Goal: Task Accomplishment & Management: Use online tool/utility

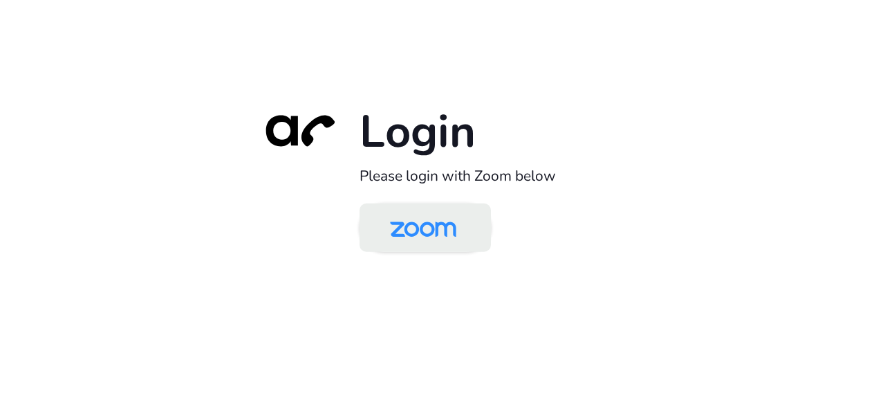
click at [414, 226] on img at bounding box center [423, 228] width 95 height 45
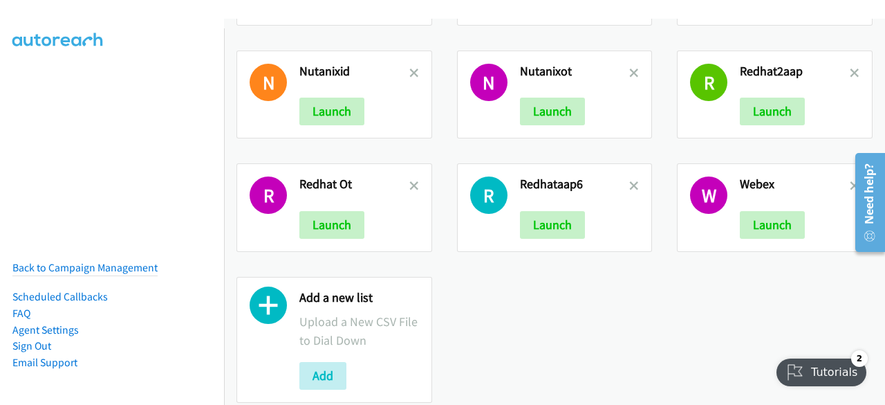
scroll to position [697, 0]
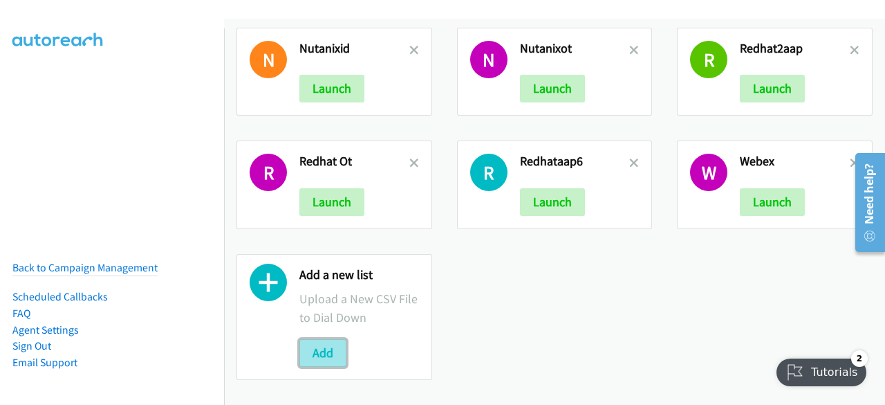
click at [329, 339] on button "Add" at bounding box center [322, 353] width 47 height 28
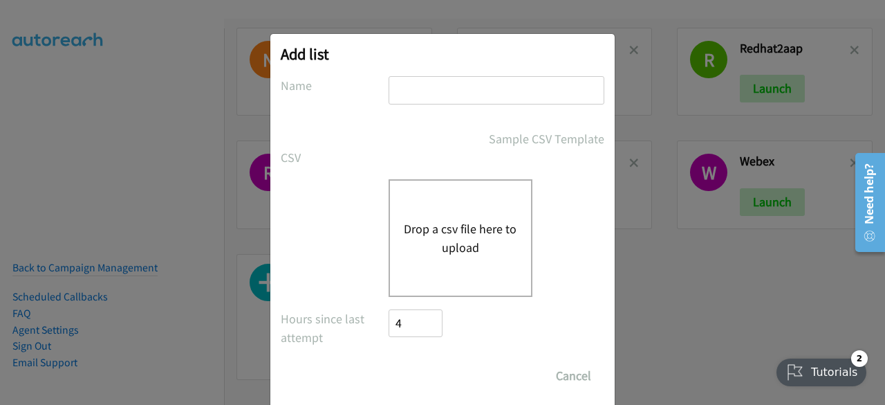
click at [440, 98] on input "text" at bounding box center [497, 90] width 216 height 28
type input "aapredhat"
click at [423, 207] on div "Drop a csv file here to upload" at bounding box center [461, 238] width 144 height 118
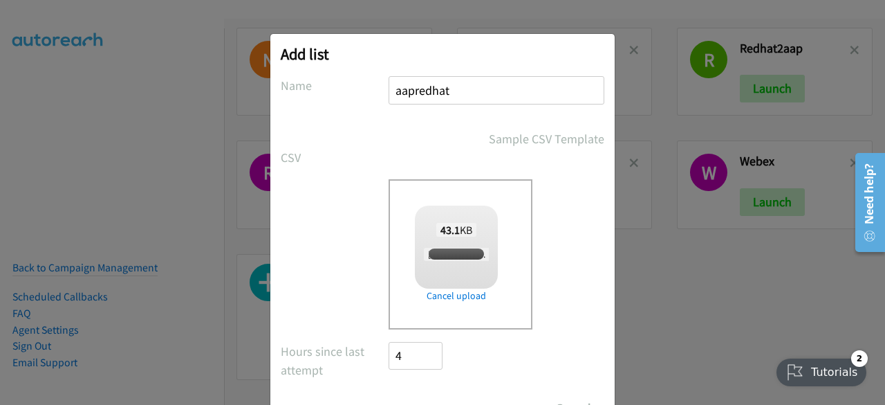
scroll to position [61, 0]
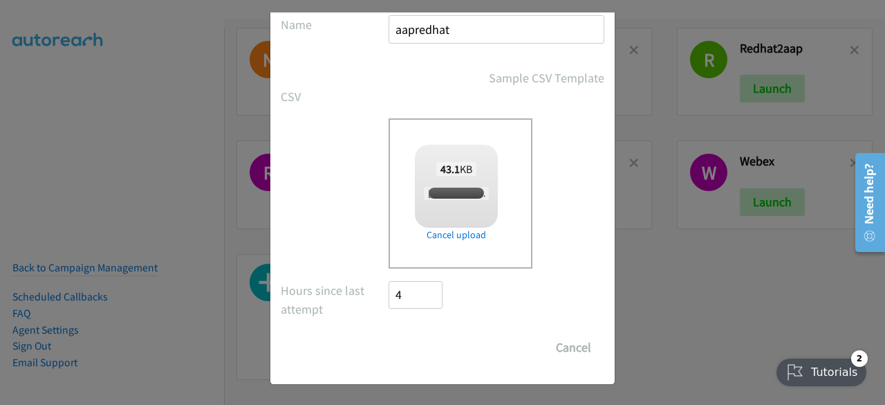
checkbox input "true"
click at [412, 353] on input "Save List" at bounding box center [425, 347] width 73 height 28
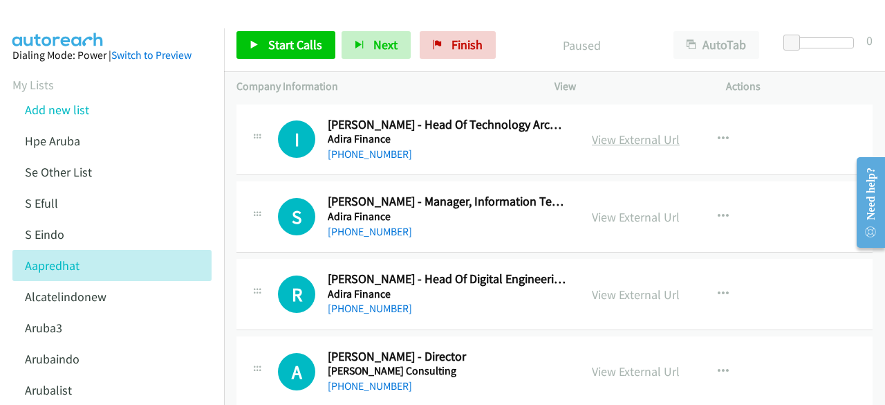
click at [609, 139] on link "View External Url" at bounding box center [636, 139] width 88 height 16
click at [596, 214] on link "View External Url" at bounding box center [636, 217] width 88 height 16
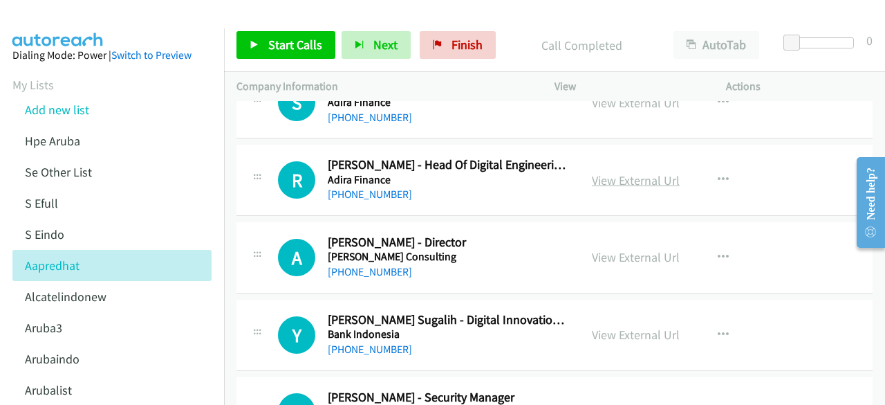
scroll to position [115, 0]
click at [631, 185] on link "View External Url" at bounding box center [636, 180] width 88 height 16
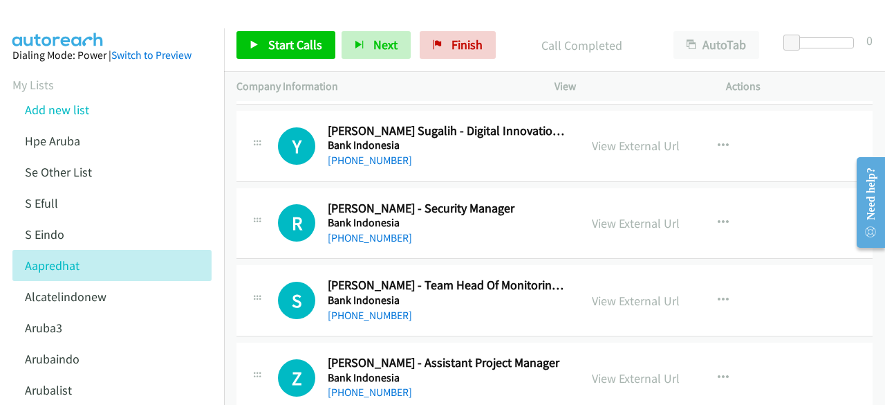
scroll to position [304, 0]
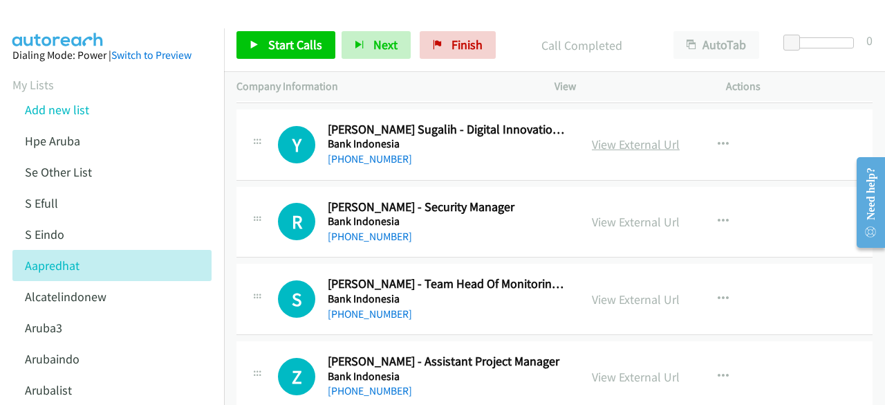
click at [622, 142] on link "View External Url" at bounding box center [636, 144] width 88 height 16
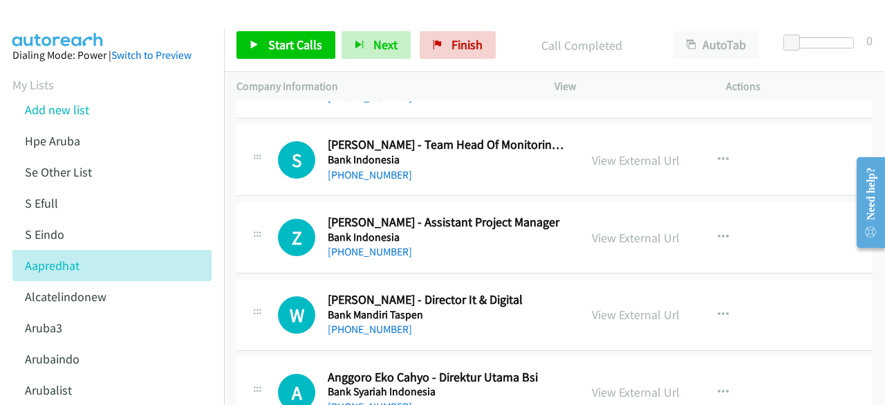
scroll to position [444, 0]
click at [610, 163] on link "View External Url" at bounding box center [636, 159] width 88 height 16
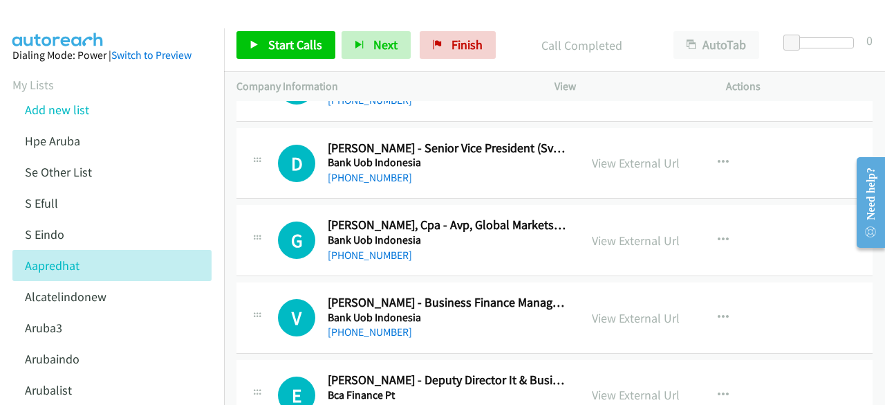
scroll to position [752, 0]
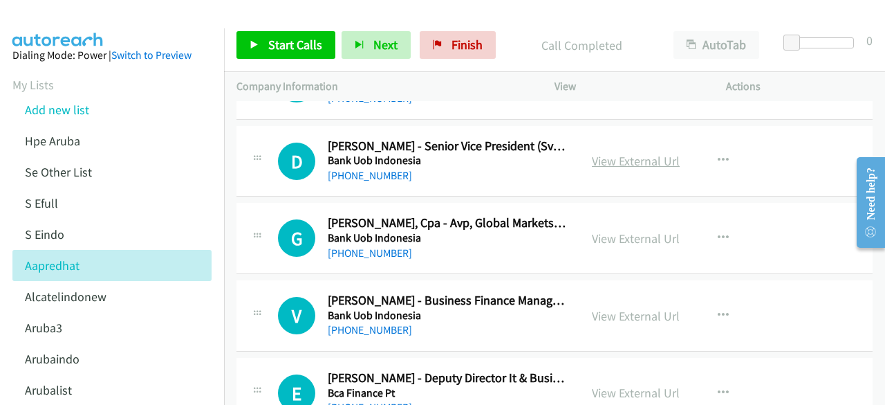
click at [636, 163] on link "View External Url" at bounding box center [636, 161] width 88 height 16
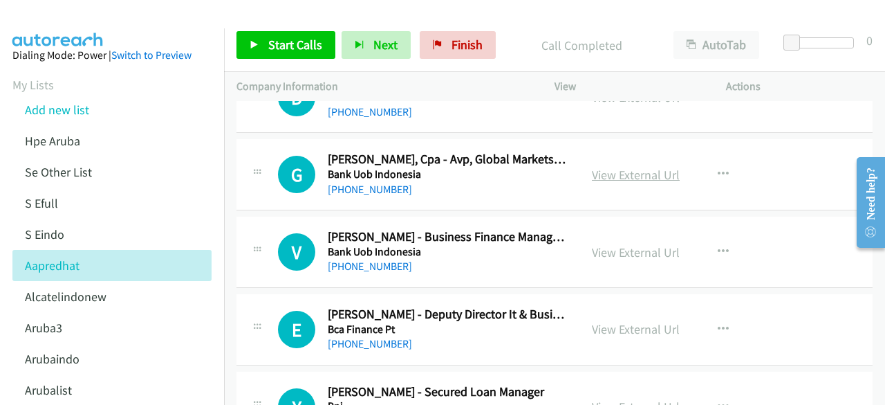
click at [608, 172] on link "View External Url" at bounding box center [636, 175] width 88 height 16
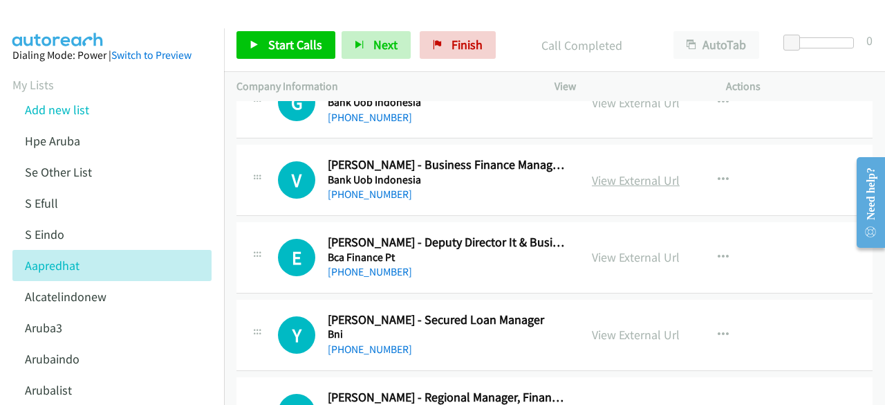
click at [605, 181] on link "View External Url" at bounding box center [636, 180] width 88 height 16
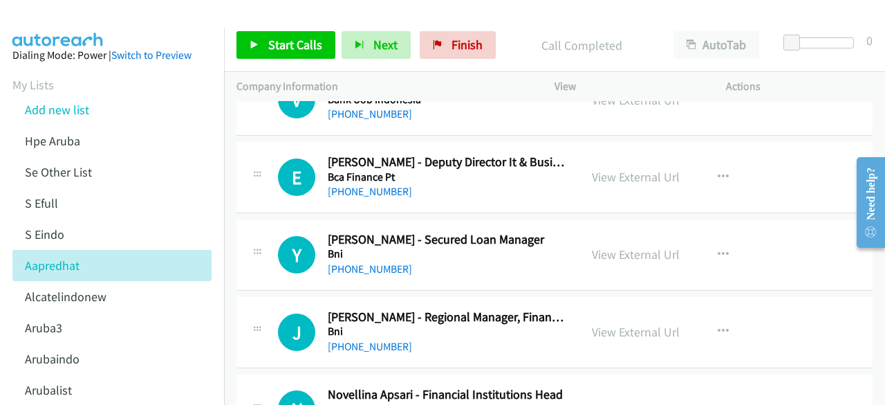
scroll to position [968, 0]
click at [622, 176] on link "View External Url" at bounding box center [636, 176] width 88 height 16
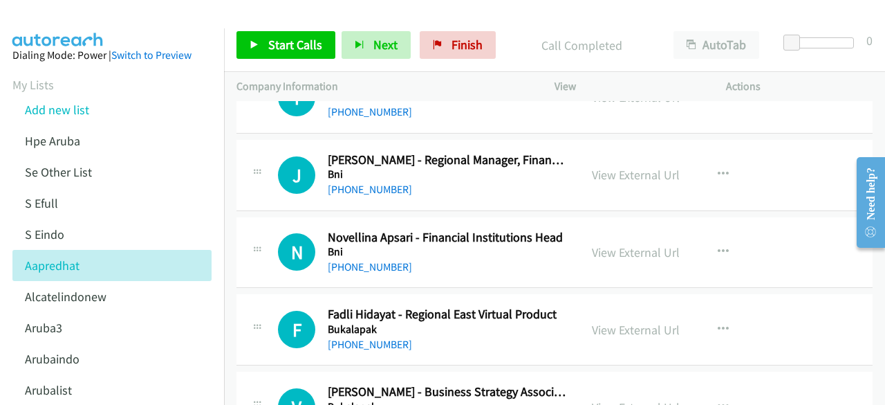
scroll to position [1125, 0]
click at [613, 166] on link "View External Url" at bounding box center [636, 174] width 88 height 16
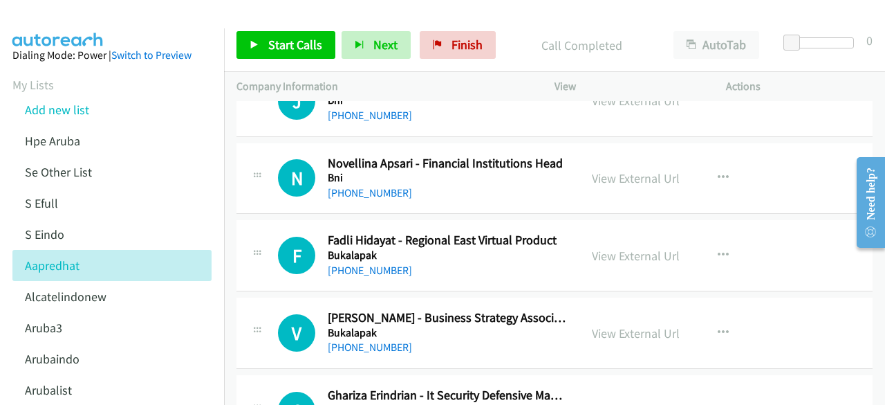
scroll to position [1200, 0]
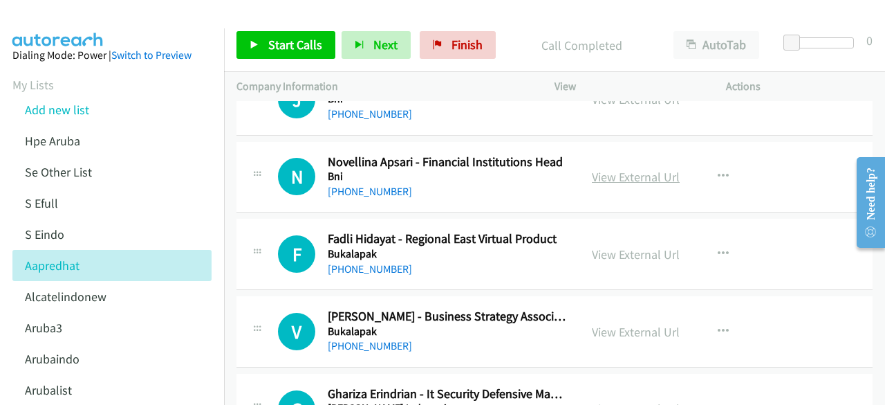
click at [609, 175] on link "View External Url" at bounding box center [636, 177] width 88 height 16
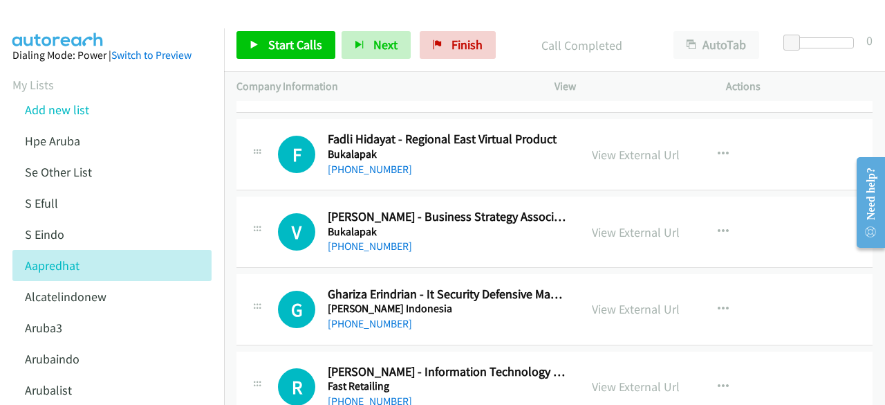
scroll to position [1302, 0]
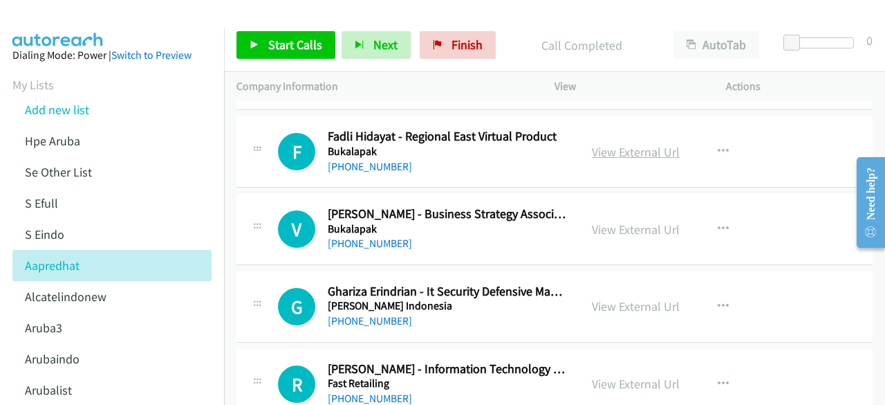
click at [619, 151] on link "View External Url" at bounding box center [636, 152] width 88 height 16
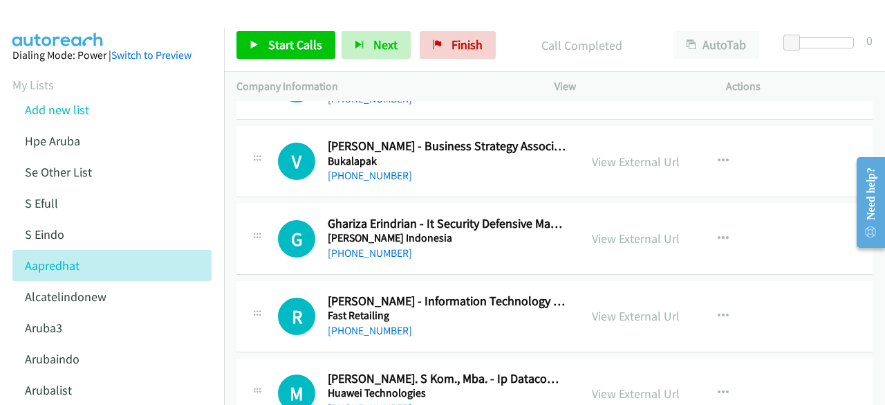
scroll to position [1377, 0]
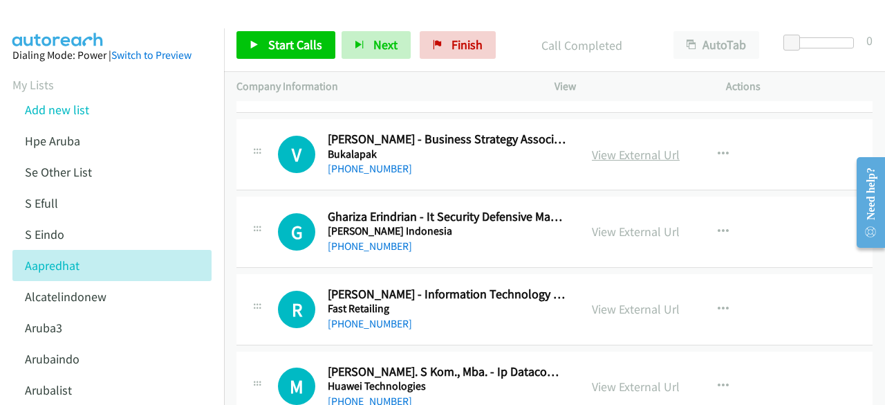
click at [607, 147] on link "View External Url" at bounding box center [636, 155] width 88 height 16
click at [605, 149] on link "View External Url" at bounding box center [636, 155] width 88 height 16
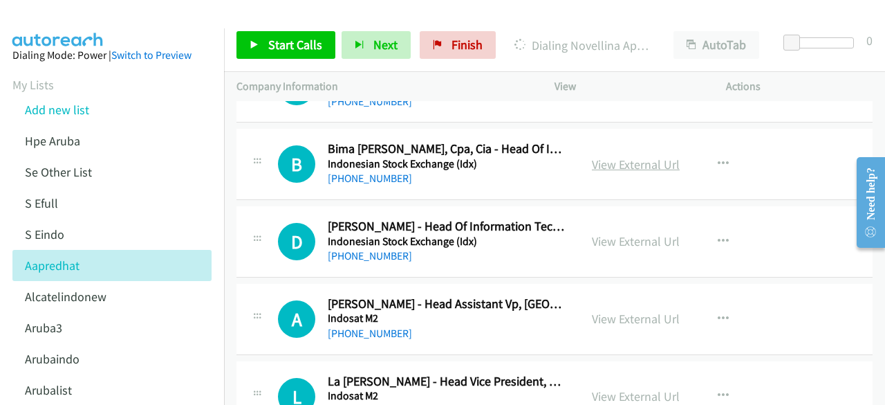
scroll to position [1773, 0]
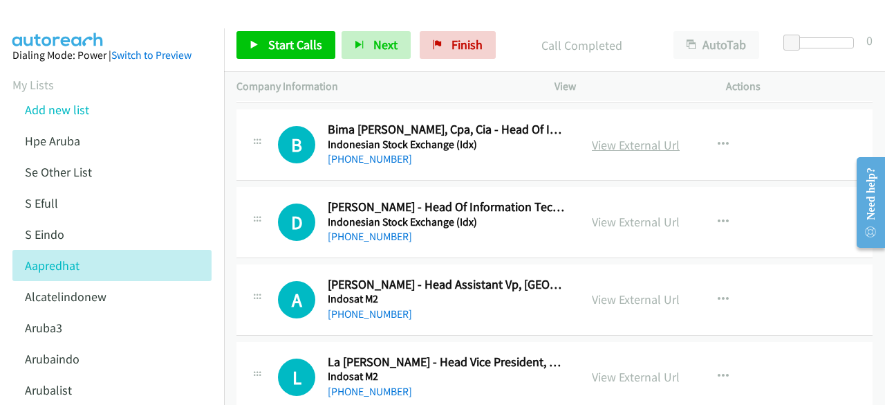
click at [620, 139] on link "View External Url" at bounding box center [636, 145] width 88 height 16
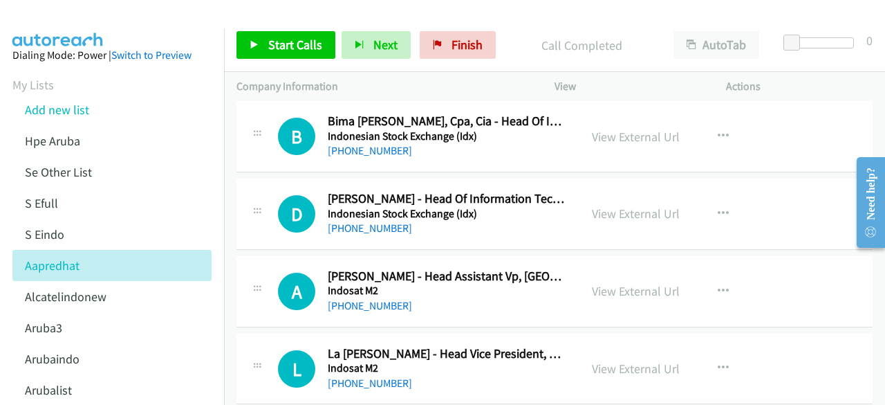
scroll to position [1783, 0]
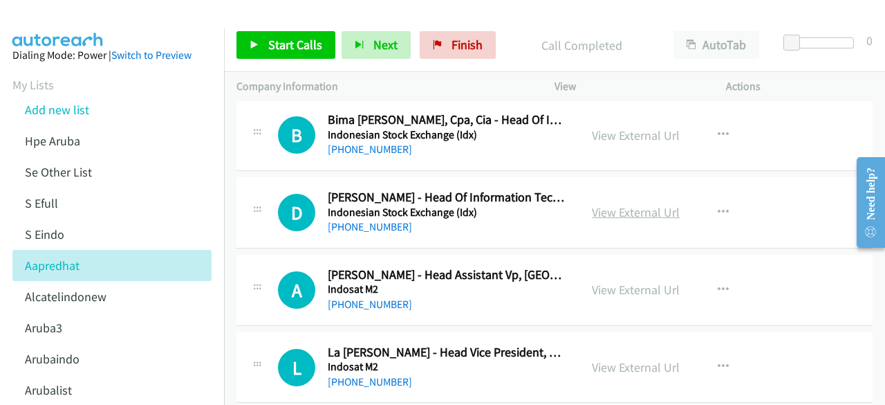
click at [614, 204] on link "View External Url" at bounding box center [636, 212] width 88 height 16
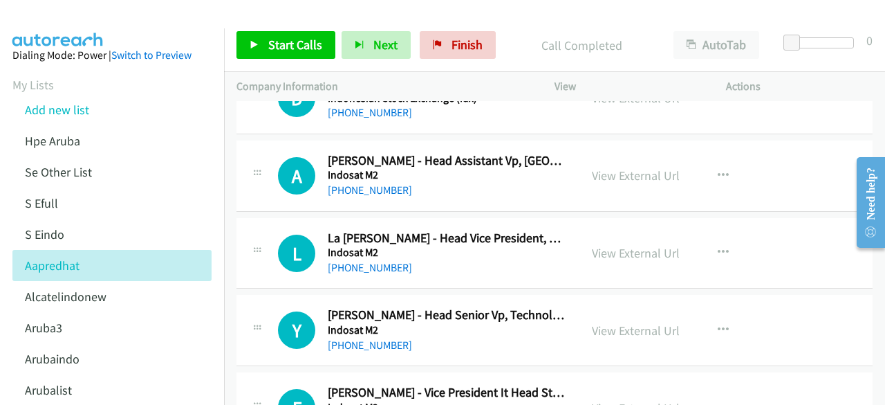
scroll to position [1900, 0]
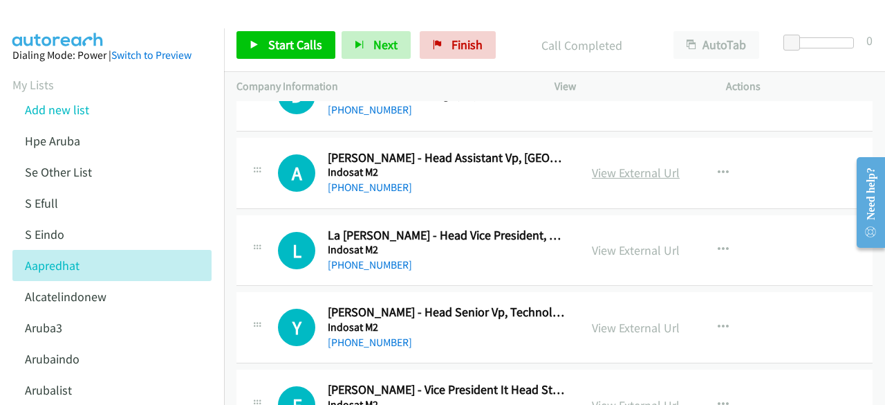
click at [602, 165] on link "View External Url" at bounding box center [636, 173] width 88 height 16
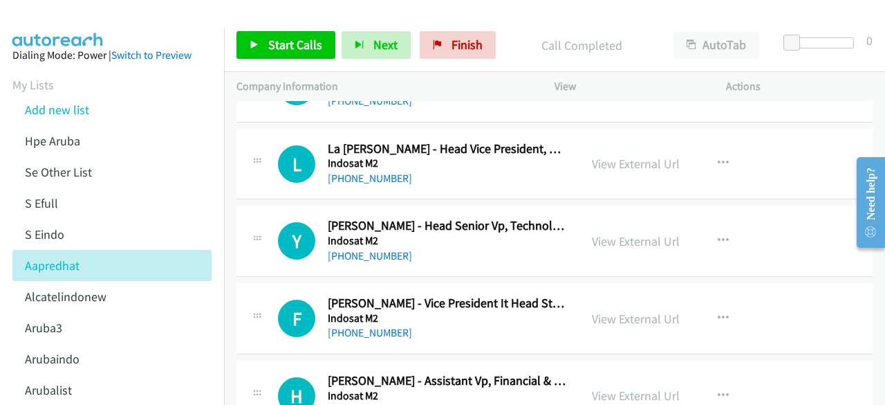
scroll to position [1991, 0]
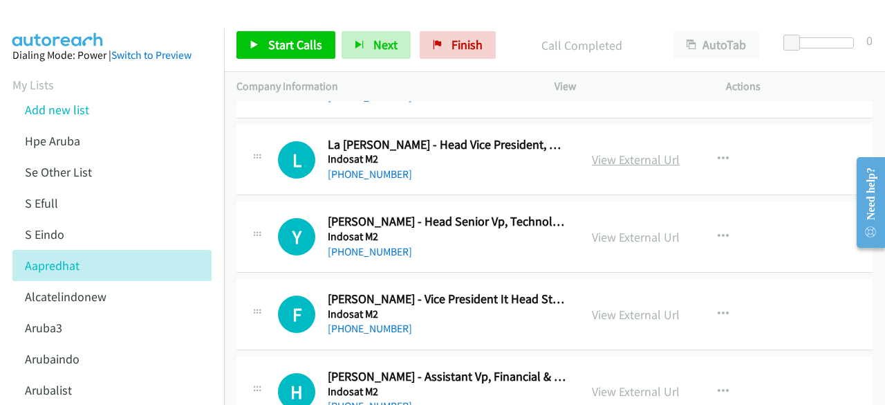
click at [616, 154] on link "View External Url" at bounding box center [636, 159] width 88 height 16
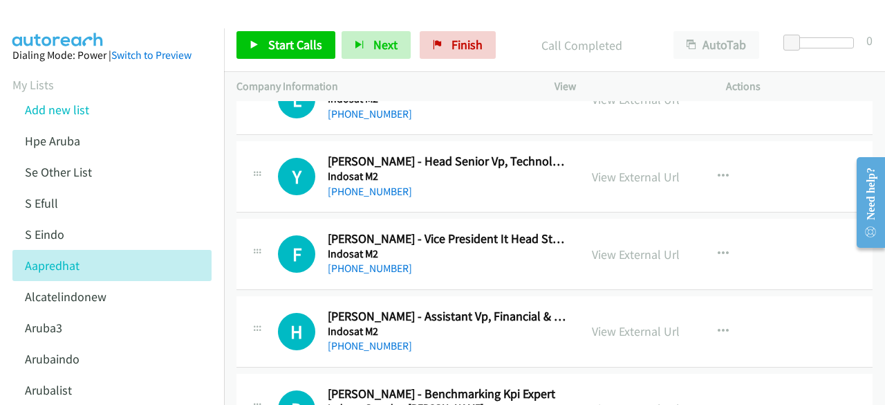
scroll to position [2053, 0]
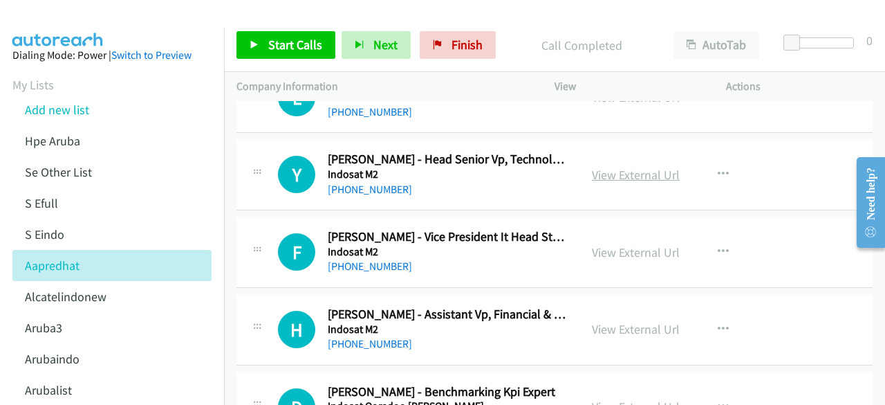
click at [643, 168] on link "View External Url" at bounding box center [636, 175] width 88 height 16
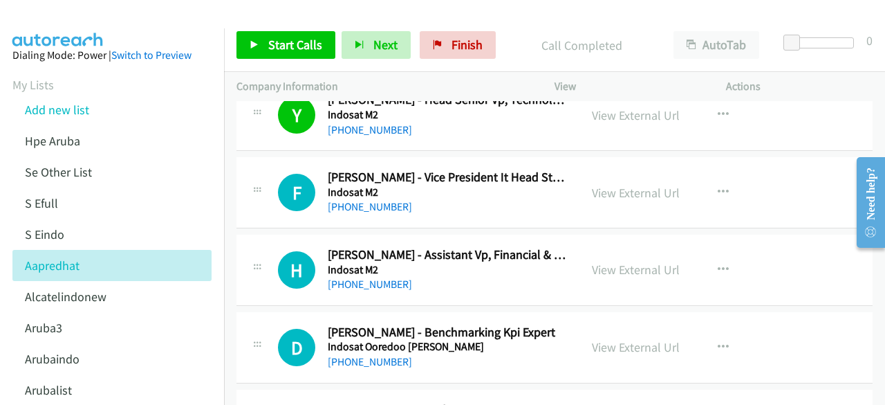
scroll to position [2123, 0]
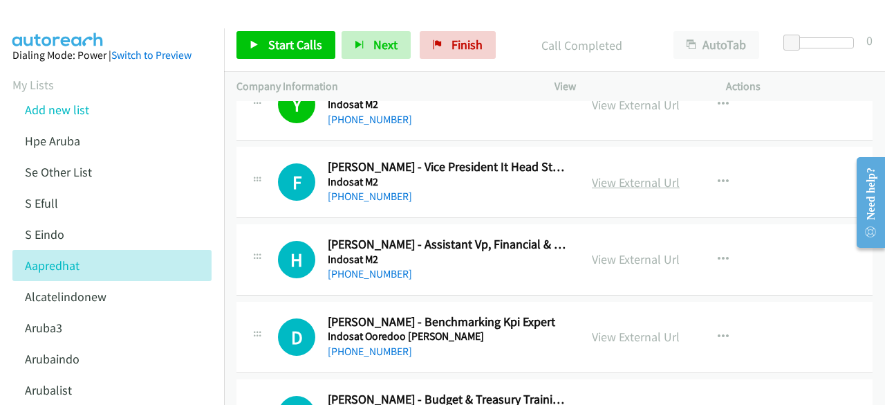
click at [622, 175] on link "View External Url" at bounding box center [636, 182] width 88 height 16
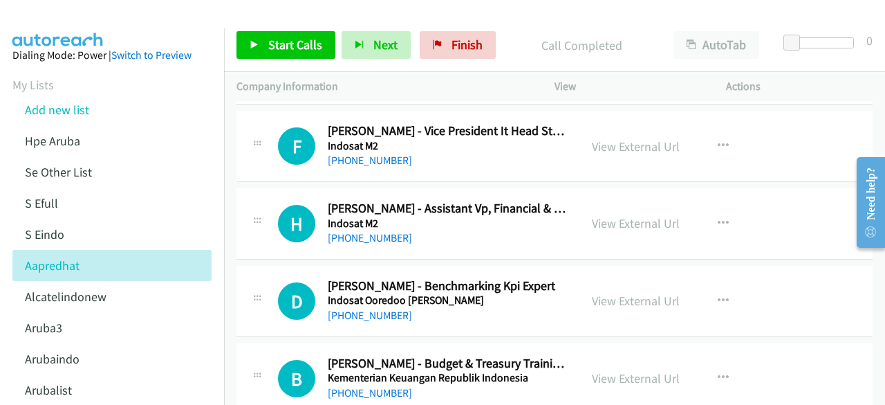
scroll to position [2159, 0]
click at [663, 214] on link "View External Url" at bounding box center [636, 222] width 88 height 16
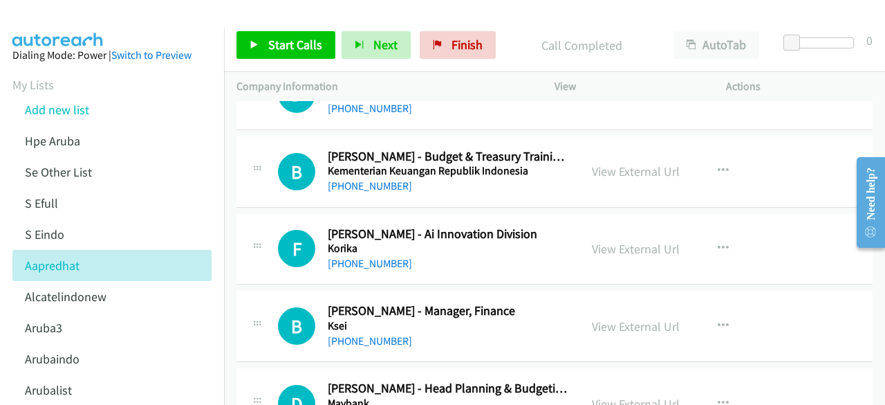
scroll to position [2370, 0]
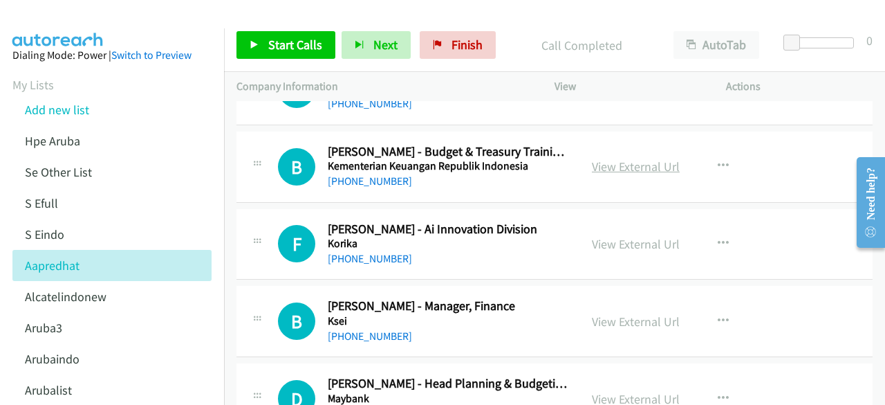
click at [622, 158] on link "View External Url" at bounding box center [636, 166] width 88 height 16
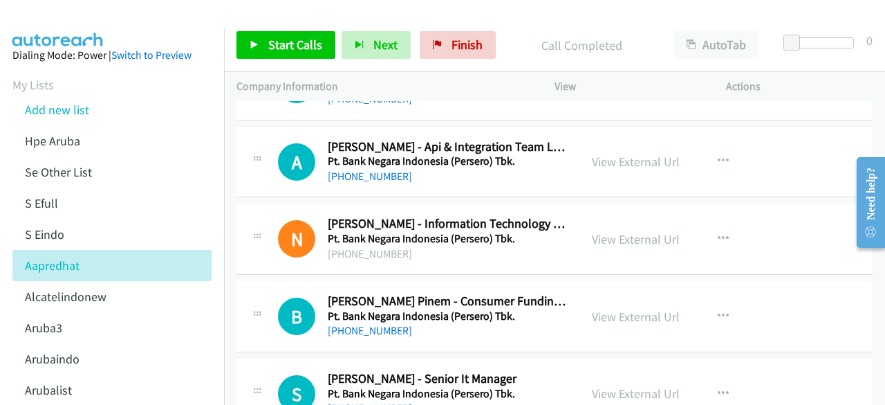
scroll to position [3232, 0]
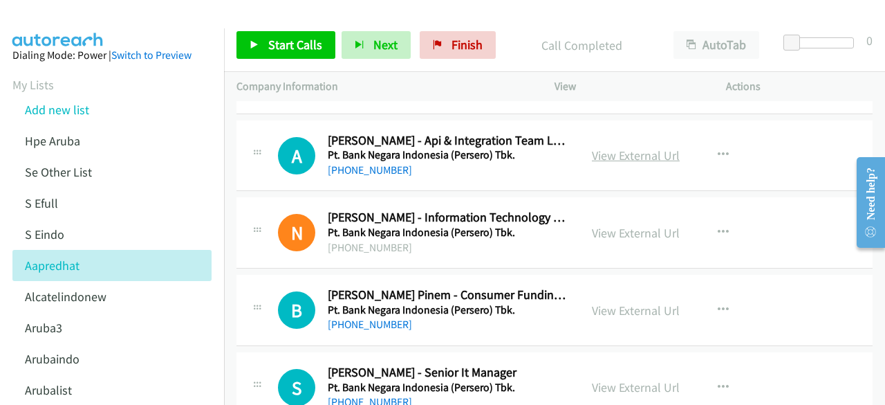
click at [617, 150] on link "View External Url" at bounding box center [636, 155] width 88 height 16
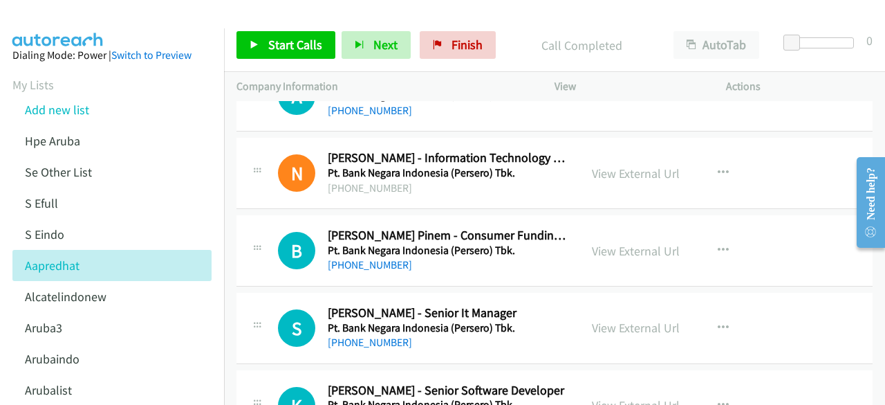
scroll to position [3293, 0]
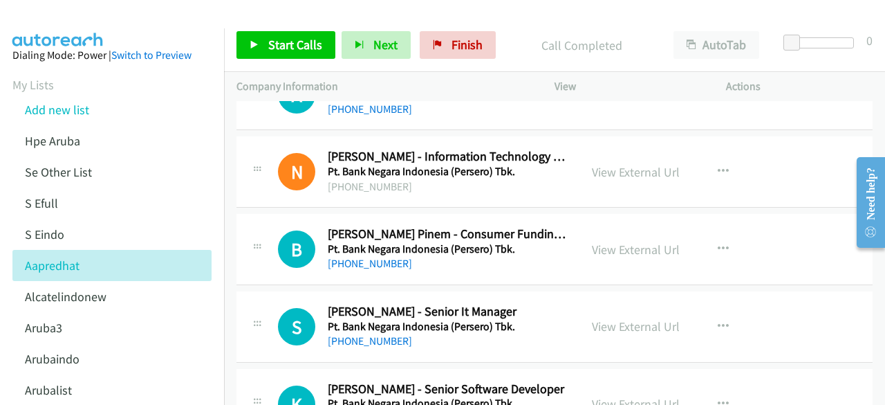
click at [602, 151] on div "View External Url View External Url Schedule/Manage Callback Start Calls Here R…" at bounding box center [672, 172] width 184 height 46
click at [605, 164] on link "View External Url" at bounding box center [636, 172] width 88 height 16
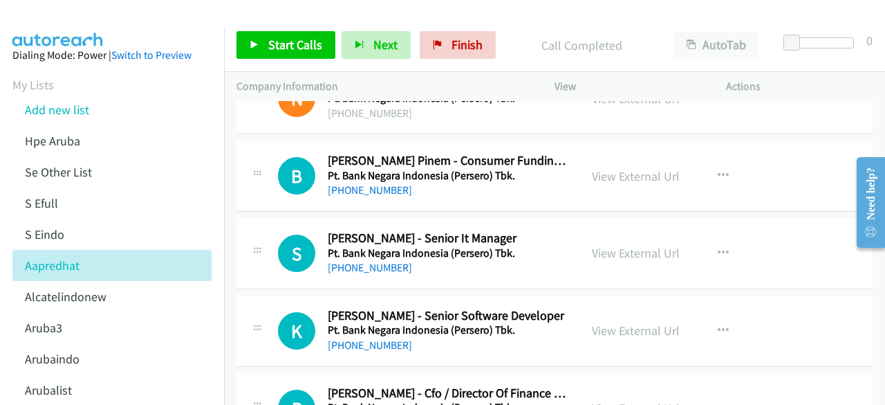
scroll to position [3368, 0]
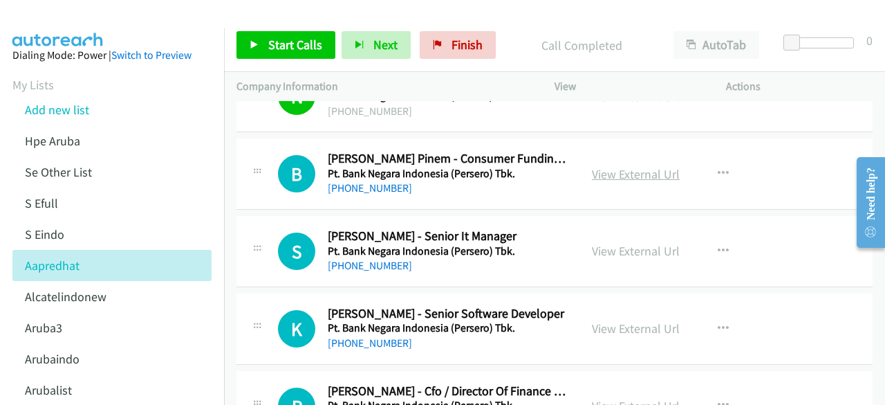
click at [604, 166] on link "View External Url" at bounding box center [636, 174] width 88 height 16
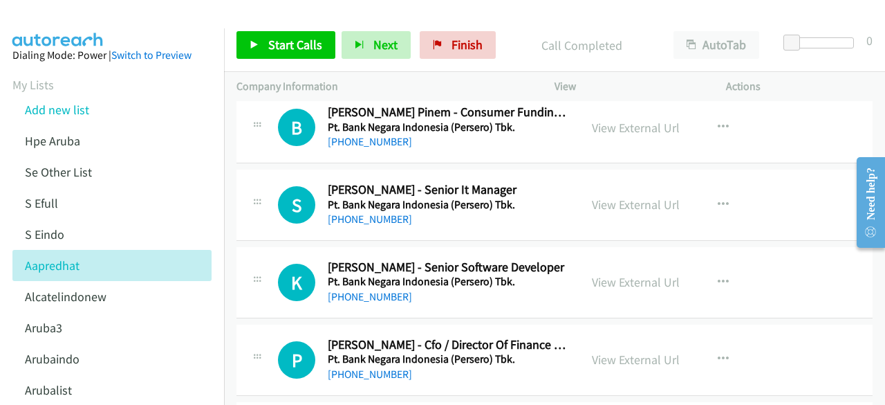
scroll to position [3415, 0]
click at [607, 196] on link "View External Url" at bounding box center [636, 204] width 88 height 16
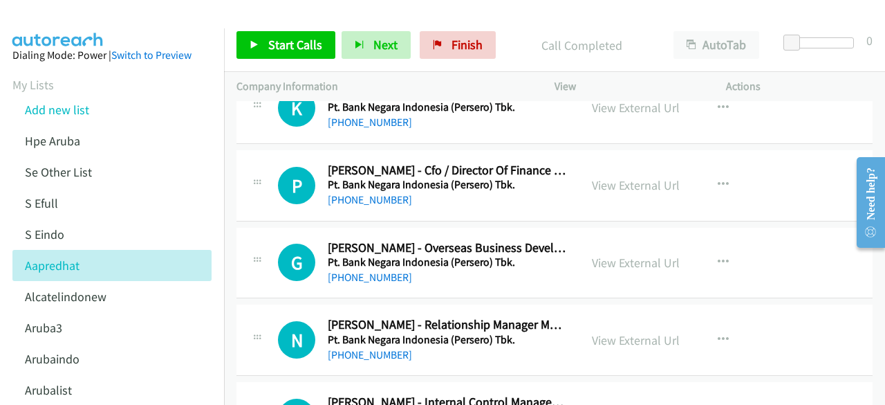
scroll to position [3590, 0]
click at [607, 176] on link "View External Url" at bounding box center [636, 184] width 88 height 16
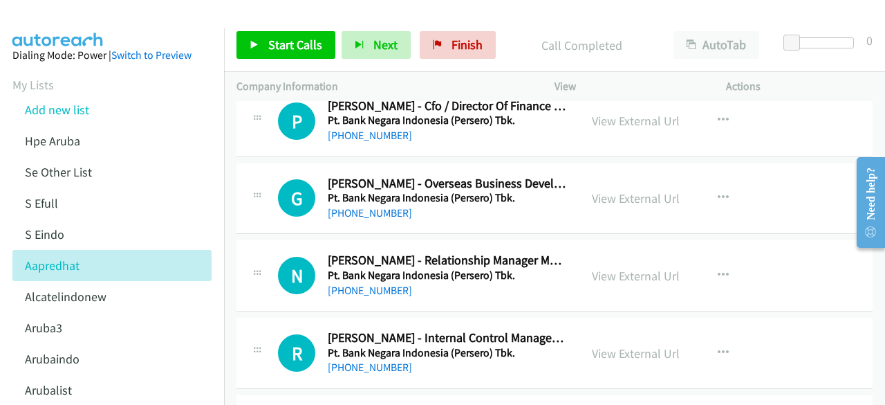
scroll to position [3654, 0]
click at [608, 190] on link "View External Url" at bounding box center [636, 198] width 88 height 16
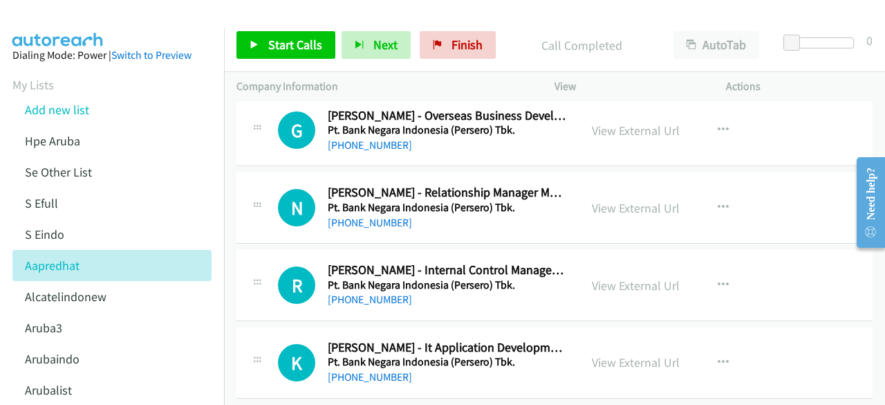
scroll to position [3722, 0]
click at [610, 199] on link "View External Url" at bounding box center [636, 207] width 88 height 16
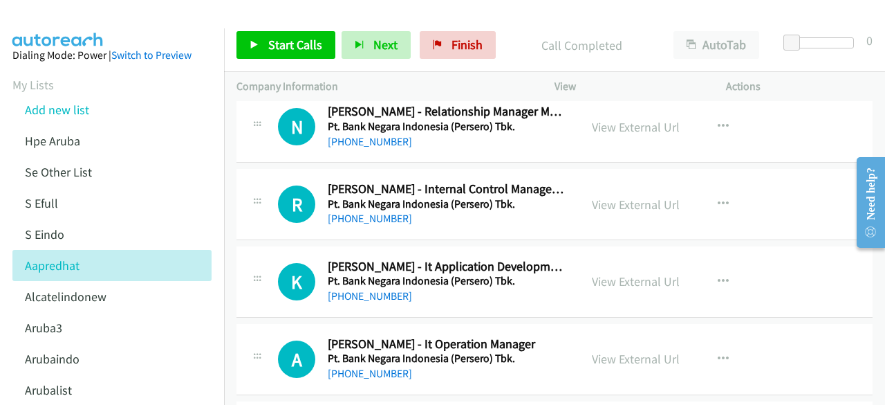
scroll to position [3804, 0]
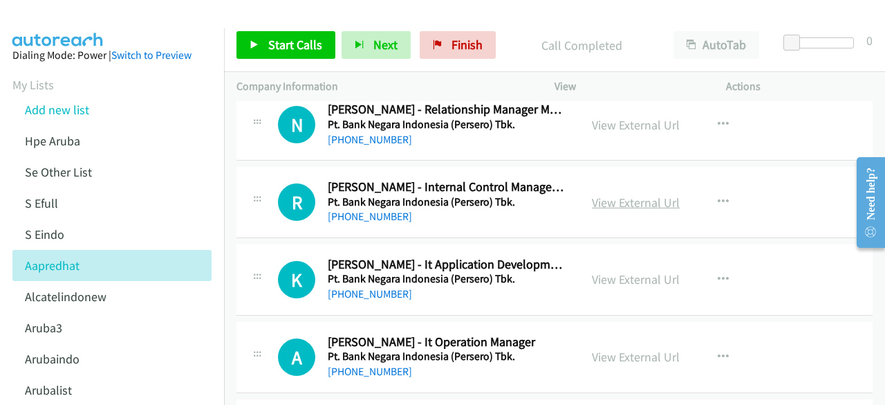
click at [625, 194] on link "View External Url" at bounding box center [636, 202] width 88 height 16
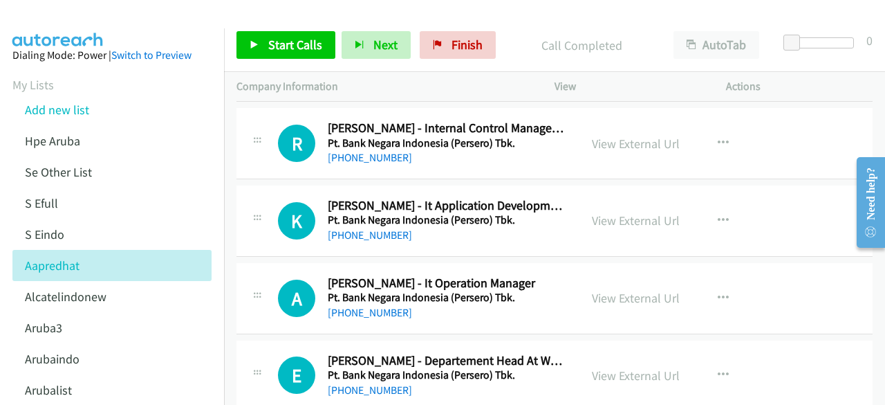
scroll to position [3869, 0]
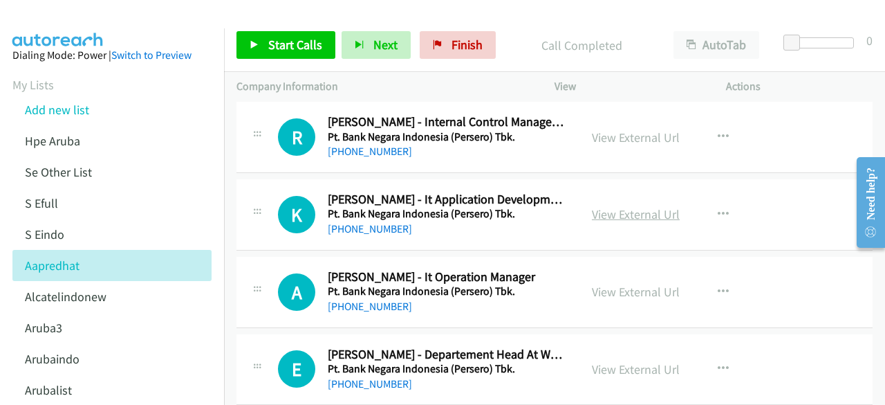
click at [617, 206] on link "View External Url" at bounding box center [636, 214] width 88 height 16
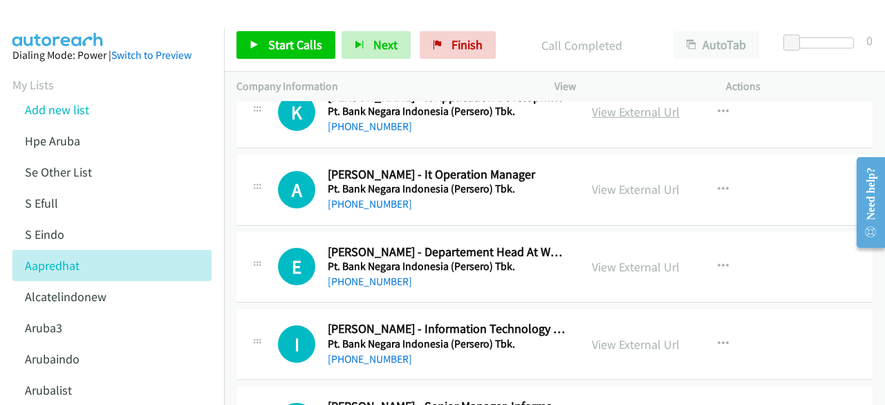
scroll to position [3973, 0]
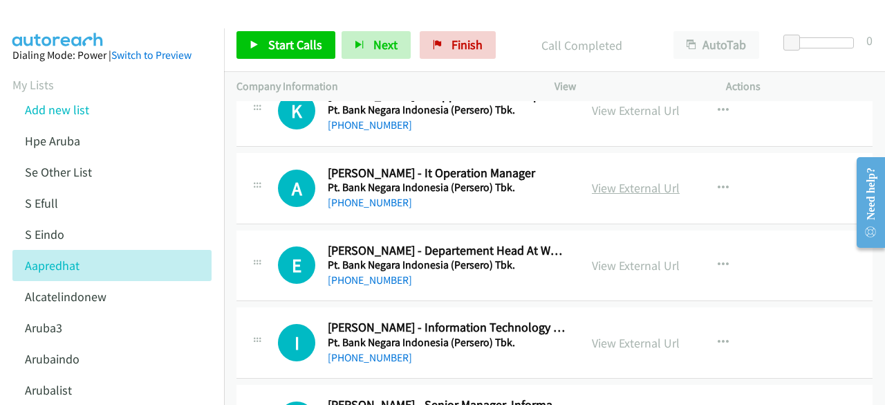
click at [629, 180] on link "View External Url" at bounding box center [636, 188] width 88 height 16
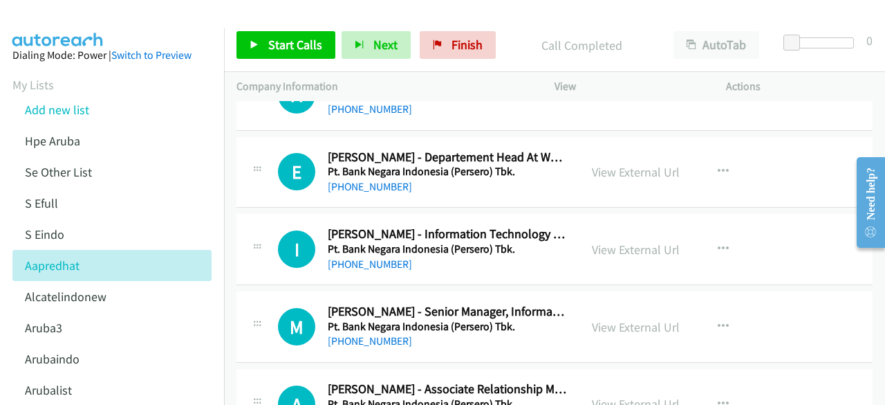
scroll to position [4068, 0]
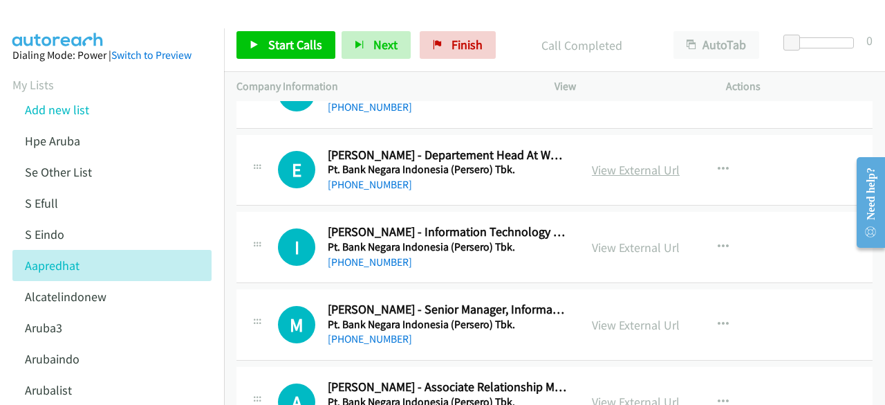
click at [614, 162] on link "View External Url" at bounding box center [636, 170] width 88 height 16
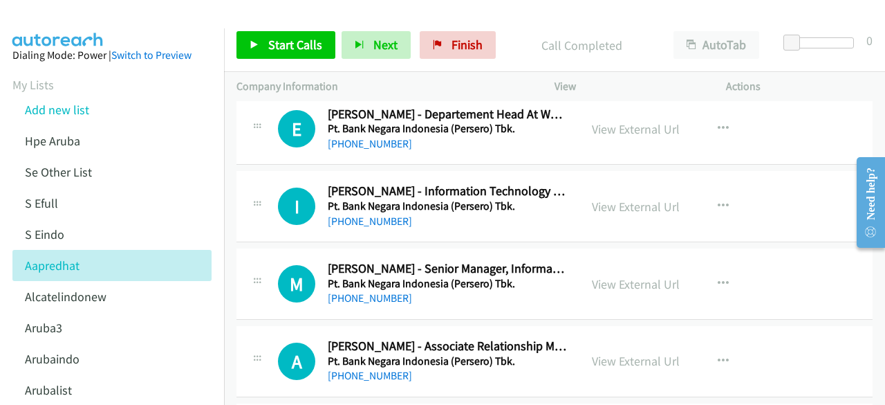
scroll to position [4117, 0]
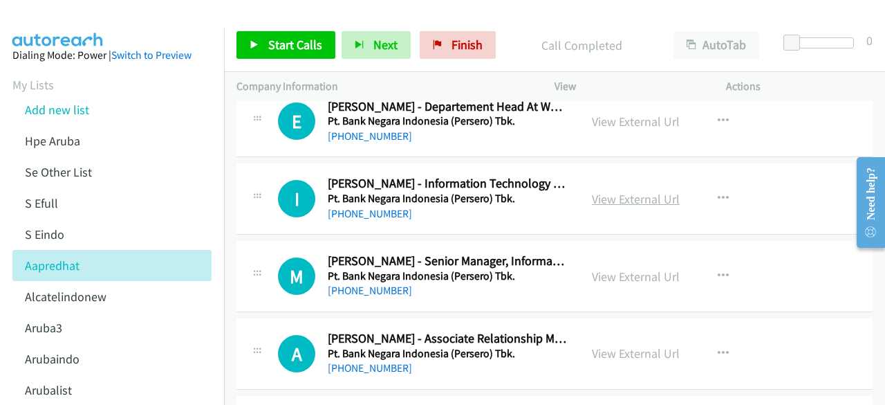
click at [636, 191] on link "View External Url" at bounding box center [636, 199] width 88 height 16
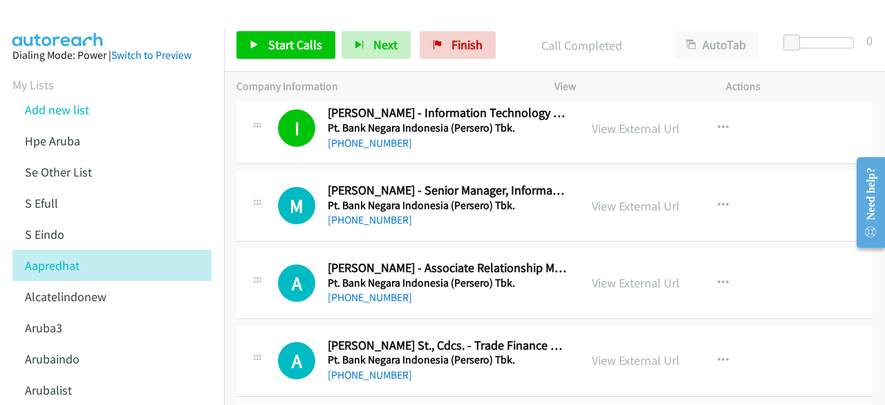
scroll to position [4207, 0]
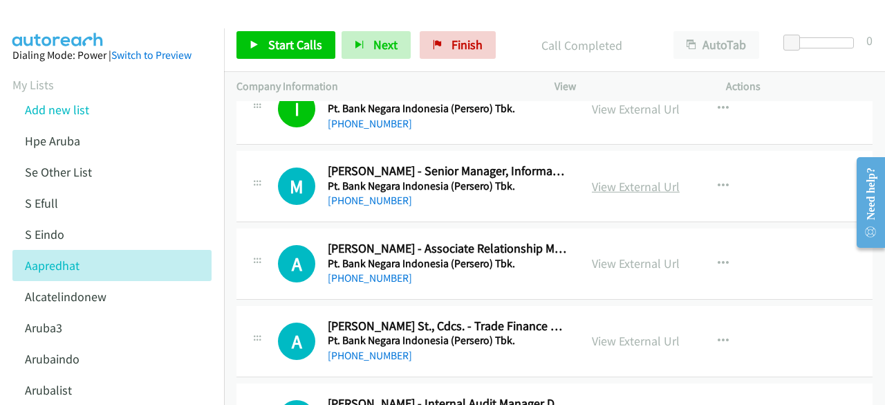
click at [642, 178] on link "View External Url" at bounding box center [636, 186] width 88 height 16
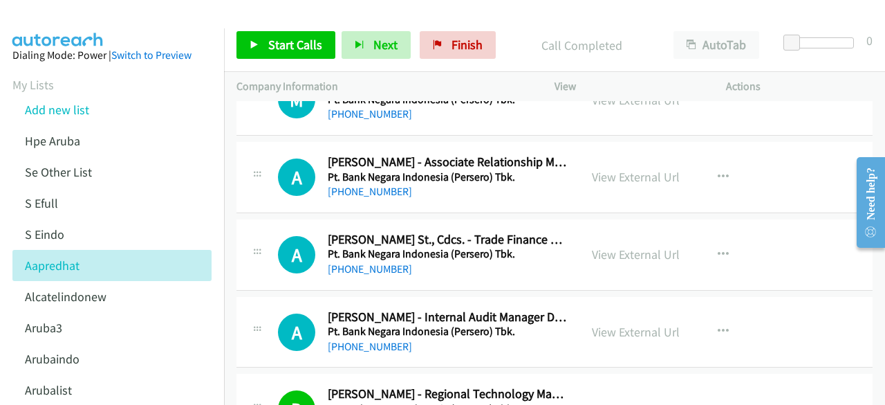
scroll to position [4294, 0]
click at [640, 168] on link "View External Url" at bounding box center [636, 176] width 88 height 16
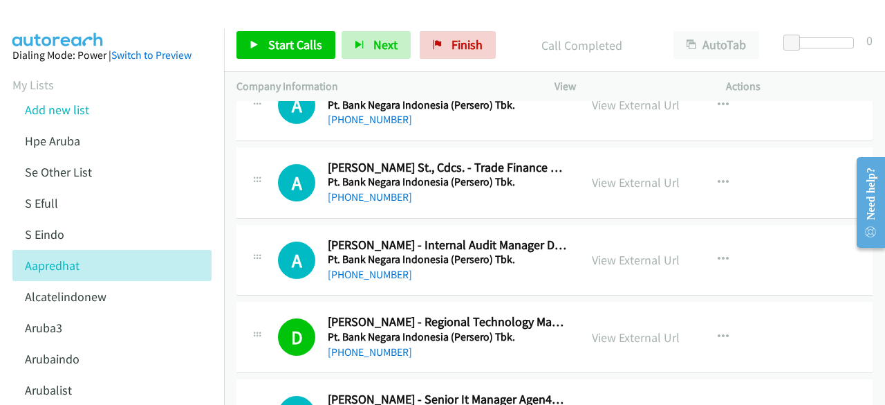
scroll to position [4369, 0]
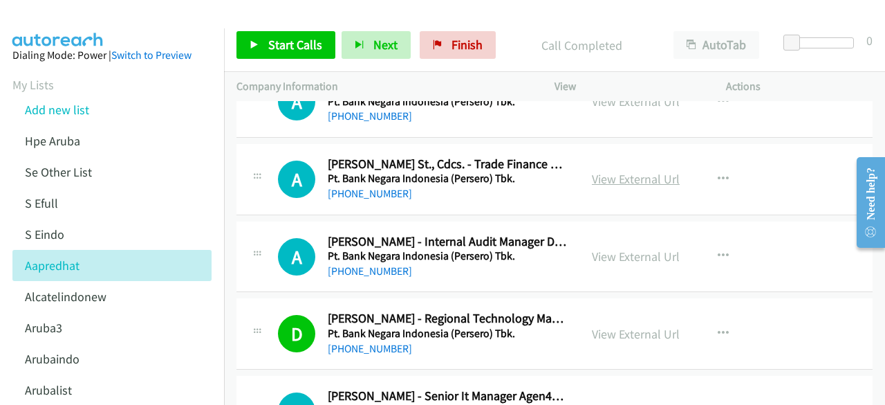
click at [592, 171] on link "View External Url" at bounding box center [636, 179] width 88 height 16
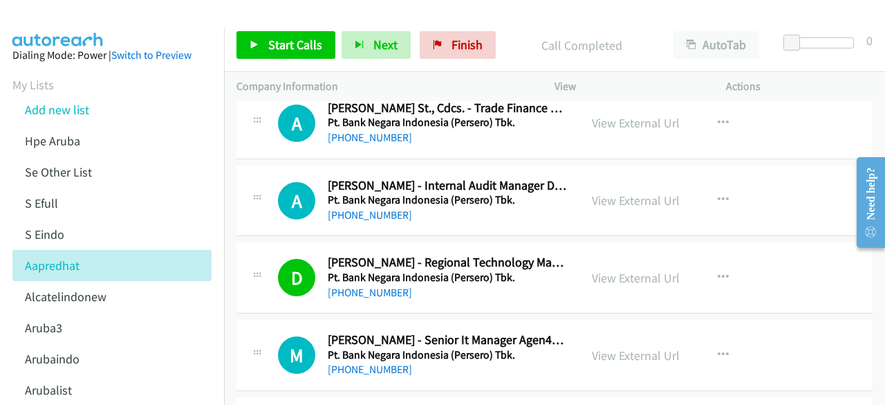
scroll to position [4439, 0]
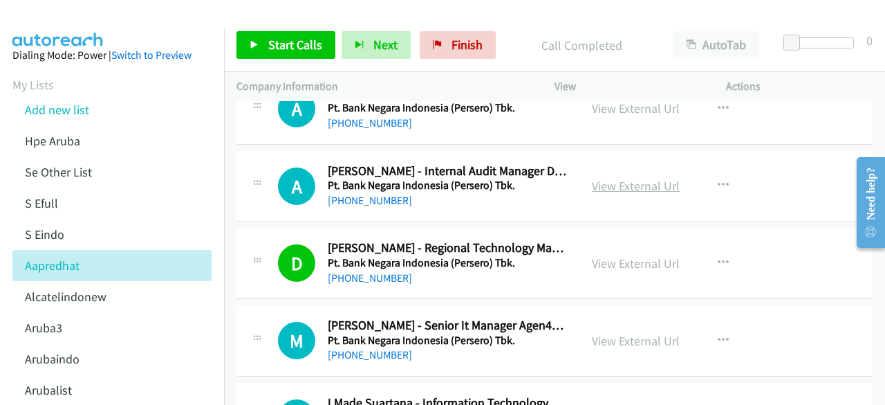
click at [627, 178] on link "View External Url" at bounding box center [636, 186] width 88 height 16
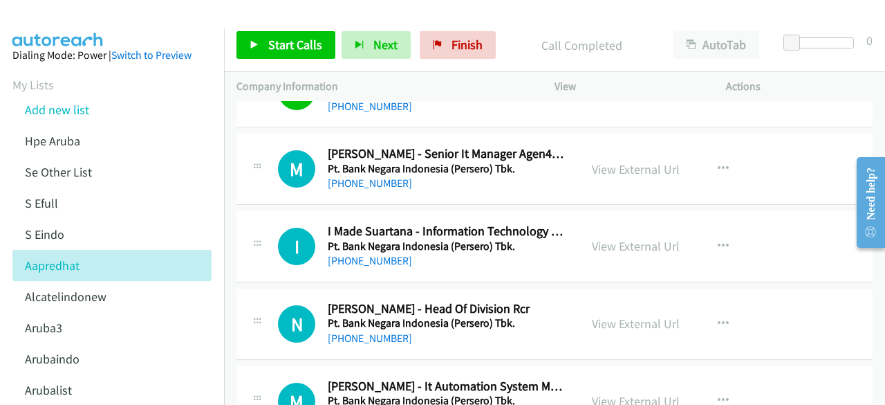
scroll to position [4611, 0]
click at [619, 160] on link "View External Url" at bounding box center [636, 168] width 88 height 16
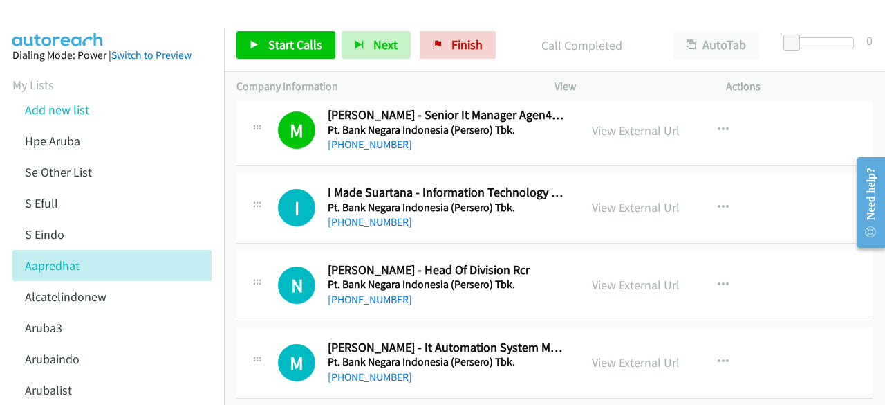
scroll to position [4650, 0]
click at [596, 199] on link "View External Url" at bounding box center [636, 207] width 88 height 16
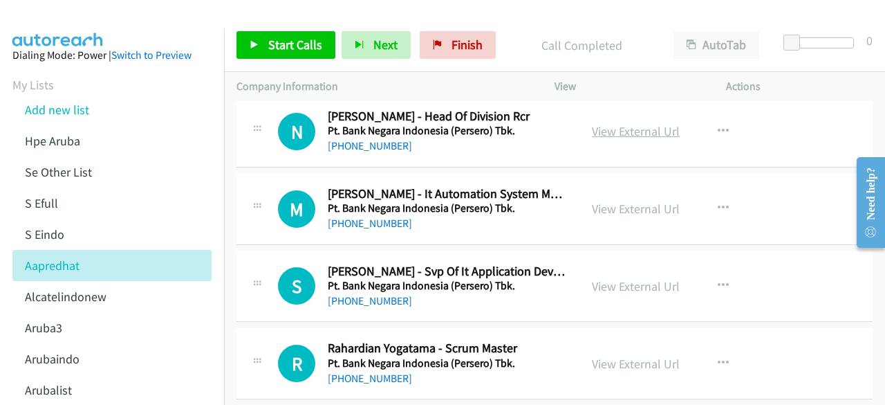
scroll to position [4804, 0]
click at [626, 200] on link "View External Url" at bounding box center [636, 208] width 88 height 16
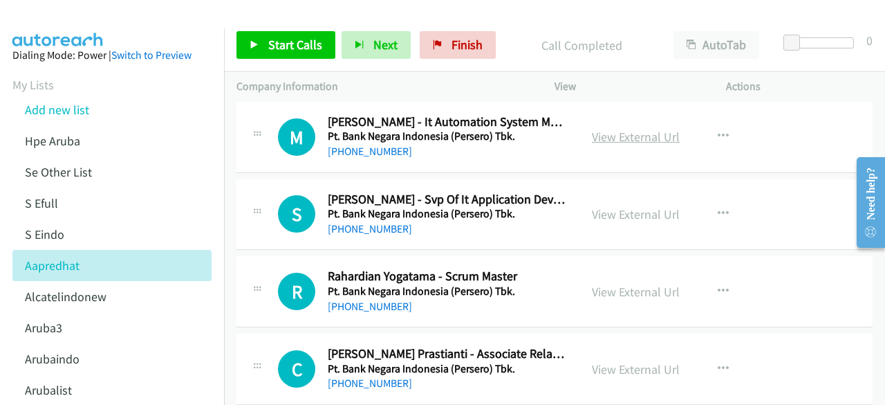
scroll to position [4878, 0]
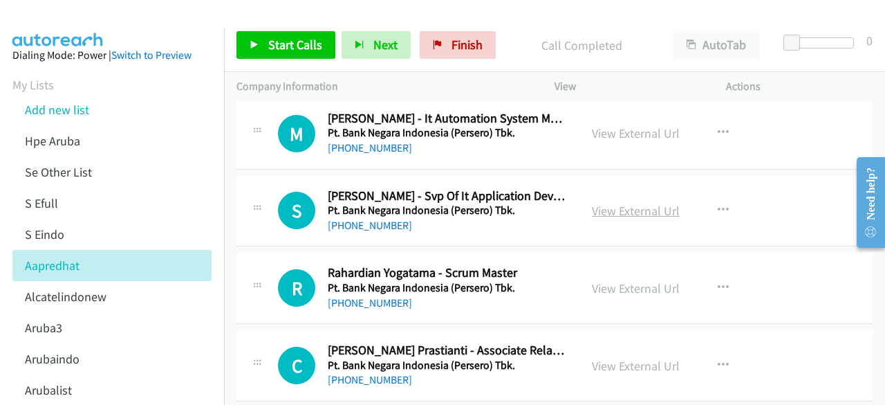
click at [603, 203] on link "View External Url" at bounding box center [636, 211] width 88 height 16
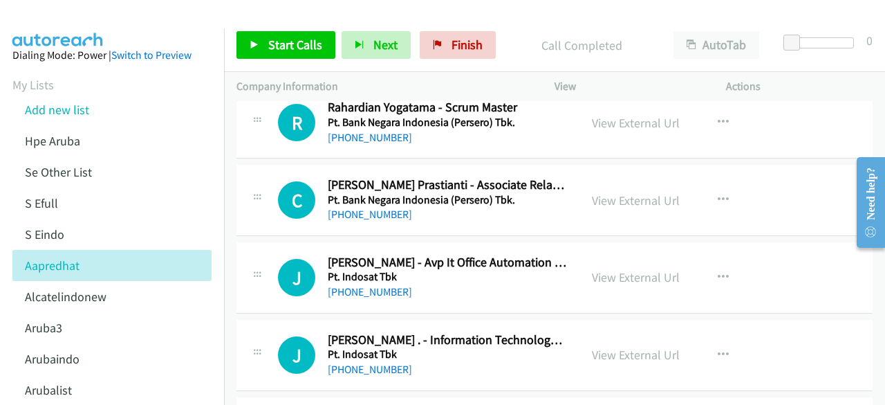
scroll to position [5046, 0]
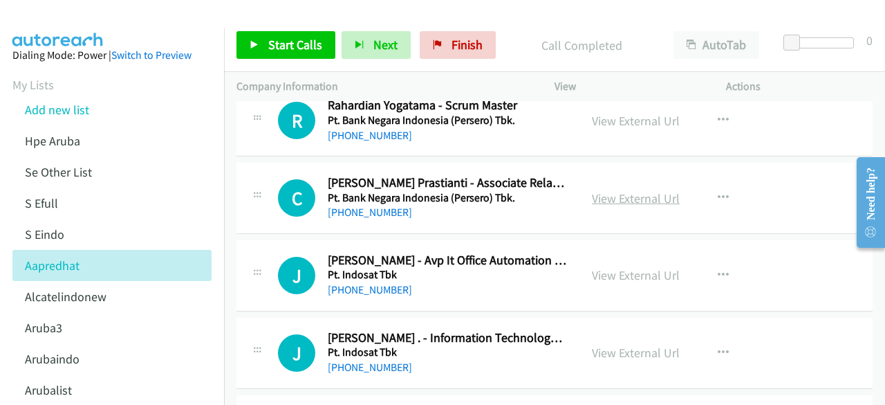
click at [611, 190] on link "View External Url" at bounding box center [636, 198] width 88 height 16
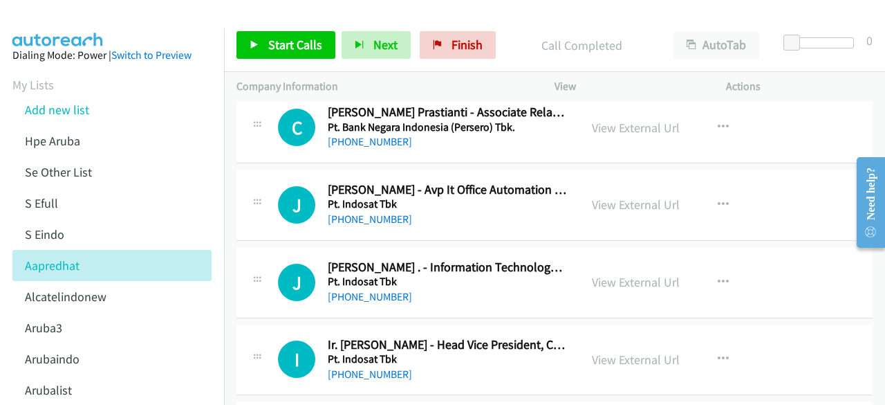
scroll to position [5118, 0]
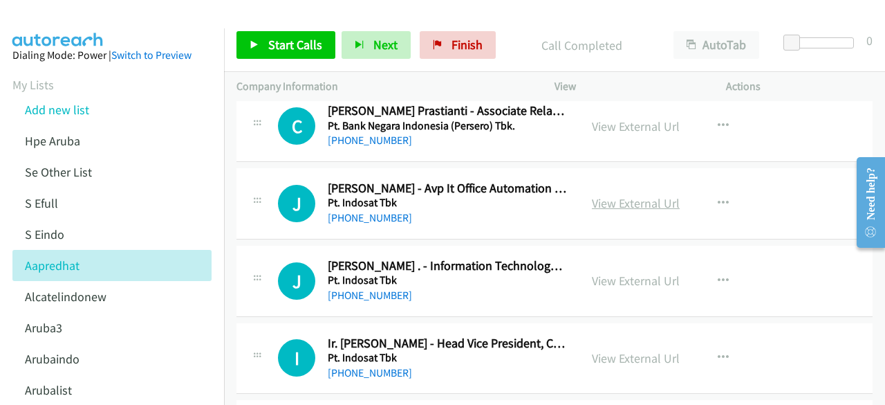
click at [639, 195] on link "View External Url" at bounding box center [636, 203] width 88 height 16
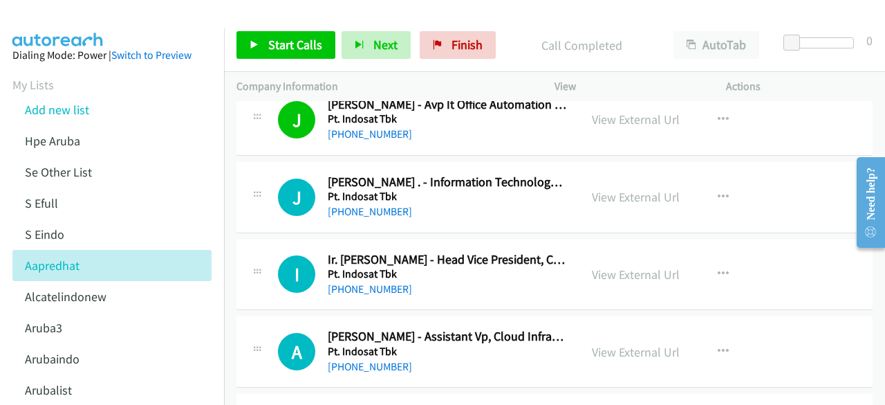
scroll to position [5202, 0]
click at [627, 188] on link "View External Url" at bounding box center [636, 196] width 88 height 16
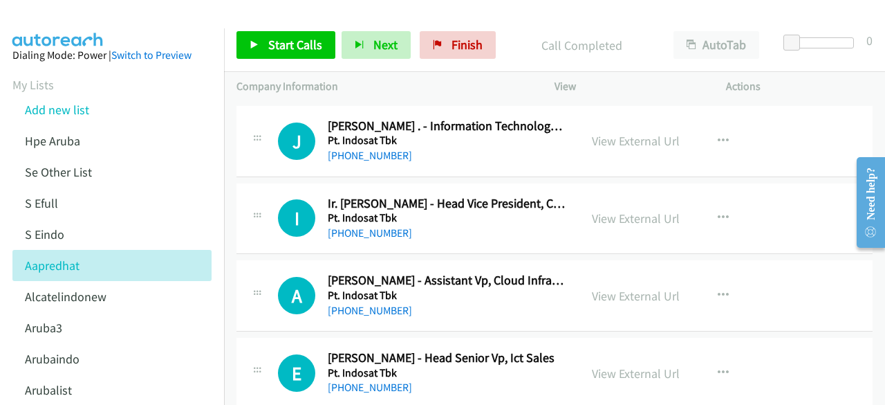
scroll to position [5264, 0]
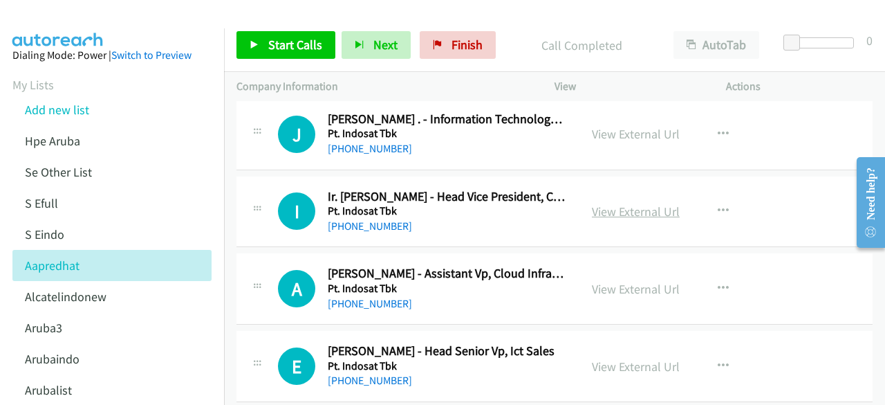
click at [670, 203] on link "View External Url" at bounding box center [636, 211] width 88 height 16
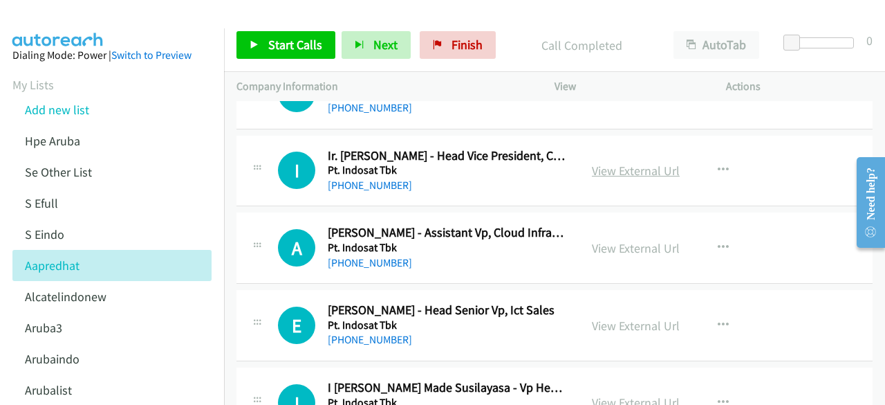
scroll to position [5306, 0]
click at [642, 239] on link "View External Url" at bounding box center [636, 247] width 88 height 16
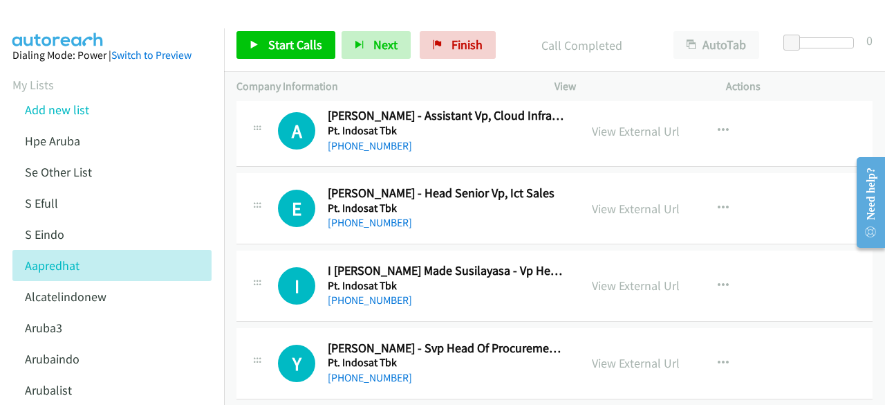
scroll to position [5423, 0]
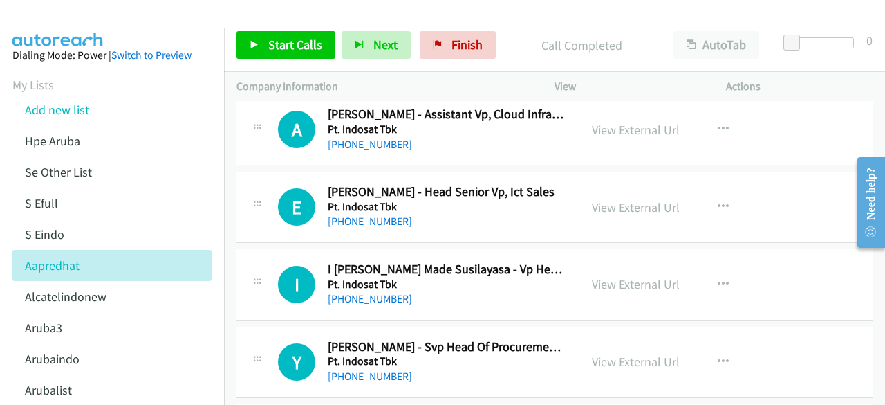
click at [644, 199] on link "View External Url" at bounding box center [636, 207] width 88 height 16
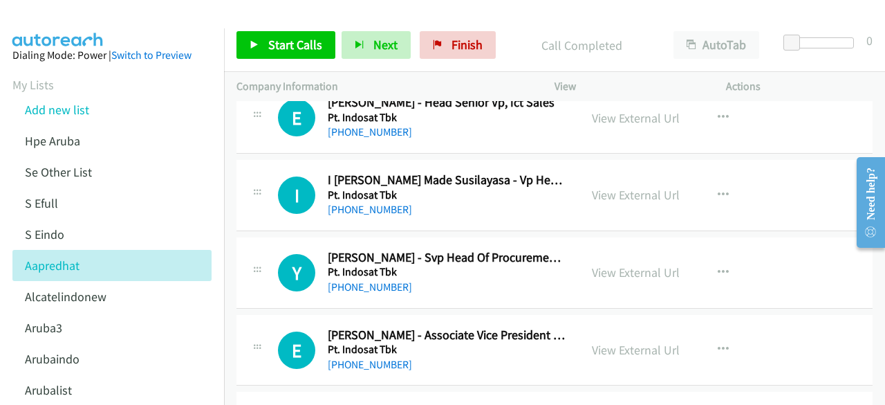
scroll to position [5513, 0]
click at [620, 186] on link "View External Url" at bounding box center [636, 194] width 88 height 16
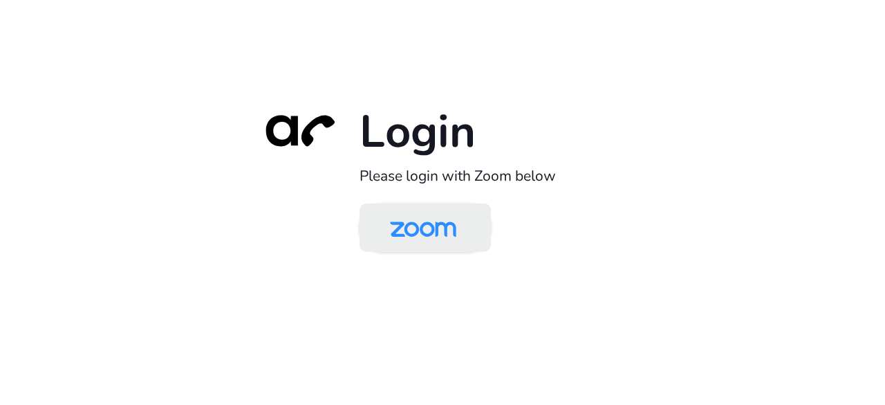
click at [456, 232] on img at bounding box center [423, 228] width 95 height 45
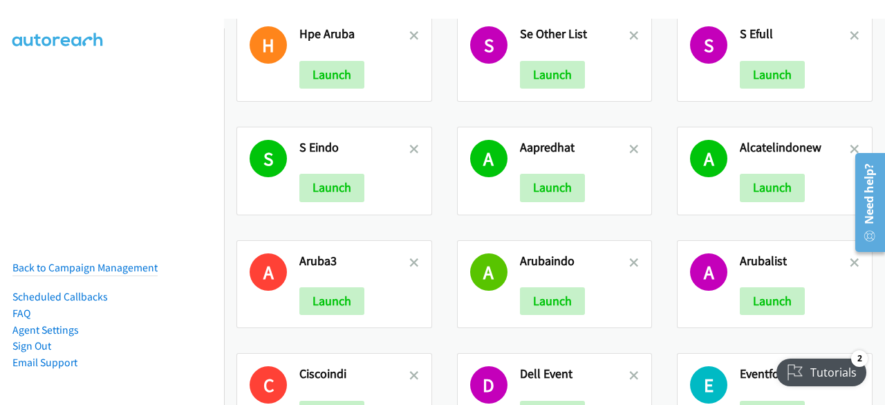
scroll to position [29, 0]
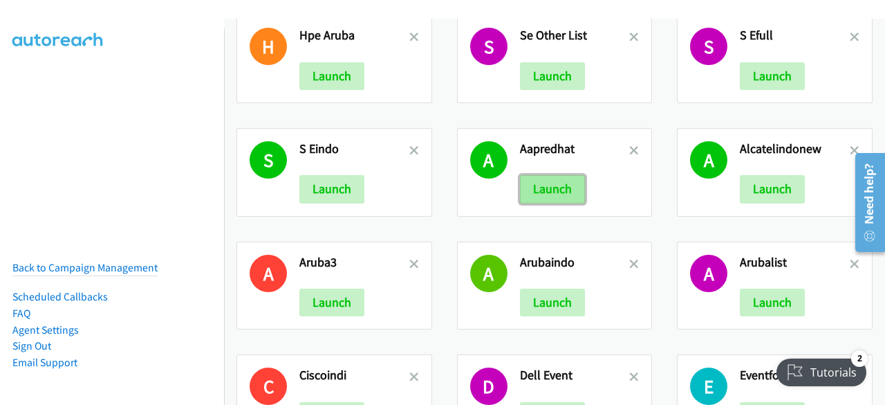
click at [548, 183] on button "Launch" at bounding box center [552, 189] width 65 height 28
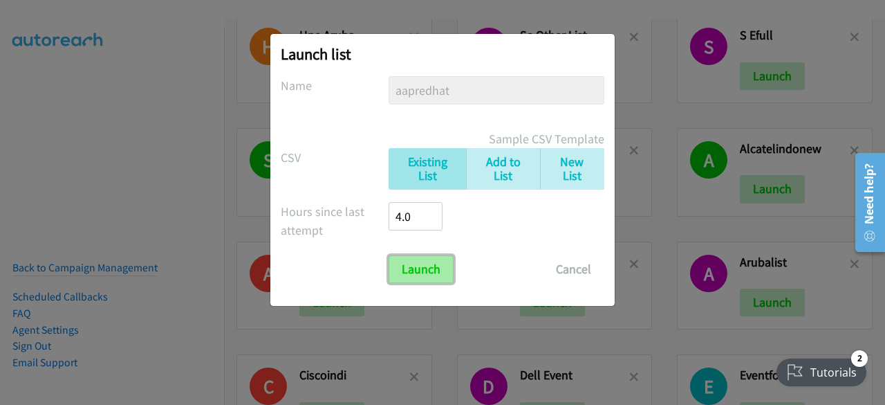
click at [430, 268] on input "Launch" at bounding box center [421, 269] width 65 height 28
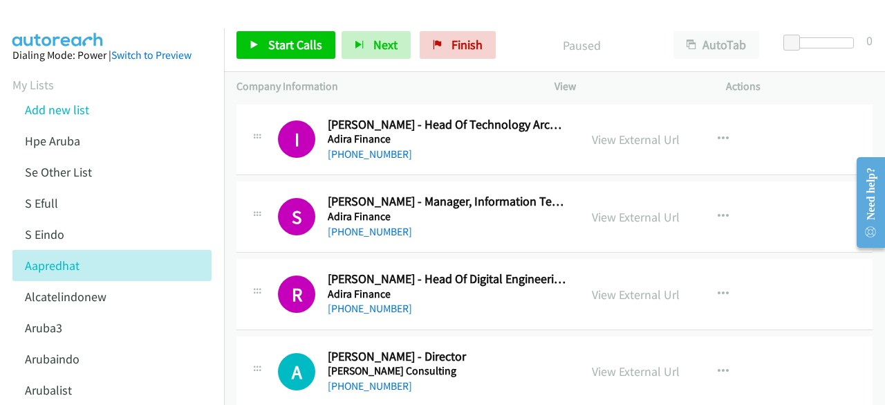
click at [261, 350] on div at bounding box center [257, 367] width 17 height 37
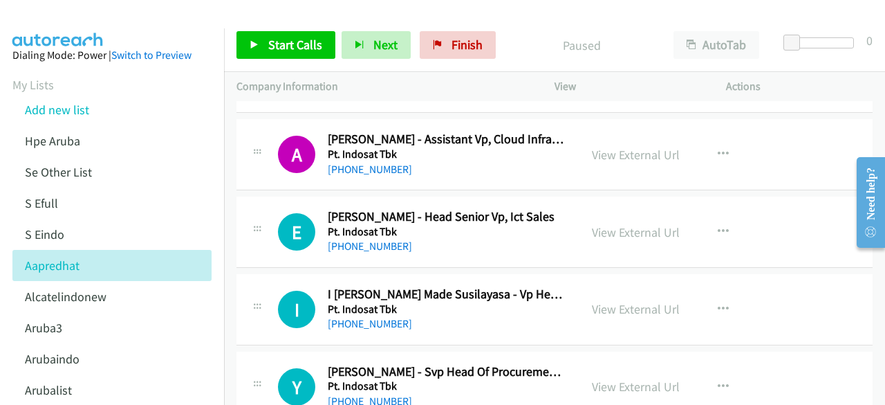
scroll to position [5393, 0]
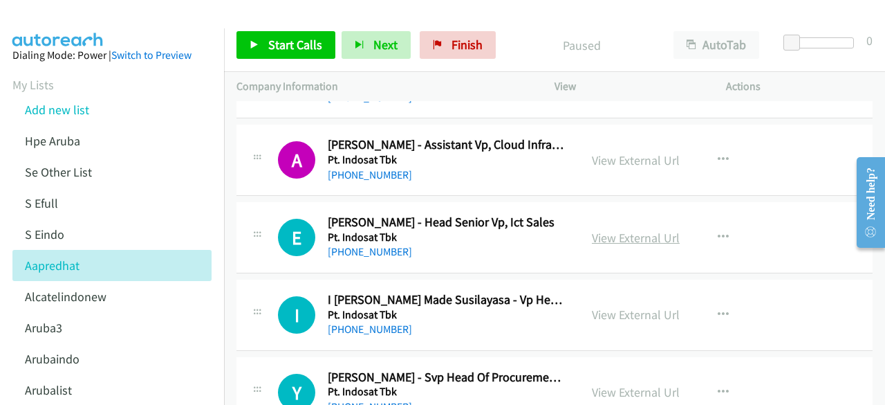
click at [628, 230] on link "View External Url" at bounding box center [636, 238] width 88 height 16
click at [602, 230] on link "View External Url" at bounding box center [636, 238] width 88 height 16
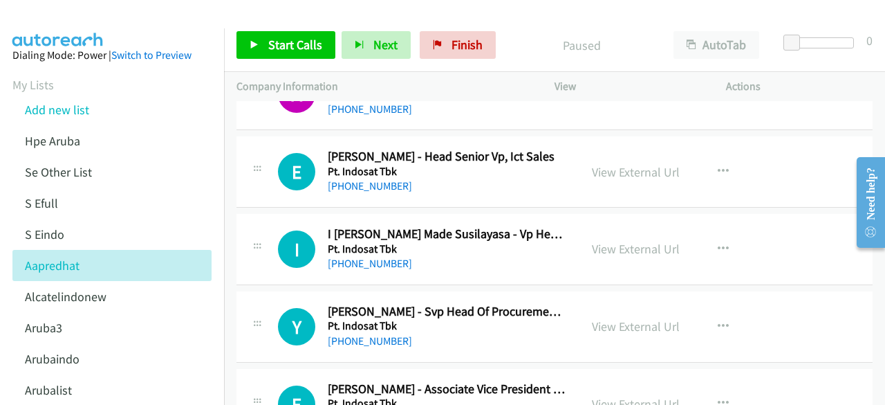
scroll to position [5461, 0]
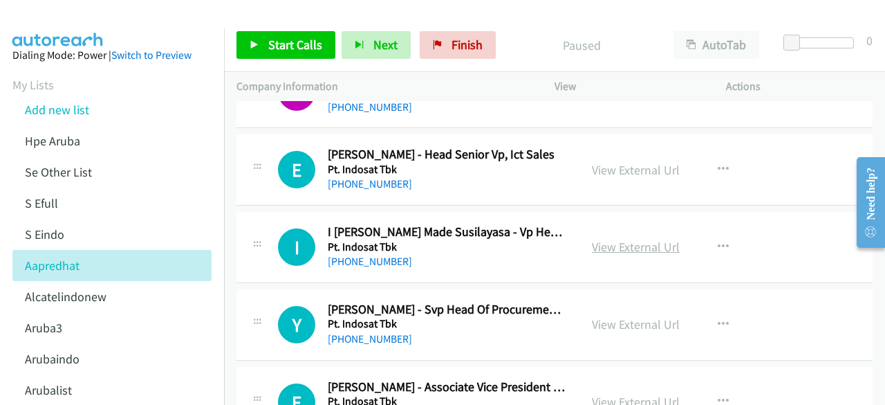
click at [616, 239] on link "View External Url" at bounding box center [636, 247] width 88 height 16
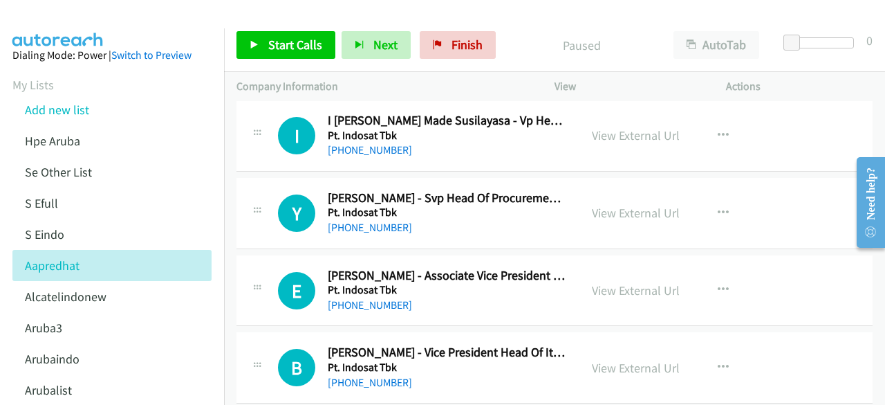
scroll to position [5573, 0]
click at [605, 204] on link "View External Url" at bounding box center [636, 212] width 88 height 16
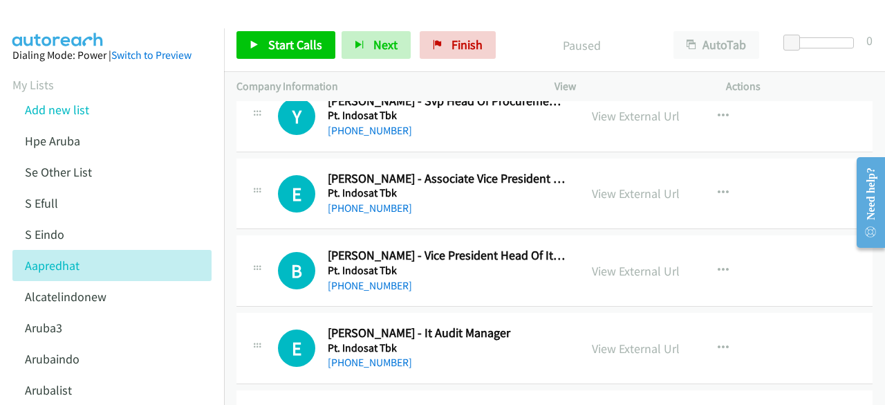
scroll to position [5670, 0]
click at [613, 185] on link "View External Url" at bounding box center [636, 193] width 88 height 16
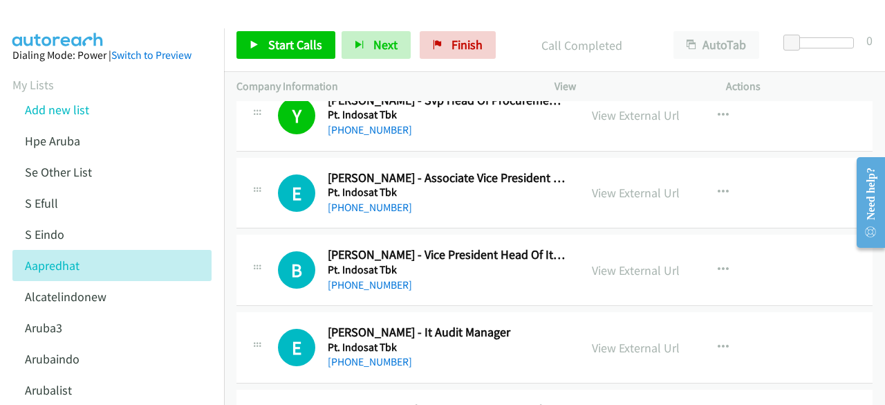
scroll to position [5735, 0]
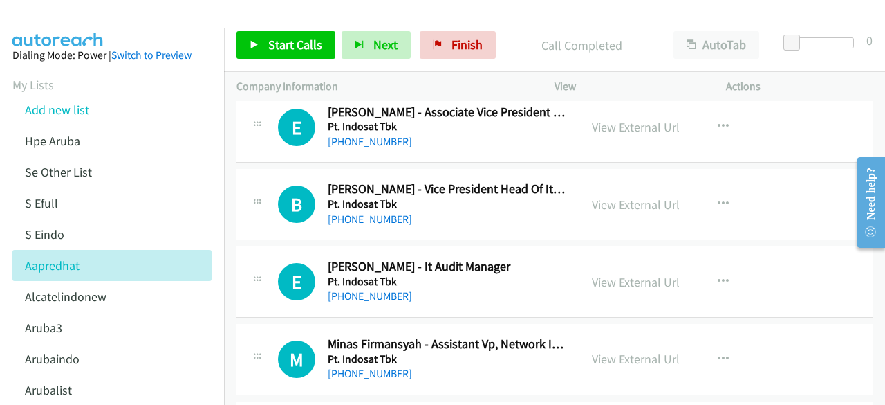
click at [634, 196] on link "View External Url" at bounding box center [636, 204] width 88 height 16
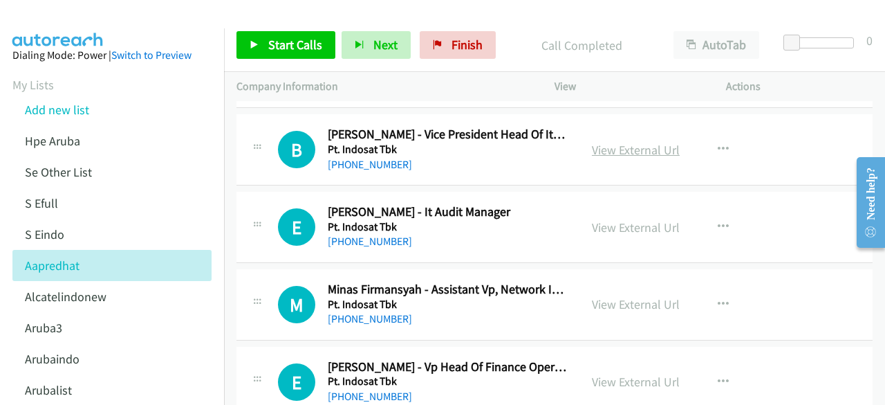
scroll to position [5791, 0]
click at [616, 219] on link "View External Url" at bounding box center [636, 227] width 88 height 16
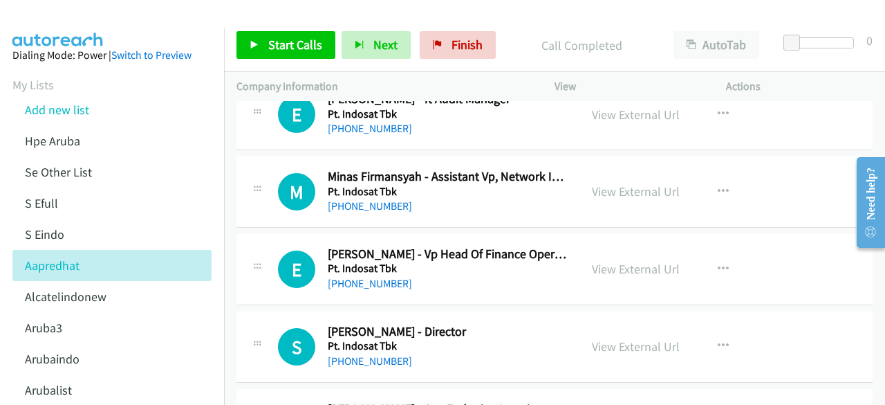
scroll to position [5905, 0]
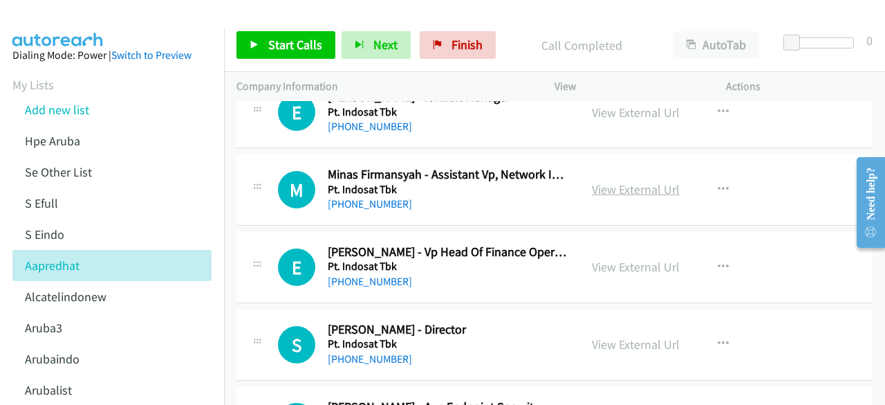
click at [626, 181] on link "View External Url" at bounding box center [636, 189] width 88 height 16
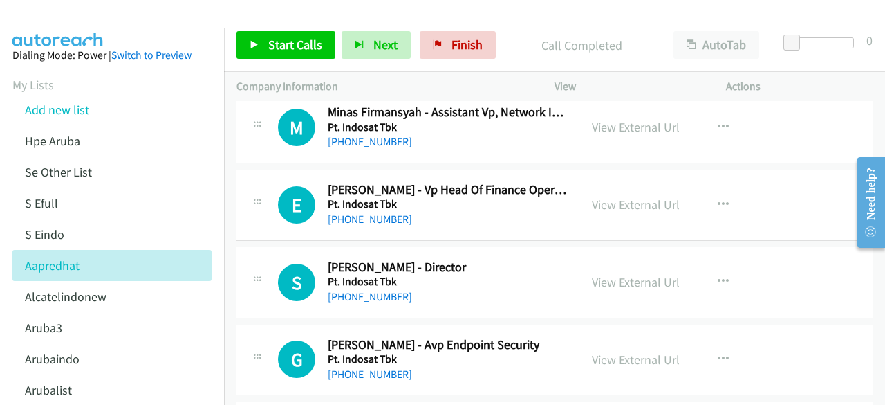
click at [616, 196] on link "View External Url" at bounding box center [636, 204] width 88 height 16
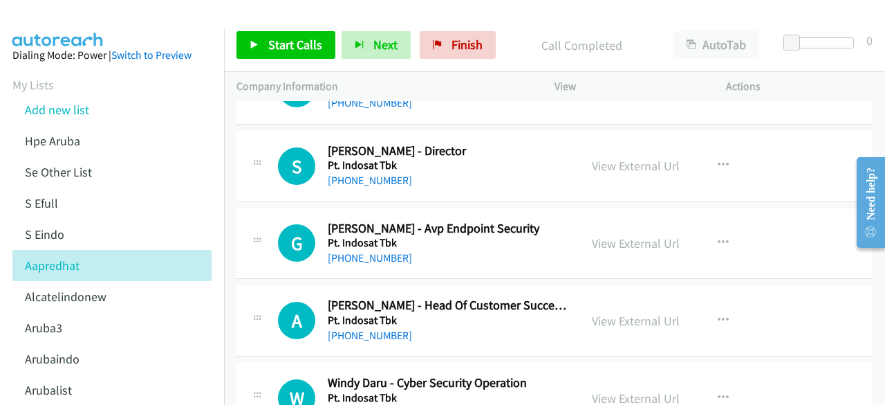
scroll to position [6085, 0]
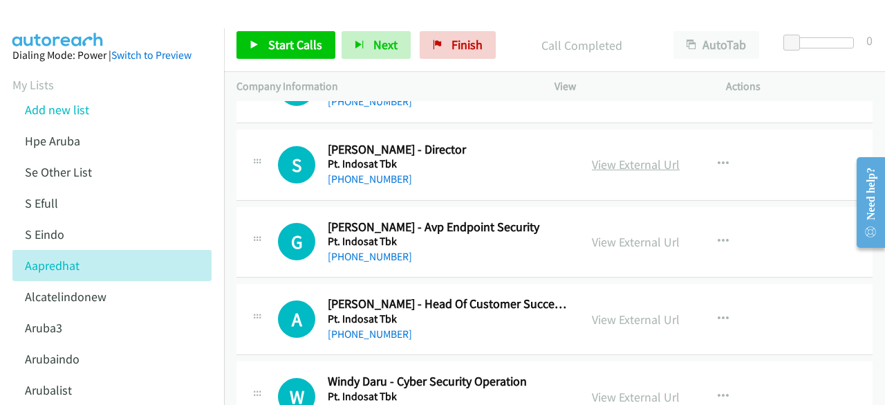
click at [617, 156] on link "View External Url" at bounding box center [636, 164] width 88 height 16
click at [600, 232] on div "View External Url" at bounding box center [636, 241] width 88 height 19
click at [602, 234] on link "View External Url" at bounding box center [636, 242] width 88 height 16
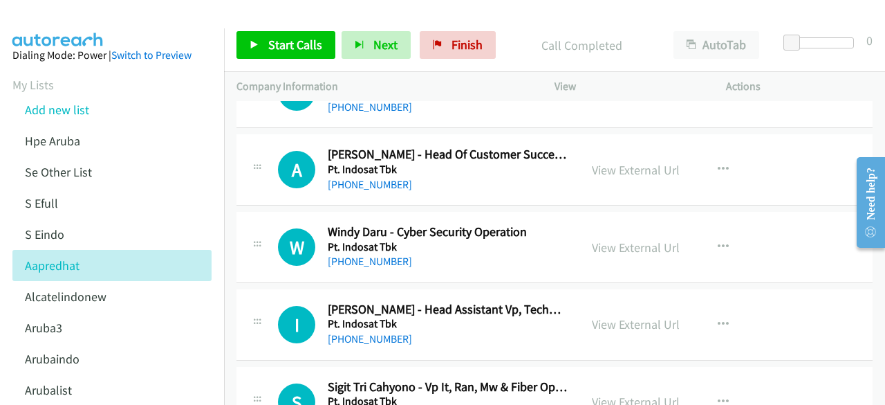
scroll to position [6235, 0]
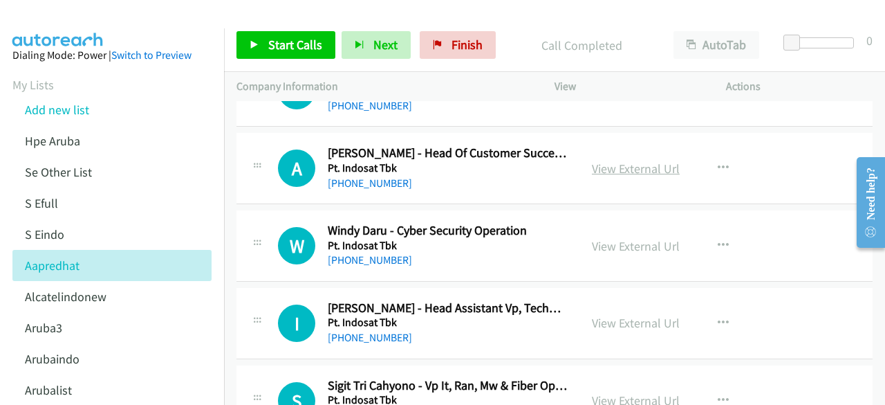
click at [614, 160] on link "View External Url" at bounding box center [636, 168] width 88 height 16
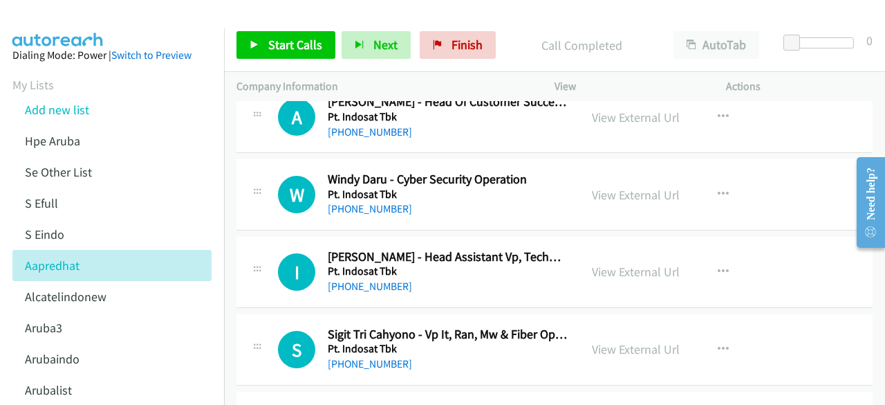
scroll to position [6293, 0]
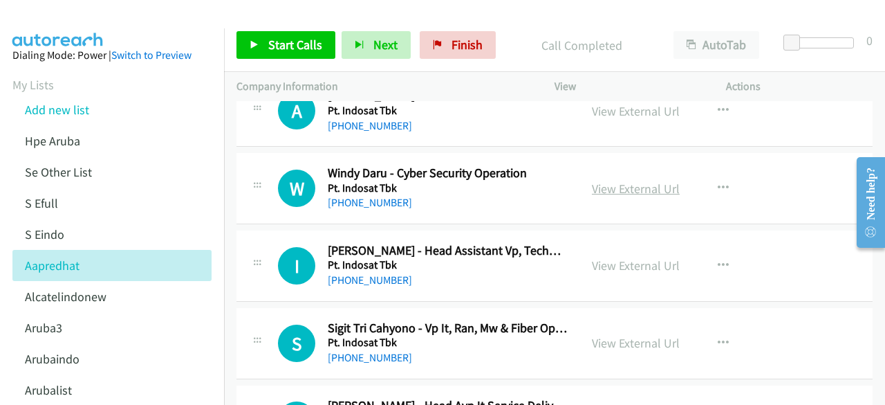
click at [609, 181] on link "View External Url" at bounding box center [636, 189] width 88 height 16
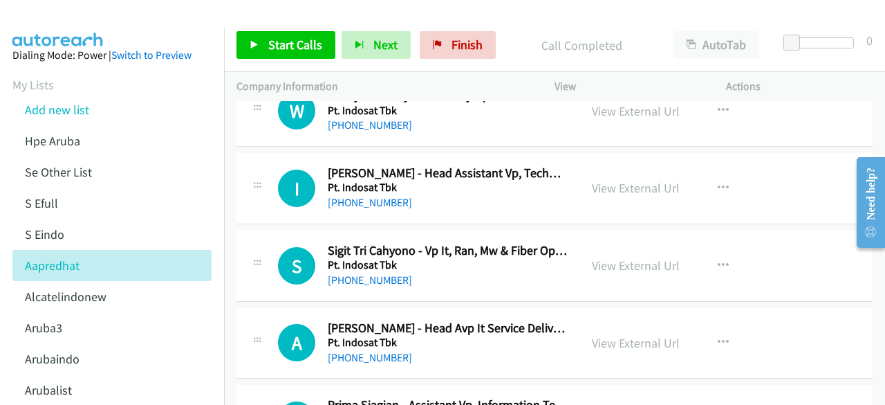
scroll to position [6371, 0]
click at [606, 178] on div "View External Url" at bounding box center [636, 187] width 88 height 19
click at [609, 179] on link "View External Url" at bounding box center [636, 187] width 88 height 16
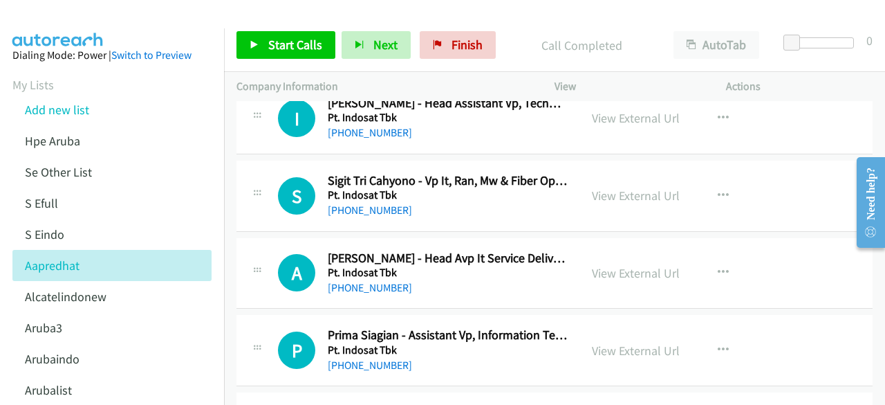
scroll to position [6441, 0]
click at [618, 187] on link "View External Url" at bounding box center [636, 195] width 88 height 16
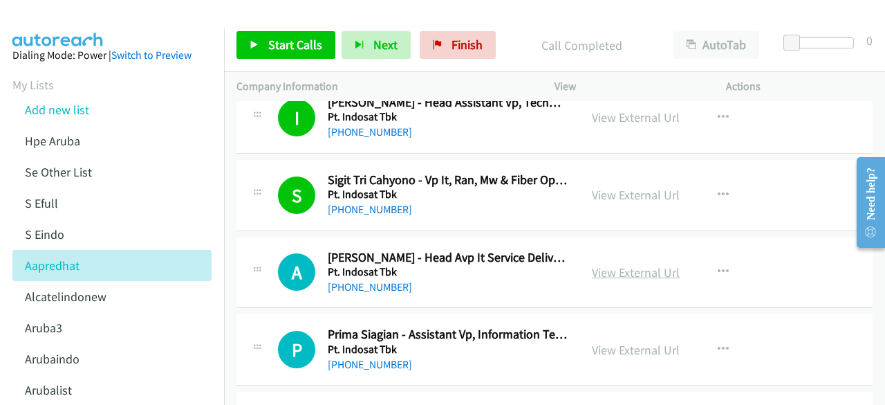
click at [645, 264] on link "View External Url" at bounding box center [636, 272] width 88 height 16
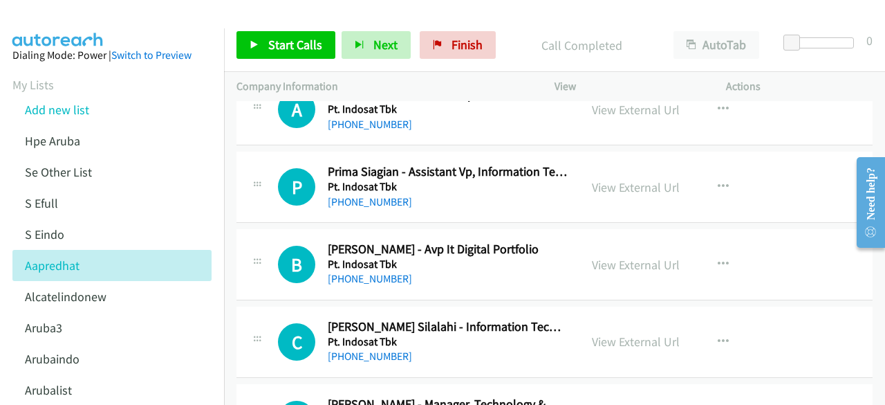
scroll to position [6604, 0]
click at [635, 178] on link "View External Url" at bounding box center [636, 186] width 88 height 16
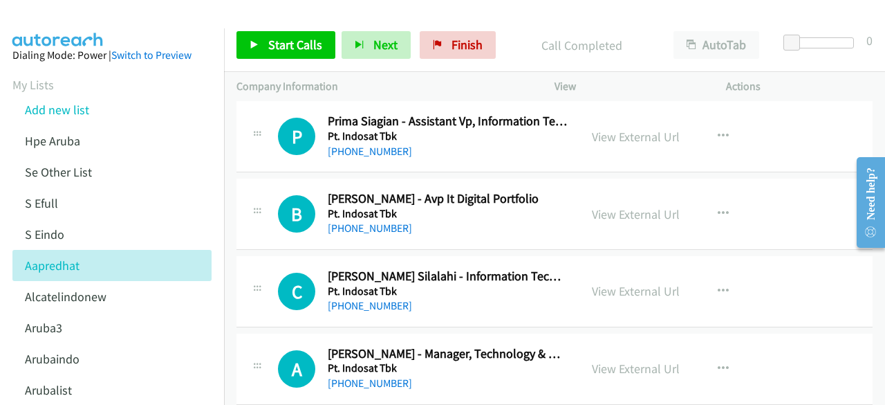
scroll to position [6666, 0]
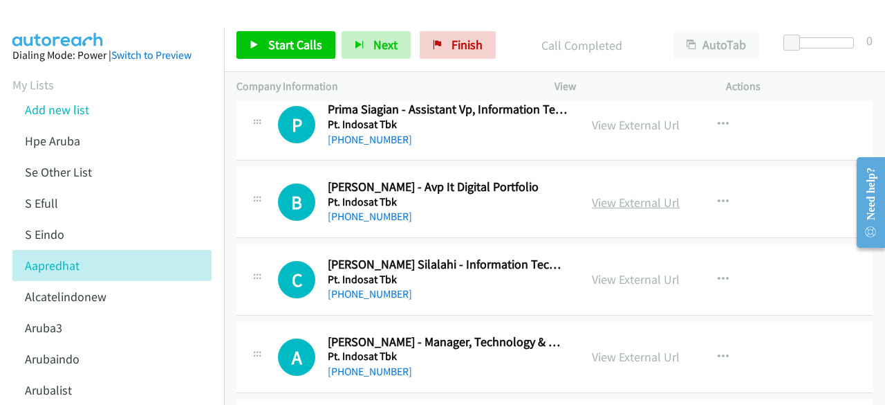
click at [607, 194] on link "View External Url" at bounding box center [636, 202] width 88 height 16
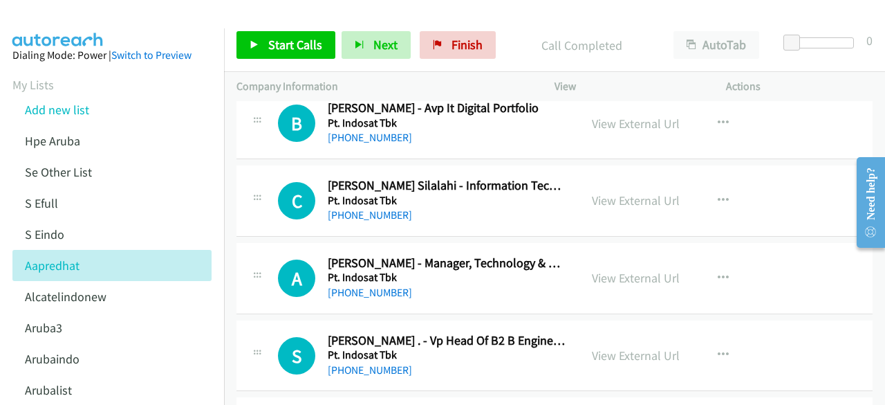
scroll to position [6746, 0]
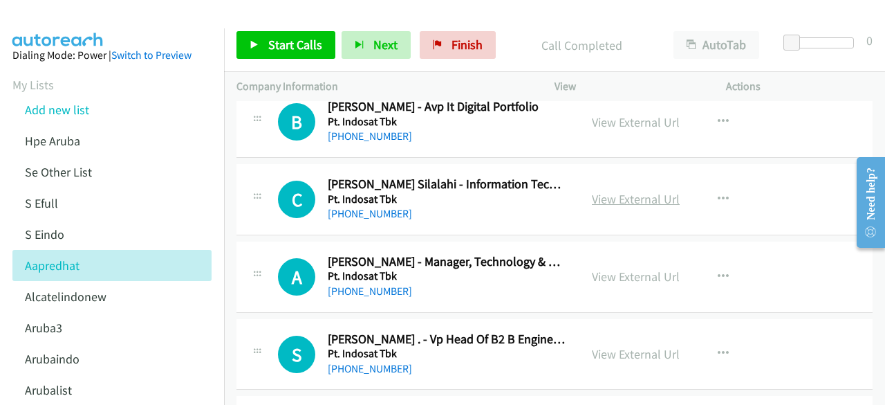
click at [638, 191] on link "View External Url" at bounding box center [636, 199] width 88 height 16
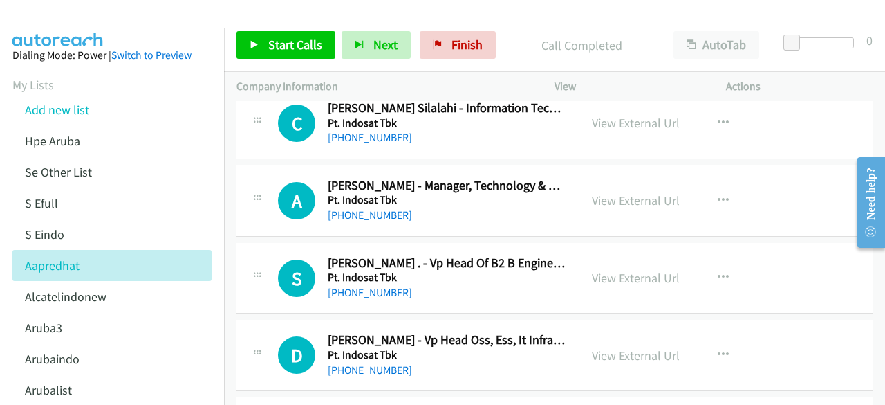
scroll to position [6823, 0]
click at [637, 190] on div "View External Url" at bounding box center [636, 199] width 88 height 19
click at [638, 192] on link "View External Url" at bounding box center [636, 200] width 88 height 16
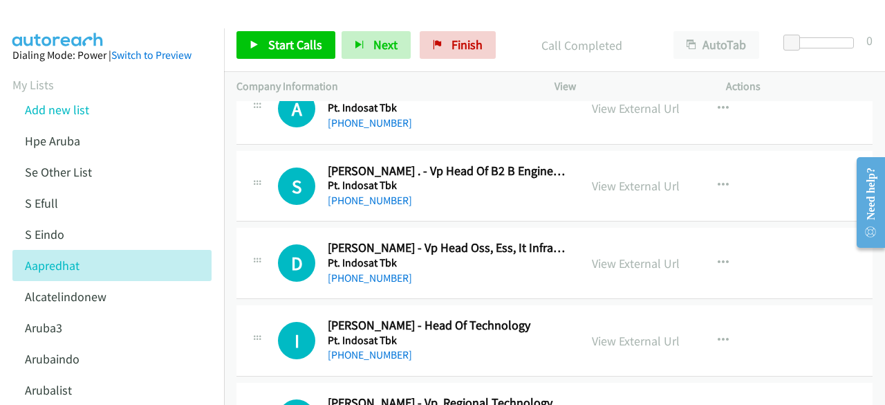
scroll to position [6915, 0]
click at [617, 179] on div "View External Url View External Url Schedule/Manage Callback Start Calls Here R…" at bounding box center [672, 186] width 184 height 46
click at [621, 177] on link "View External Url" at bounding box center [636, 185] width 88 height 16
click at [629, 255] on link "View External Url" at bounding box center [636, 263] width 88 height 16
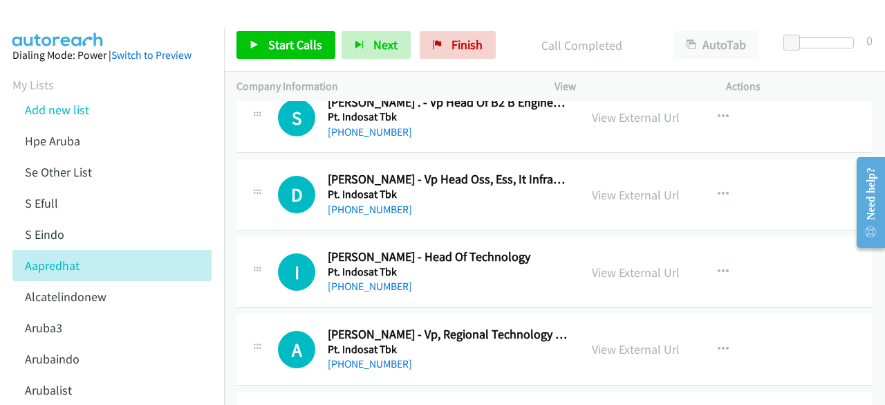
scroll to position [6991, 0]
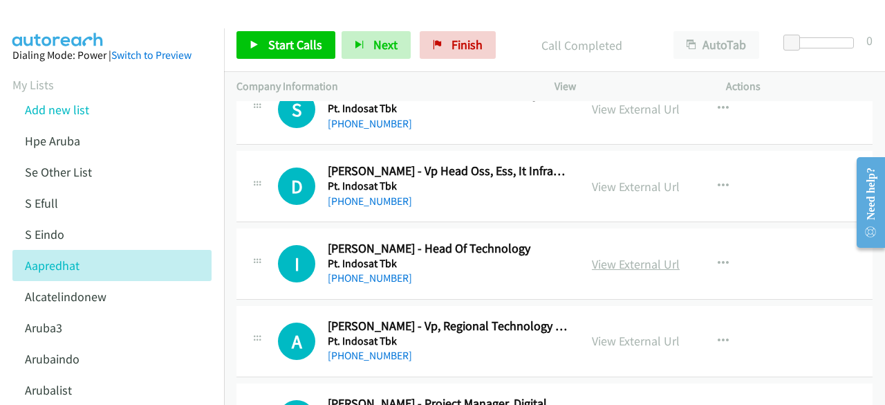
click at [630, 256] on link "View External Url" at bounding box center [636, 264] width 88 height 16
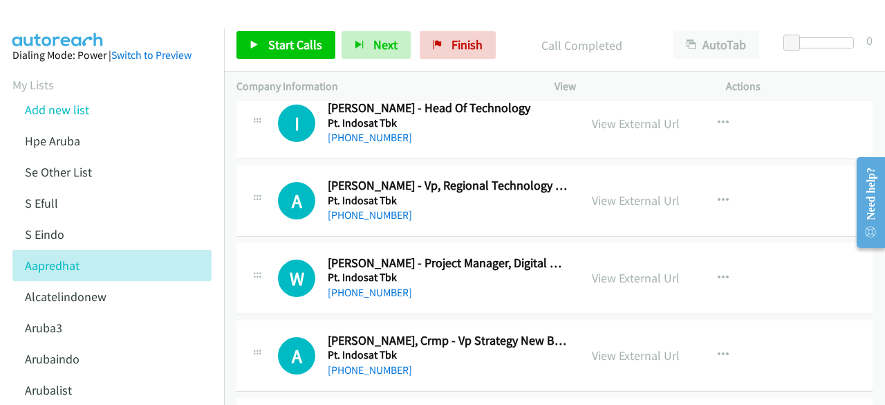
scroll to position [7132, 0]
click at [624, 192] on link "View External Url" at bounding box center [636, 200] width 88 height 16
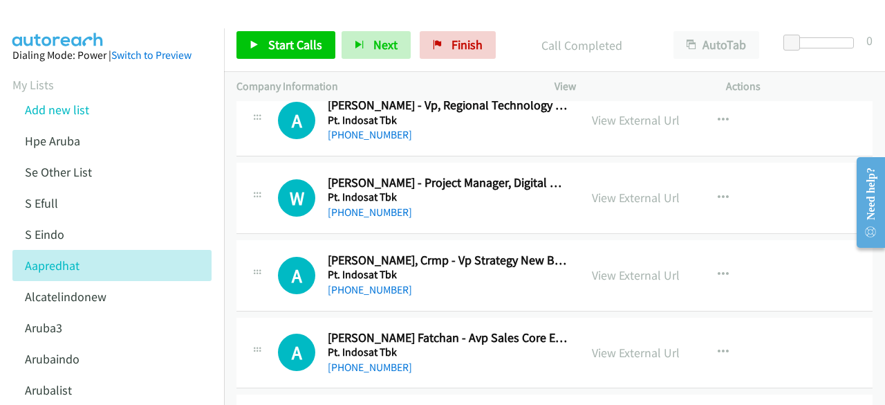
scroll to position [7212, 0]
click at [627, 189] on link "View External Url" at bounding box center [636, 197] width 88 height 16
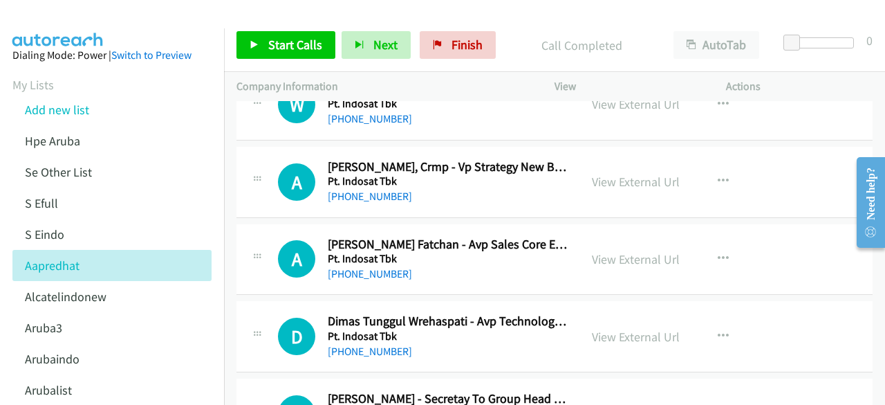
scroll to position [7306, 0]
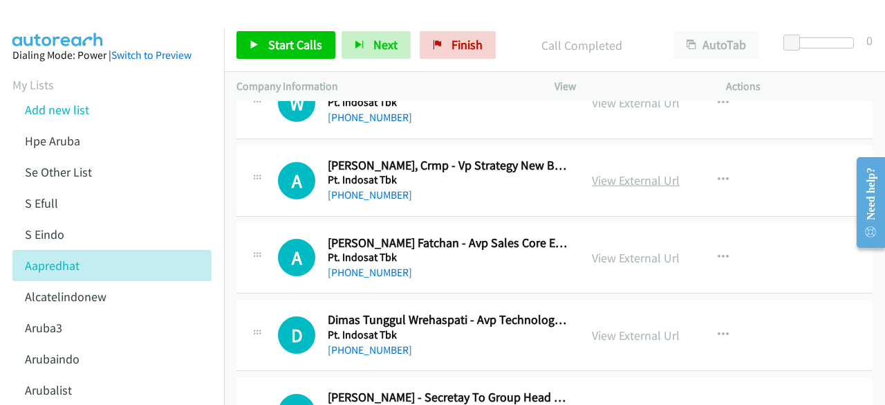
click at [618, 172] on link "View External Url" at bounding box center [636, 180] width 88 height 16
click at [600, 250] on link "View External Url" at bounding box center [636, 258] width 88 height 16
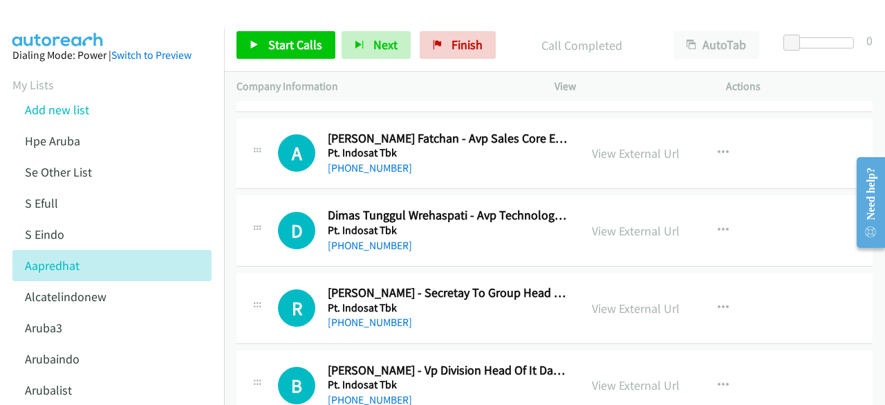
scroll to position [7411, 0]
click at [598, 222] on link "View External Url" at bounding box center [636, 230] width 88 height 16
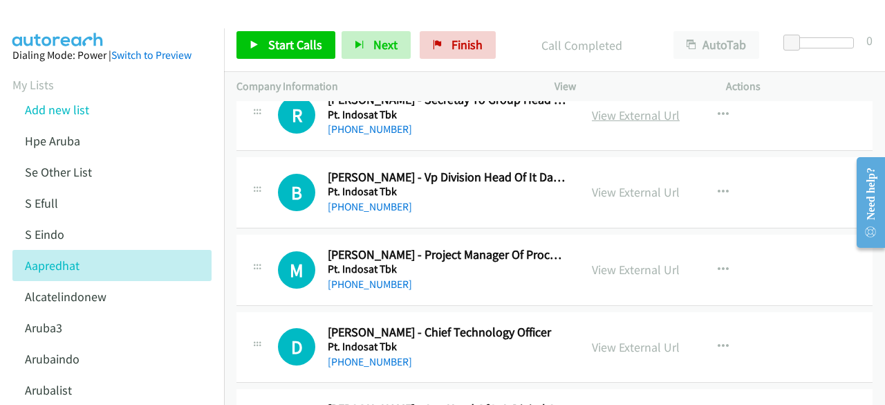
scroll to position [7604, 0]
click at [613, 183] on link "View External Url" at bounding box center [636, 191] width 88 height 16
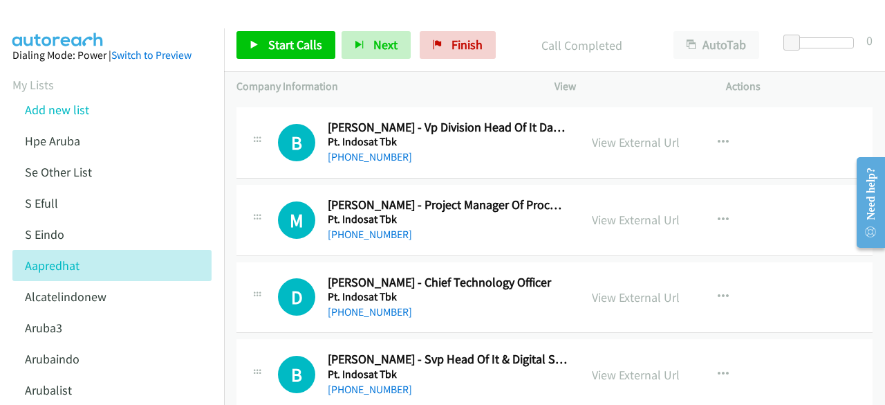
scroll to position [7658, 0]
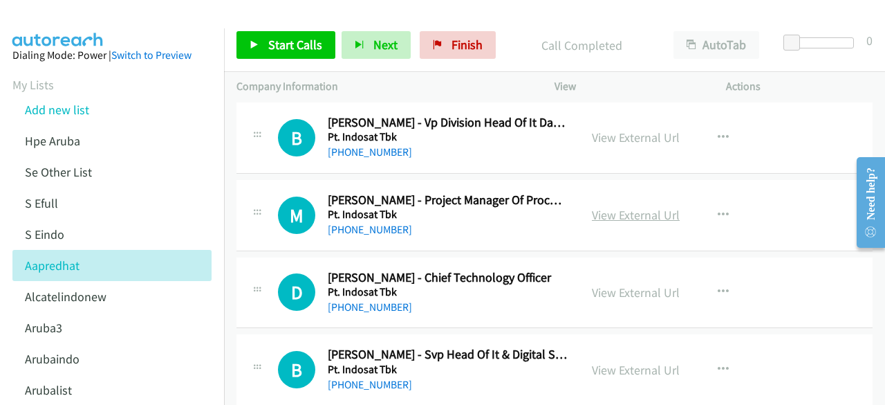
click at [627, 207] on link "View External Url" at bounding box center [636, 215] width 88 height 16
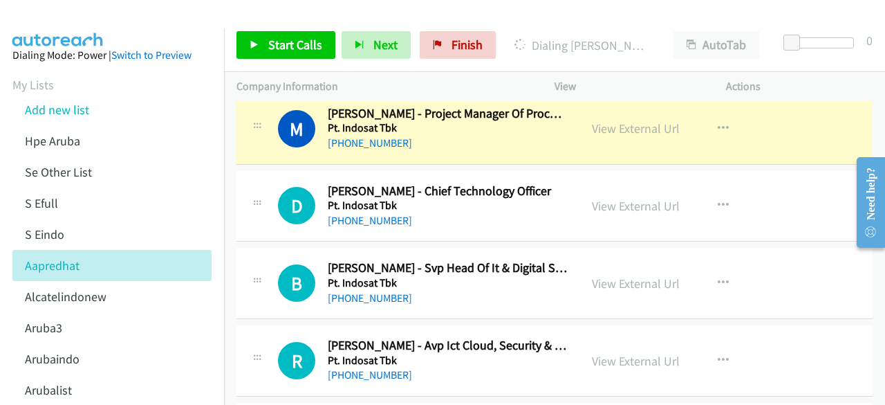
scroll to position [7745, 0]
click at [593, 197] on link "View External Url" at bounding box center [636, 205] width 88 height 16
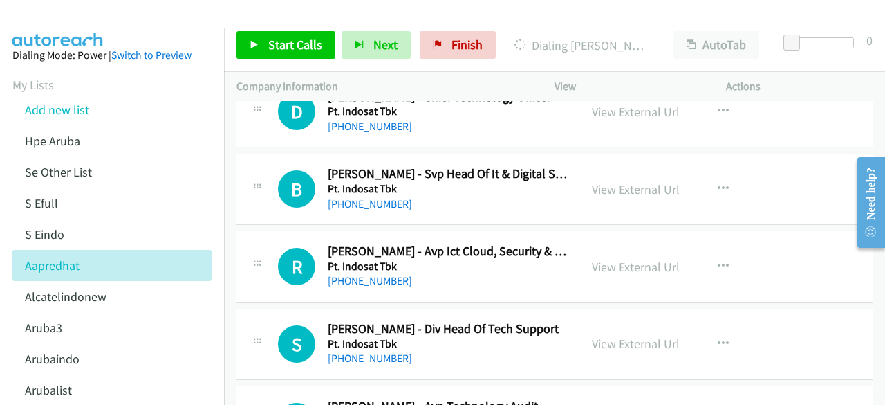
scroll to position [7841, 0]
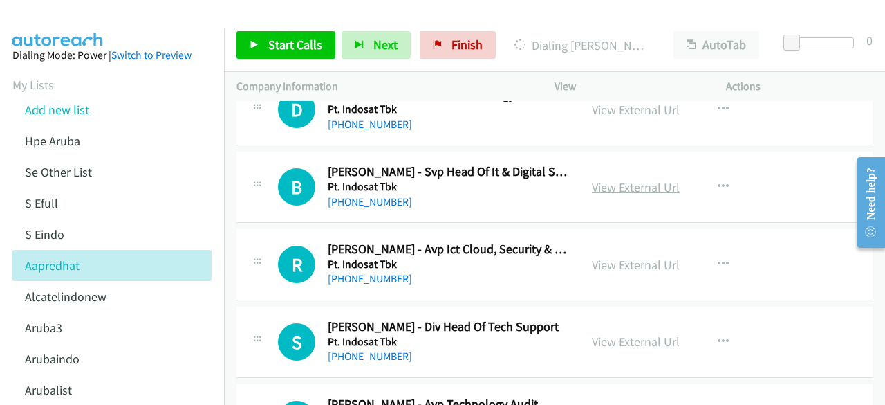
click at [610, 179] on link "View External Url" at bounding box center [636, 187] width 88 height 16
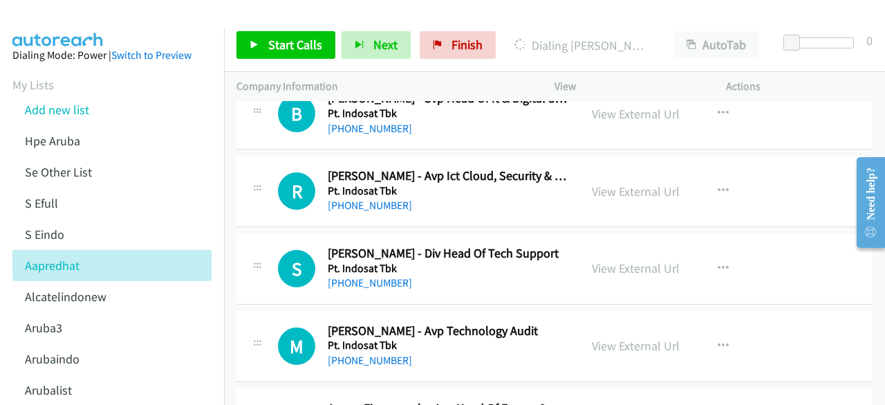
click at [609, 182] on div "View External Url" at bounding box center [636, 191] width 88 height 19
click at [609, 183] on link "View External Url" at bounding box center [636, 191] width 88 height 16
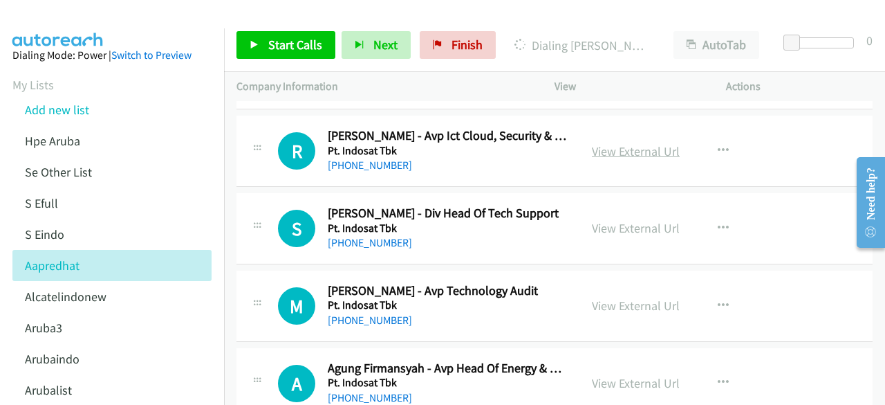
scroll to position [7960, 0]
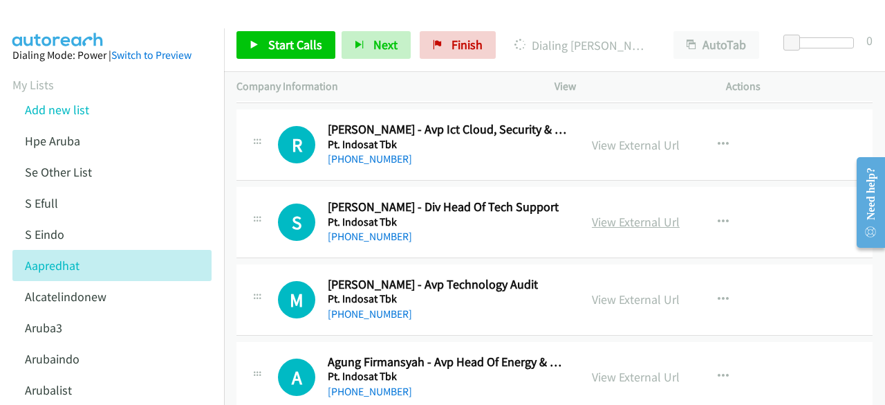
click at [639, 214] on link "View External Url" at bounding box center [636, 222] width 88 height 16
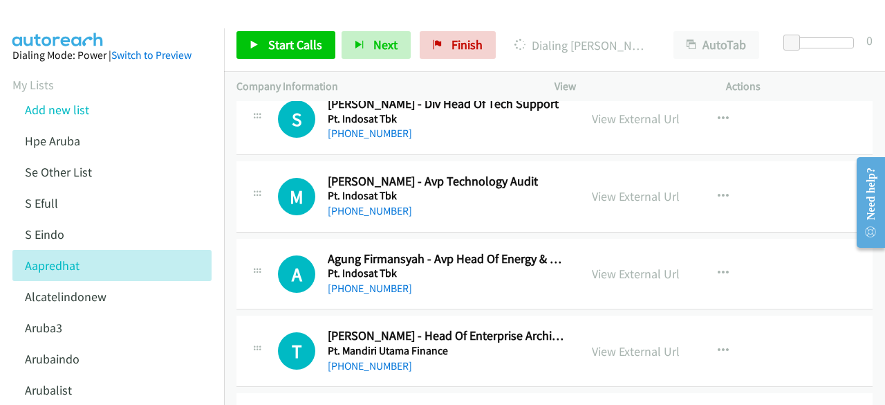
scroll to position [8064, 0]
click at [607, 187] on link "View External Url" at bounding box center [636, 195] width 88 height 16
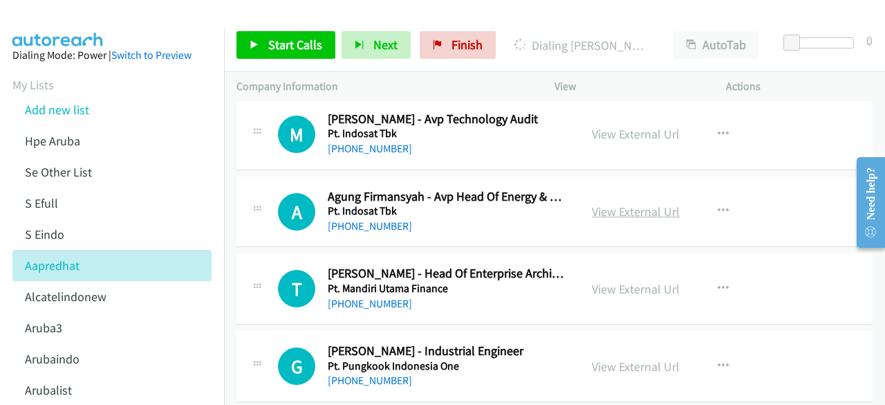
click at [598, 203] on link "View External Url" at bounding box center [636, 211] width 88 height 16
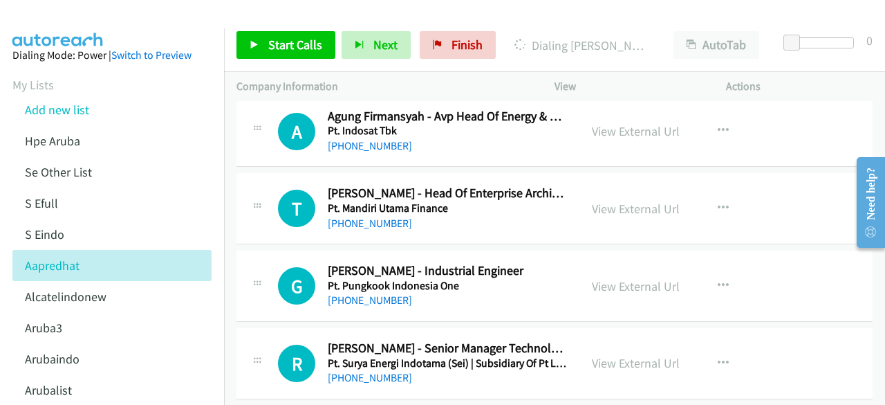
scroll to position [8206, 0]
click at [611, 201] on link "View External Url" at bounding box center [636, 209] width 88 height 16
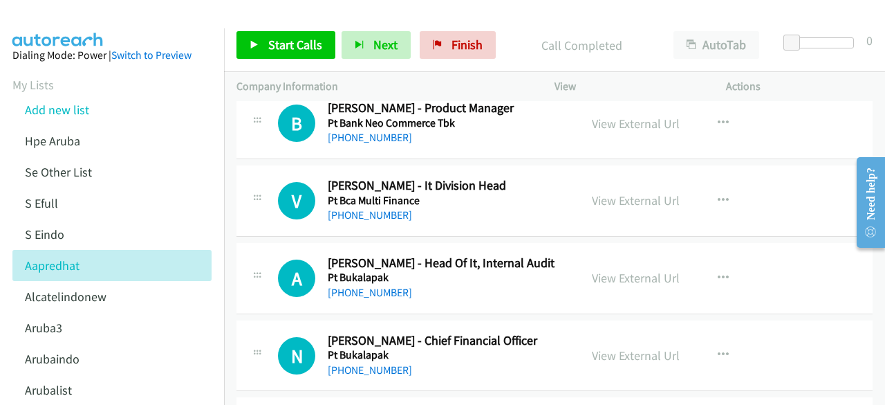
scroll to position [9220, 0]
click at [609, 192] on link "View External Url" at bounding box center [636, 200] width 88 height 16
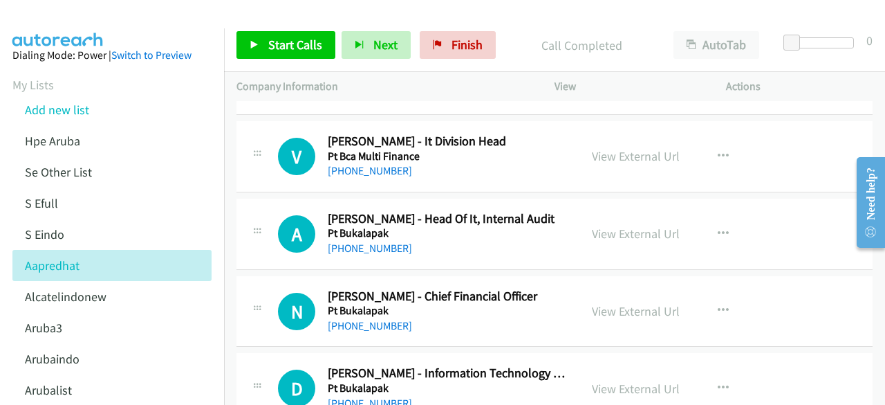
scroll to position [9268, 0]
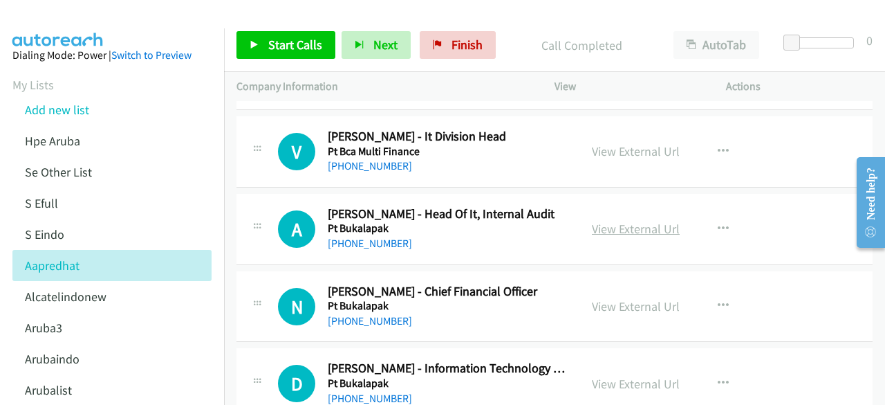
click at [616, 221] on link "View External Url" at bounding box center [636, 229] width 88 height 16
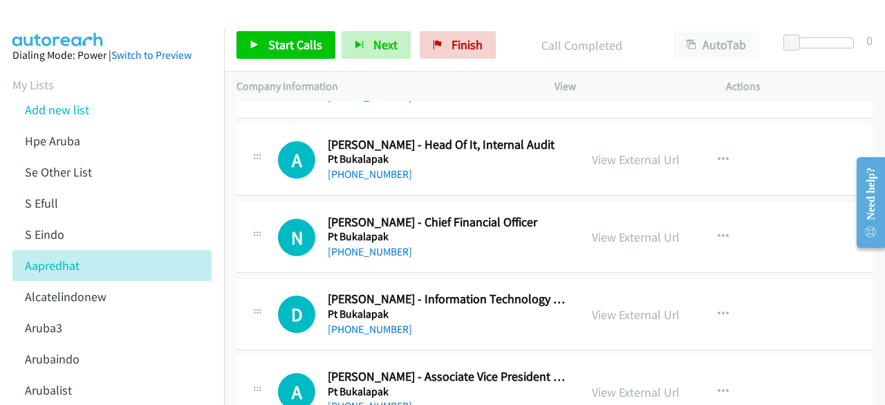
scroll to position [9342, 0]
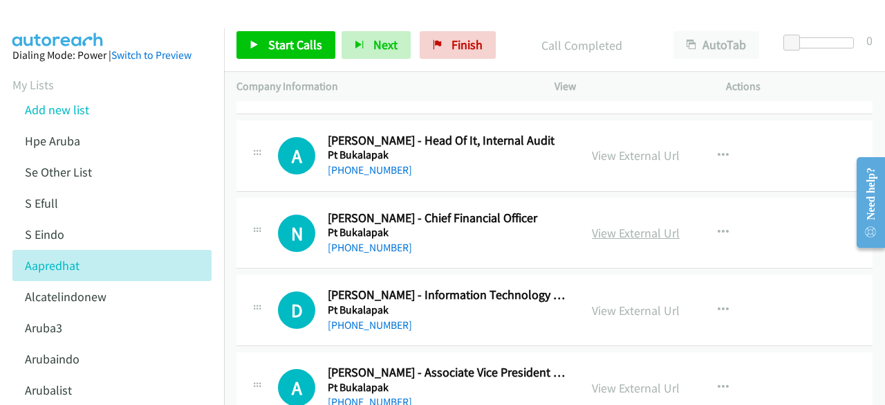
click at [606, 225] on link "View External Url" at bounding box center [636, 233] width 88 height 16
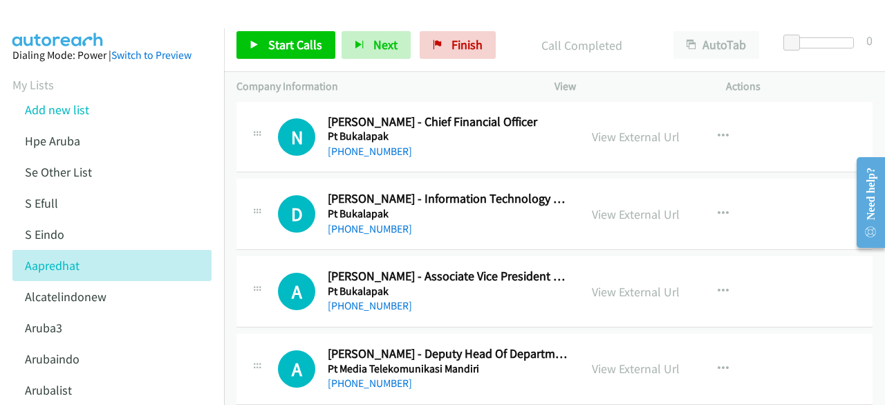
scroll to position [9443, 0]
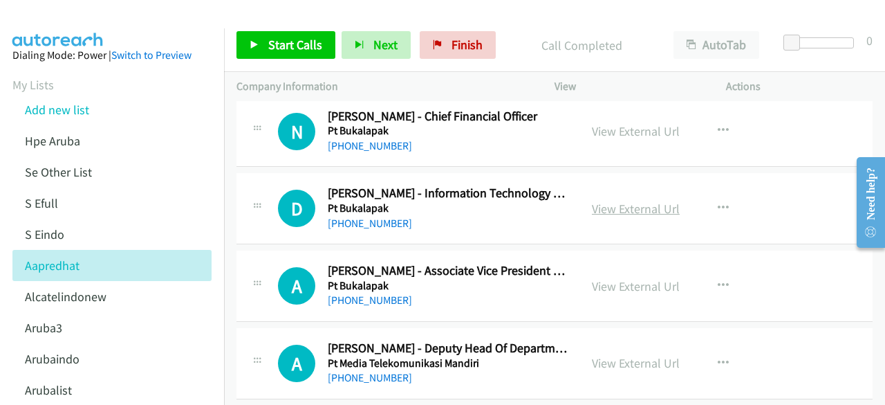
click at [618, 201] on link "View External Url" at bounding box center [636, 209] width 88 height 16
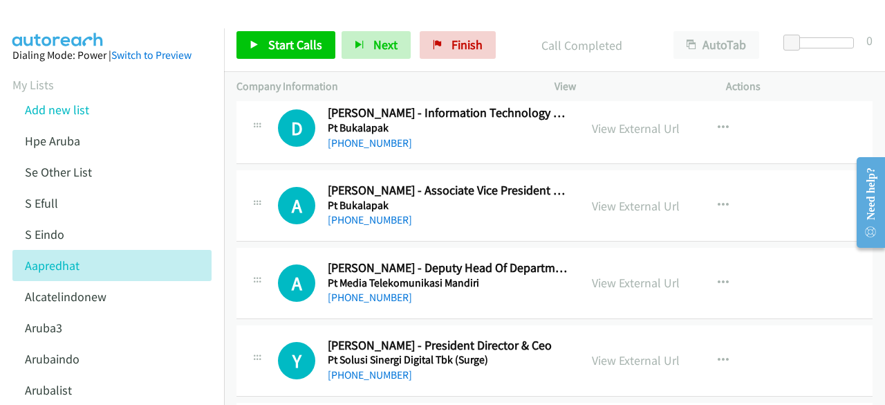
scroll to position [9525, 0]
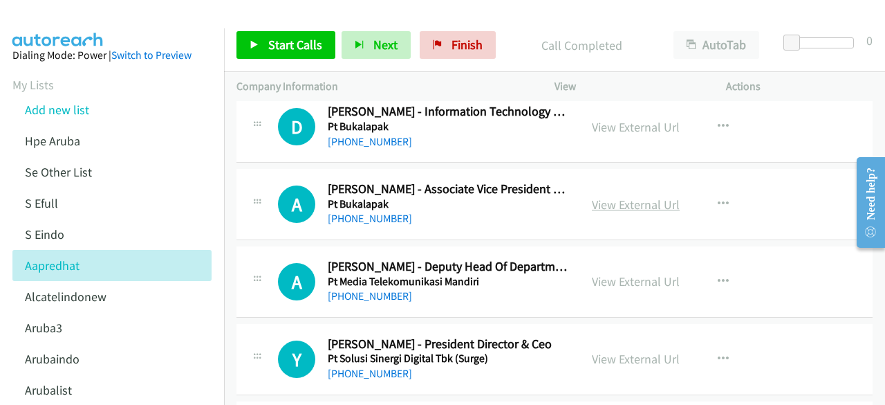
click at [617, 196] on link "View External Url" at bounding box center [636, 204] width 88 height 16
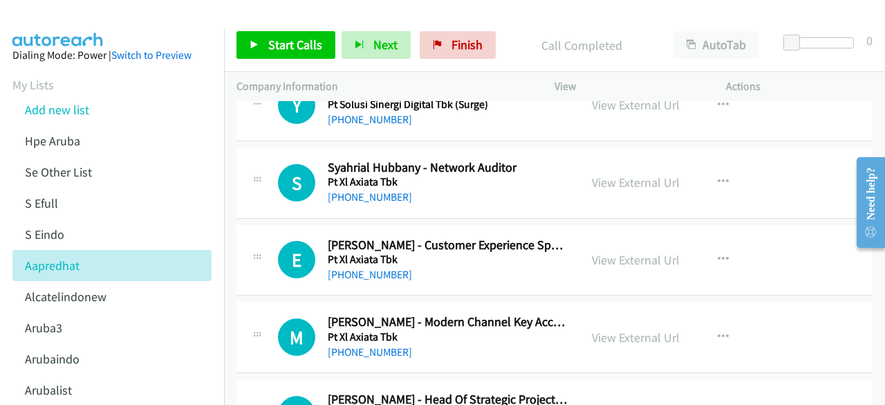
scroll to position [9781, 0]
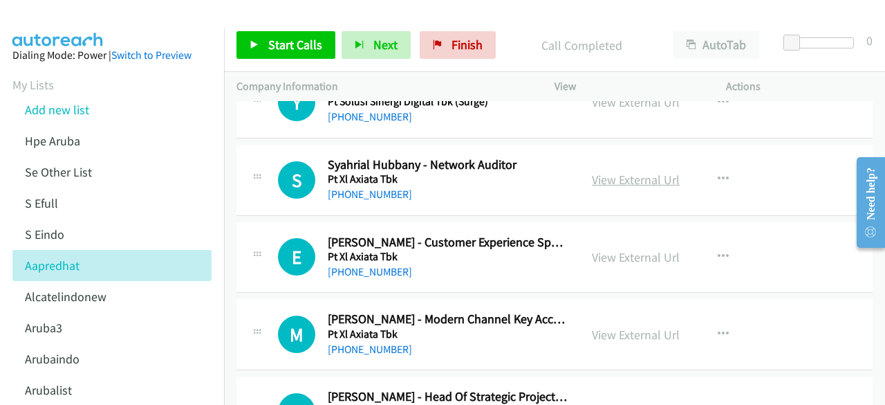
click at [618, 172] on link "View External Url" at bounding box center [636, 180] width 88 height 16
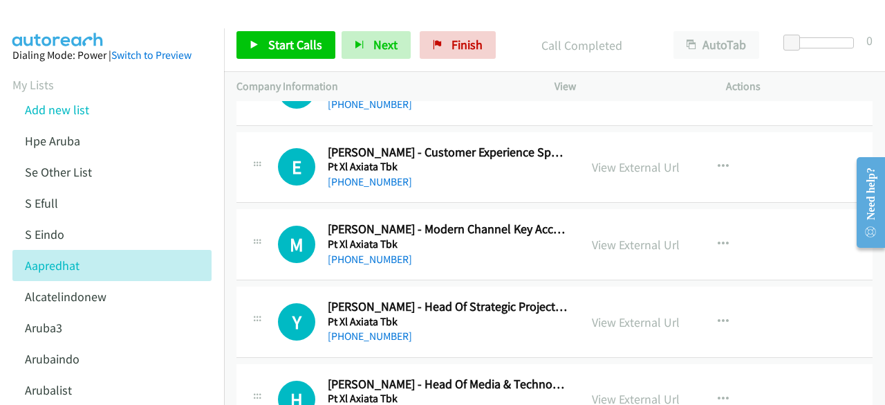
scroll to position [9872, 0]
click at [629, 236] on link "View External Url" at bounding box center [636, 244] width 88 height 16
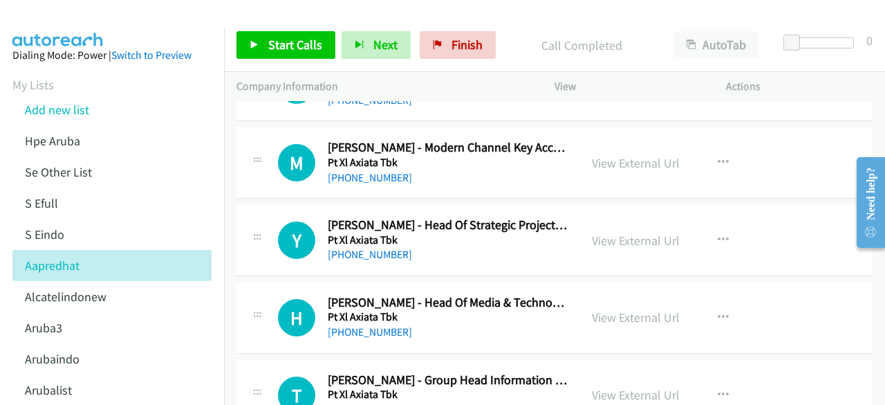
scroll to position [9954, 0]
click at [612, 232] on link "View External Url" at bounding box center [636, 240] width 88 height 16
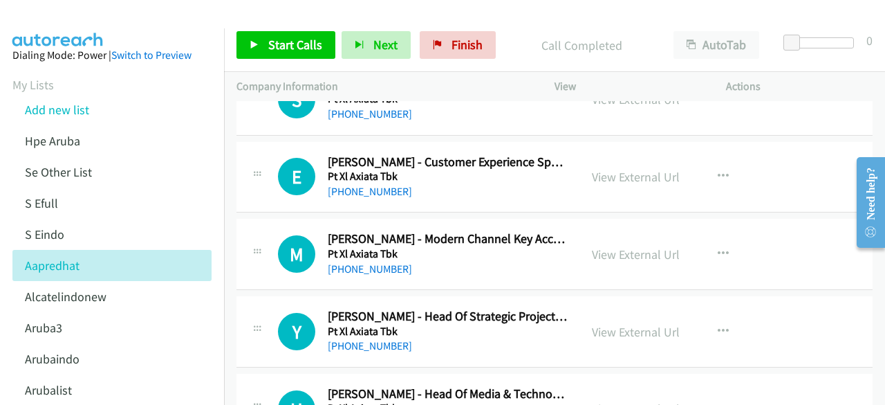
scroll to position [9859, 0]
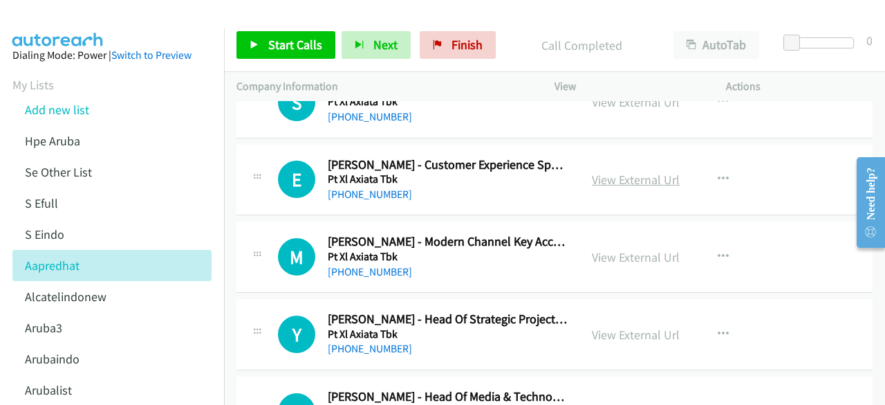
click at [611, 172] on link "View External Url" at bounding box center [636, 180] width 88 height 16
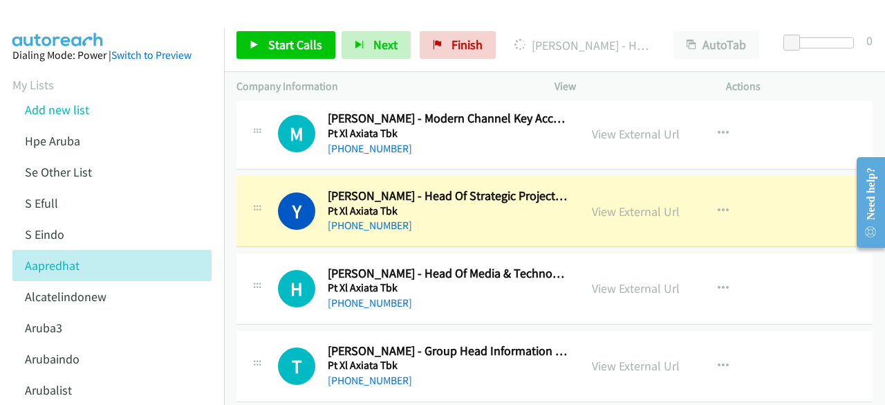
scroll to position [10024, 0]
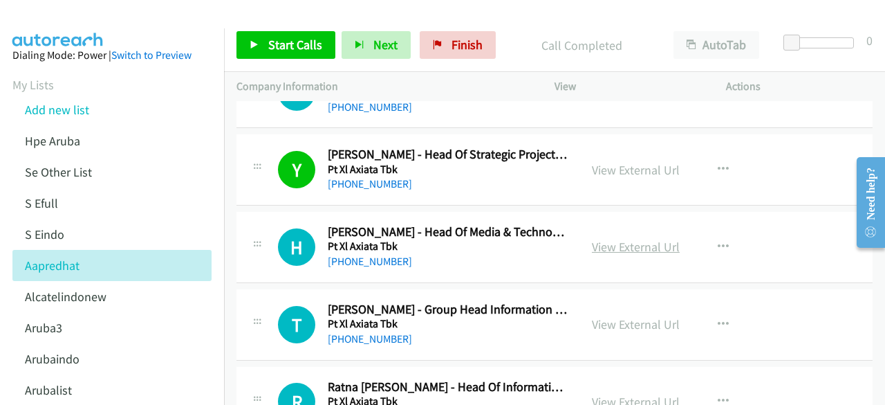
click at [614, 239] on link "View External Url" at bounding box center [636, 247] width 88 height 16
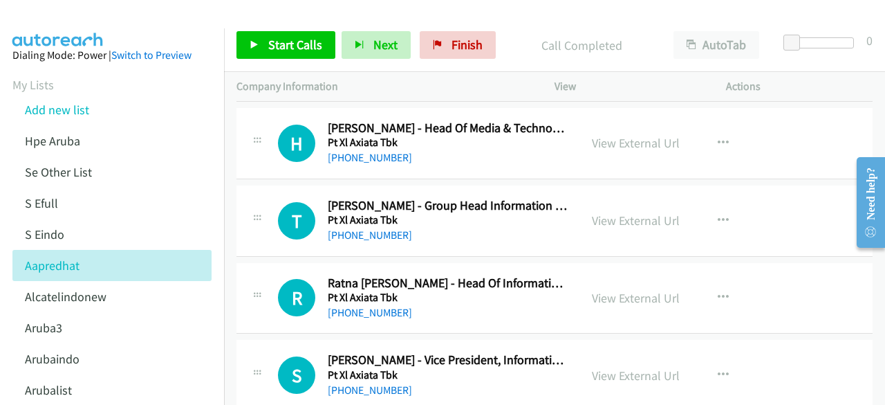
scroll to position [10136, 0]
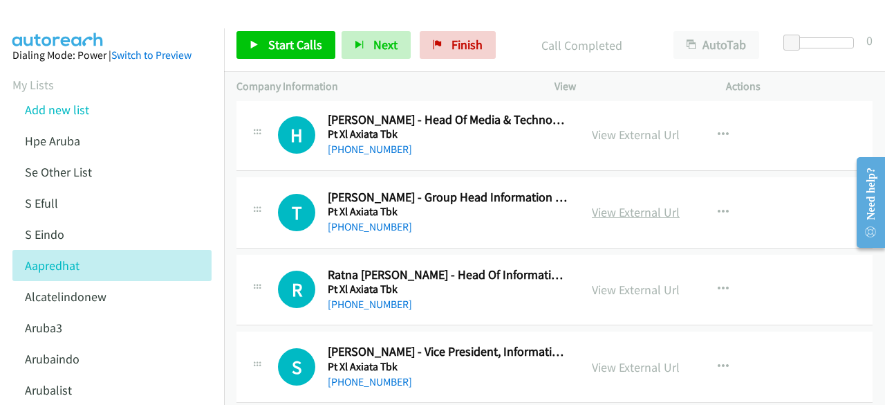
click at [607, 204] on link "View External Url" at bounding box center [636, 212] width 88 height 16
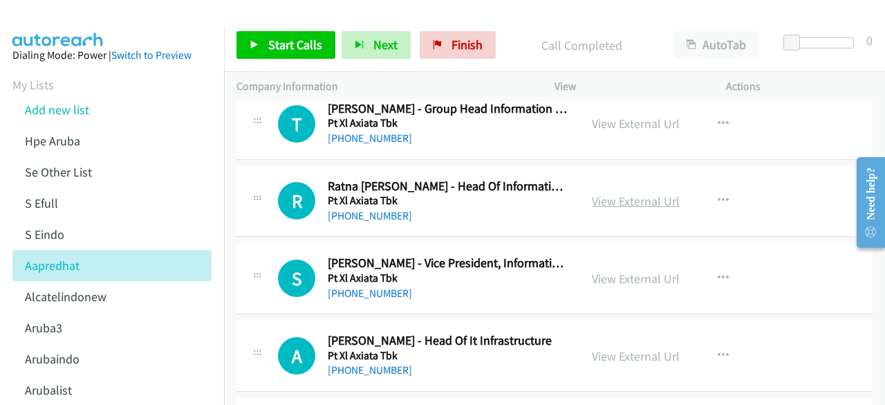
click at [593, 193] on link "View External Url" at bounding box center [636, 201] width 88 height 16
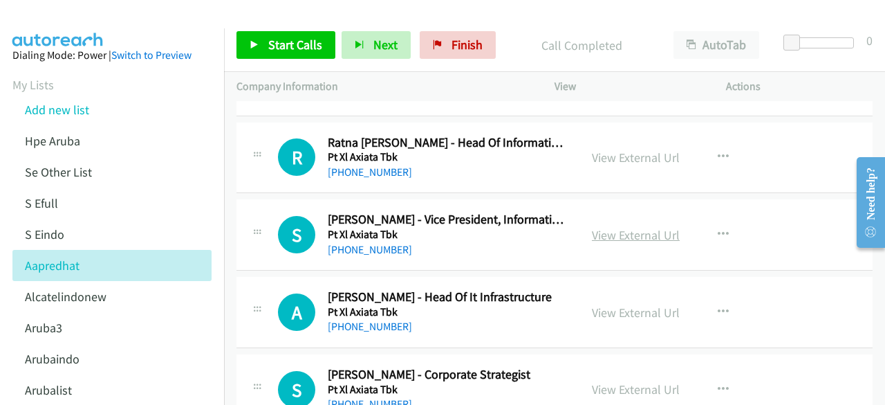
click at [627, 227] on link "View External Url" at bounding box center [636, 235] width 88 height 16
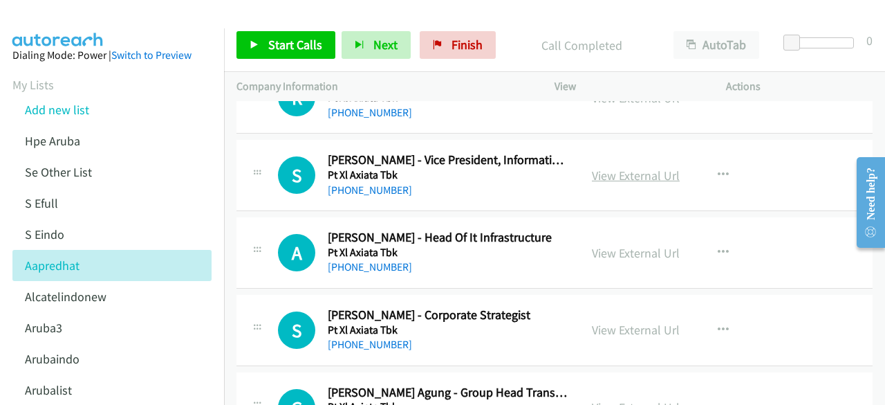
scroll to position [10329, 0]
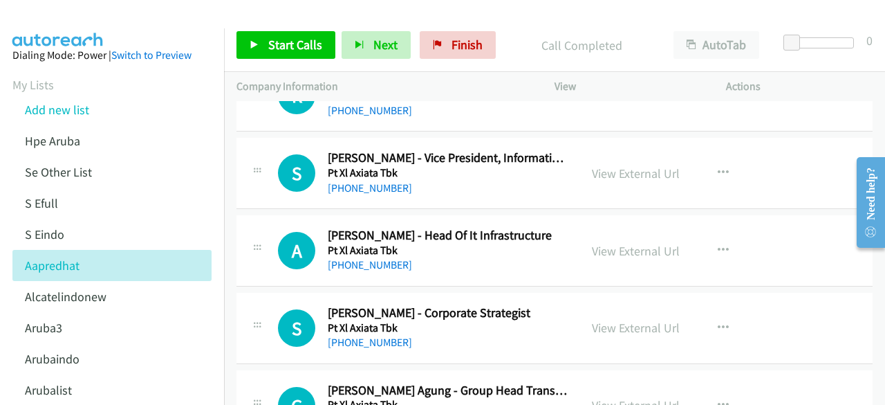
click at [642, 228] on div "View External Url View External Url Schedule/Manage Callback Start Calls Here R…" at bounding box center [672, 251] width 184 height 46
click at [642, 243] on link "View External Url" at bounding box center [636, 251] width 88 height 16
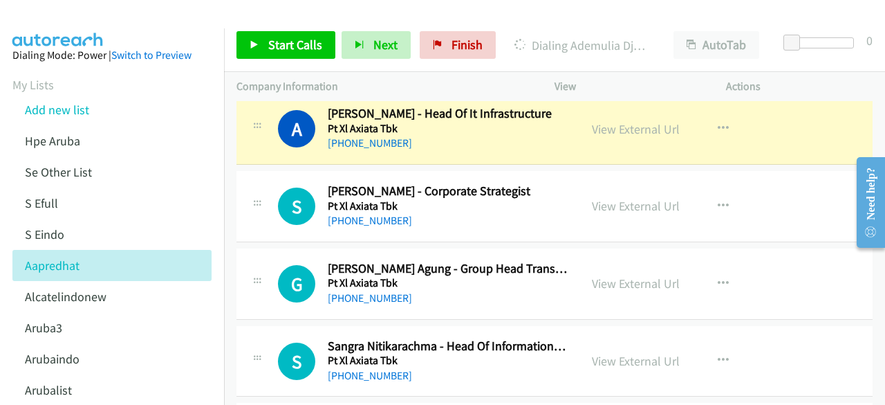
scroll to position [10459, 0]
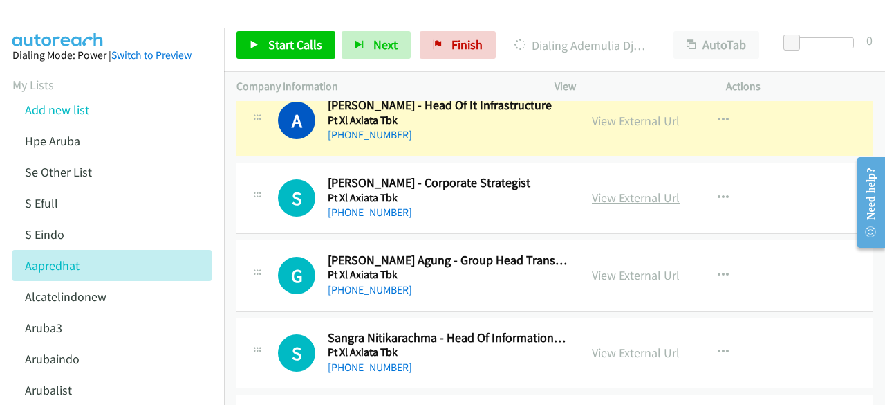
click at [611, 190] on link "View External Url" at bounding box center [636, 198] width 88 height 16
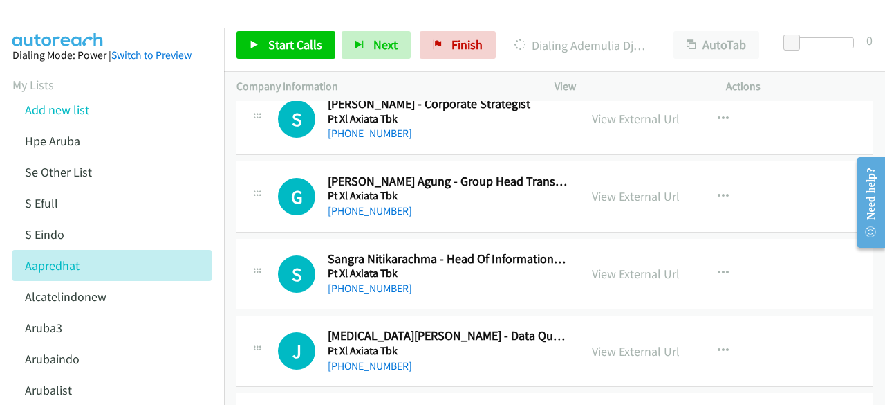
scroll to position [10539, 0]
click at [614, 187] on link "View External Url" at bounding box center [636, 195] width 88 height 16
click at [607, 265] on link "View External Url" at bounding box center [636, 273] width 88 height 16
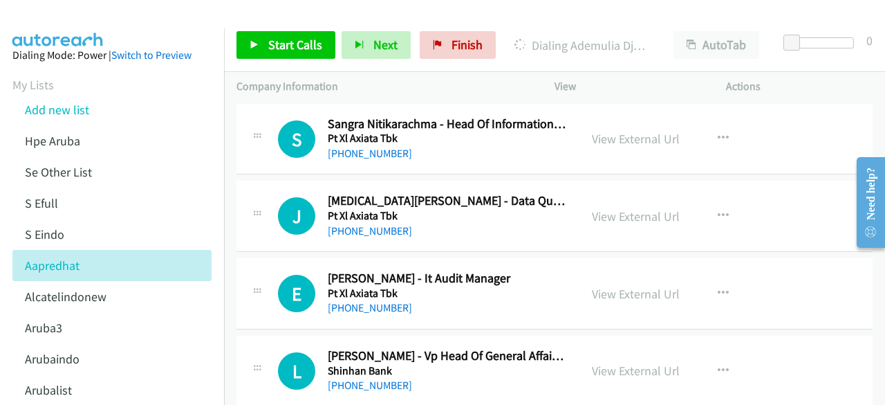
scroll to position [10675, 0]
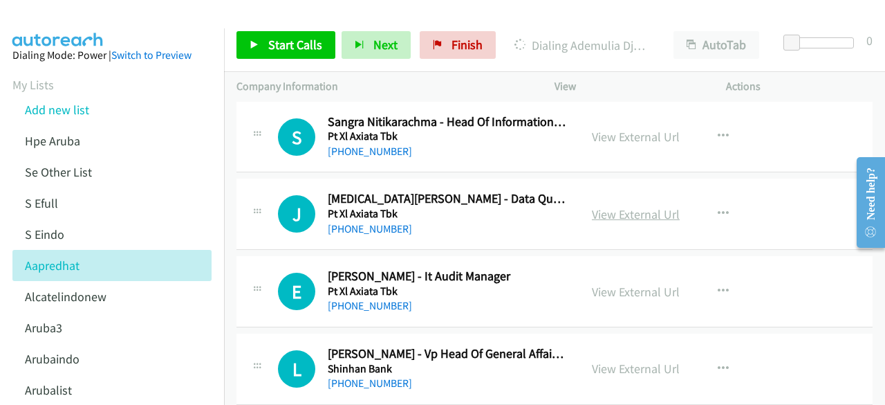
click at [622, 206] on link "View External Url" at bounding box center [636, 214] width 88 height 16
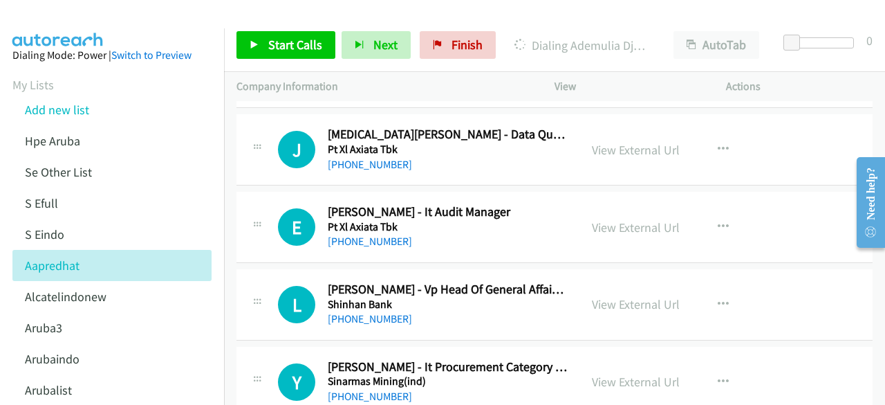
scroll to position [10740, 0]
click at [625, 219] on link "View External Url" at bounding box center [636, 227] width 88 height 16
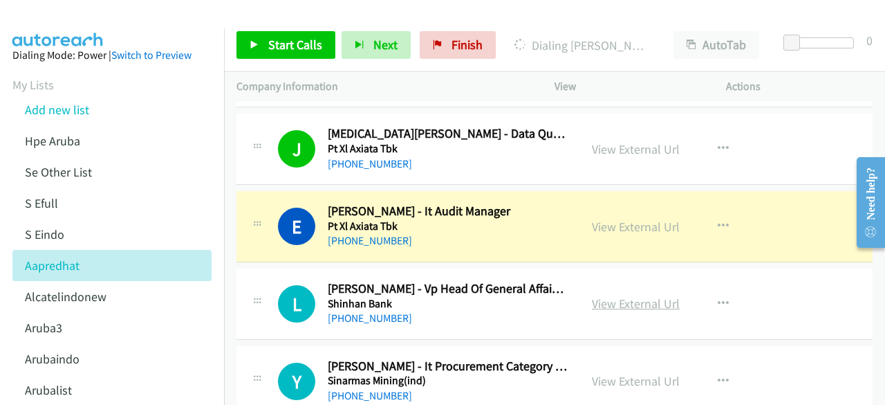
click at [602, 295] on link "View External Url" at bounding box center [636, 303] width 88 height 16
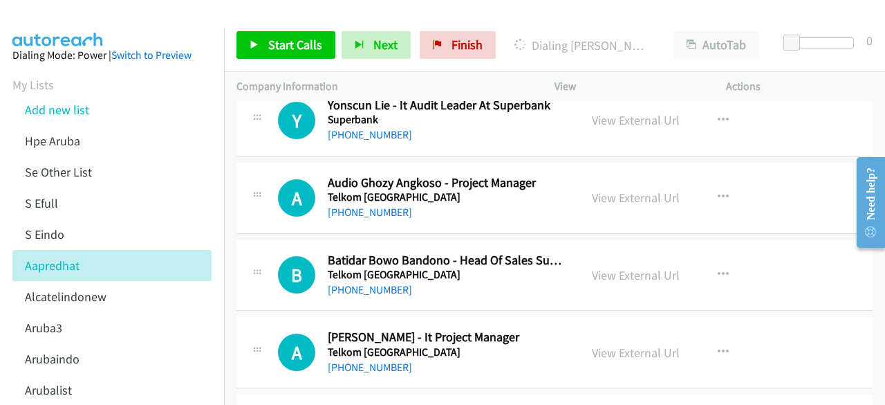
scroll to position [12239, 0]
click at [598, 189] on link "View External Url" at bounding box center [636, 197] width 88 height 16
click at [603, 266] on link "View External Url" at bounding box center [636, 274] width 88 height 16
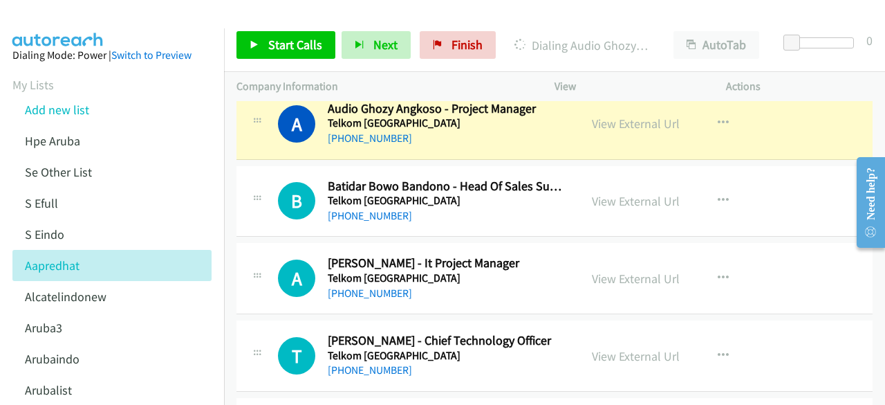
scroll to position [12323, 0]
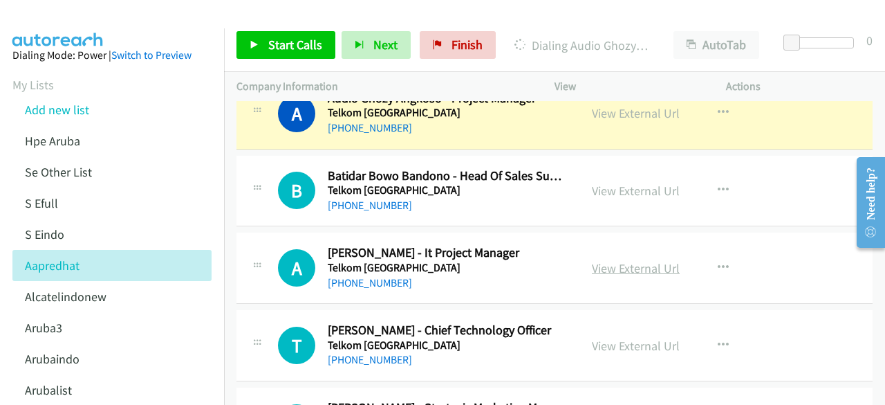
click at [620, 260] on link "View External Url" at bounding box center [636, 268] width 88 height 16
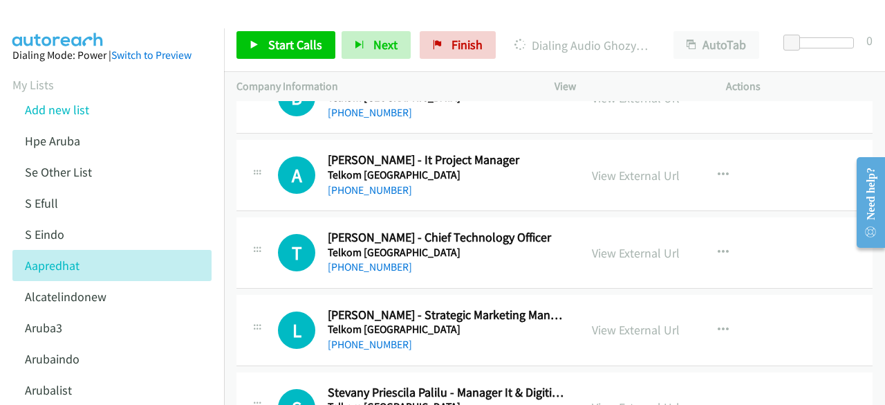
scroll to position [12416, 0]
click at [600, 244] on link "View External Url" at bounding box center [636, 252] width 88 height 16
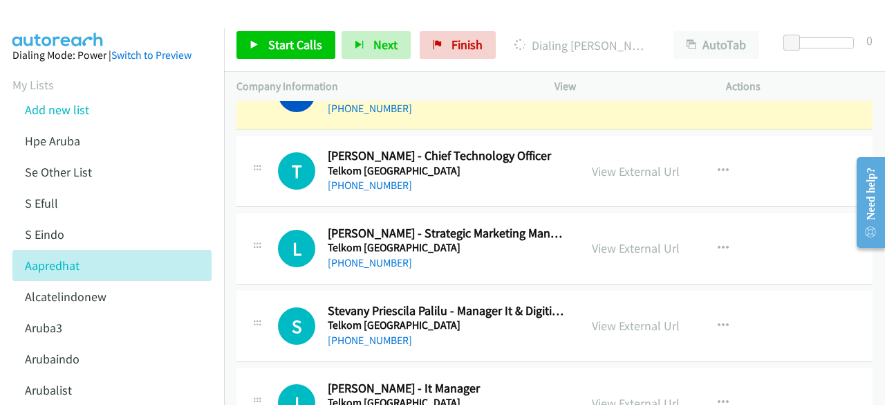
scroll to position [12499, 0]
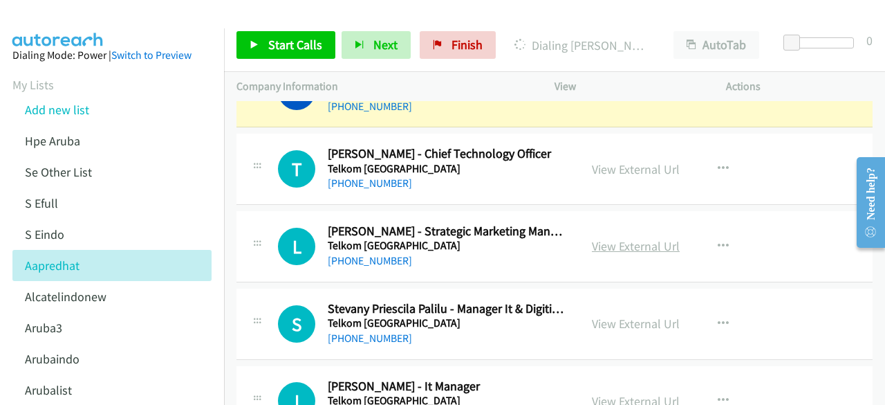
click at [628, 238] on link "View External Url" at bounding box center [636, 246] width 88 height 16
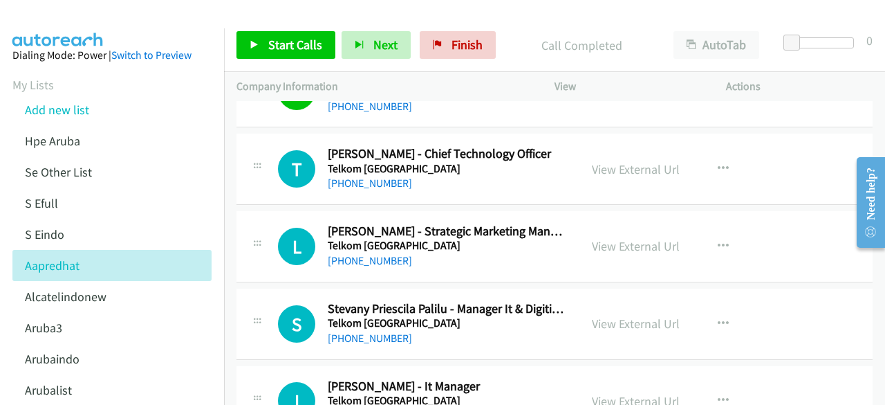
click at [389, 167] on td "T Callback Scheduled Tulus Dharmasto - Chief Technology Officer Telkom Indonesi…" at bounding box center [554, 169] width 661 height 77
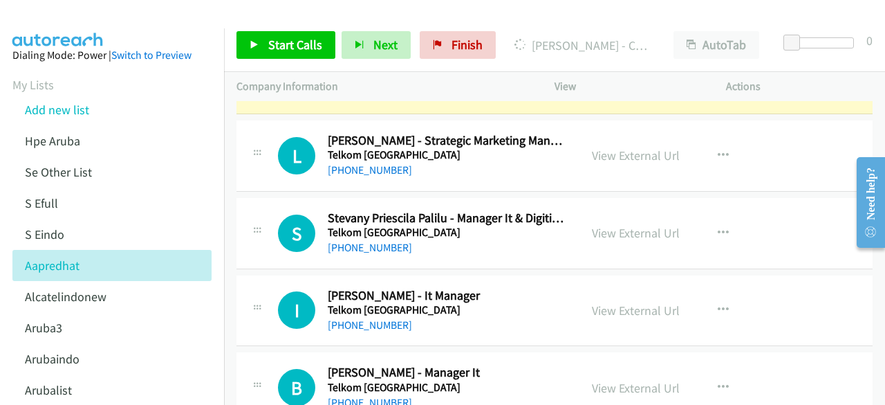
scroll to position [12591, 0]
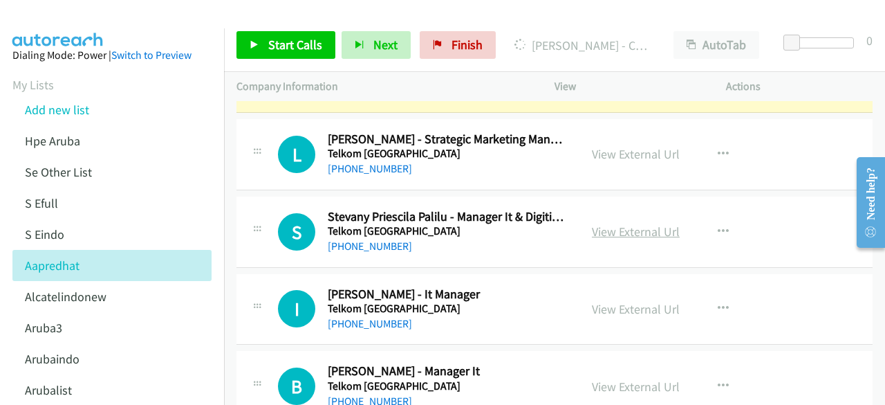
click at [623, 223] on link "View External Url" at bounding box center [636, 231] width 88 height 16
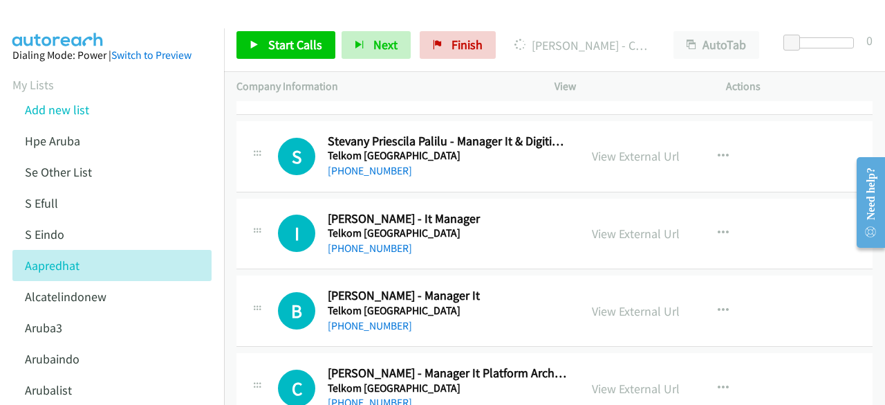
scroll to position [12670, 0]
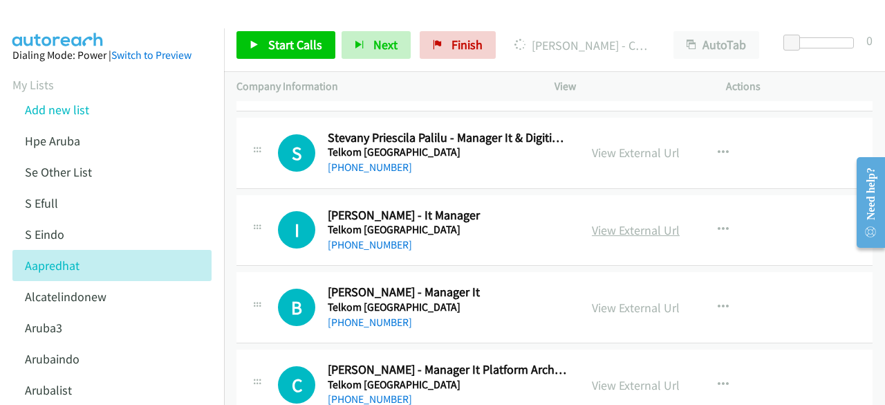
click at [625, 222] on link "View External Url" at bounding box center [636, 230] width 88 height 16
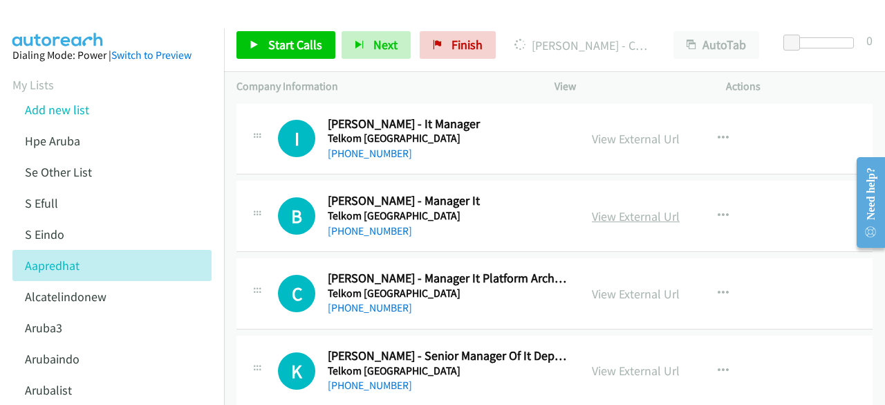
click at [622, 208] on link "View External Url" at bounding box center [636, 216] width 88 height 16
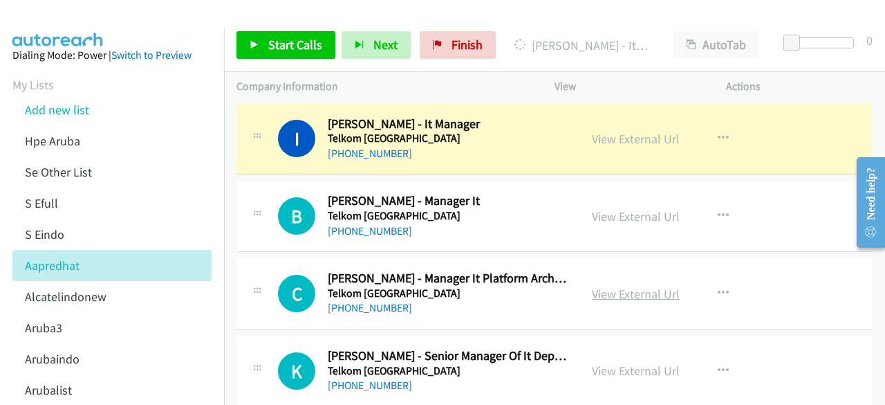
click at [638, 286] on link "View External Url" at bounding box center [636, 294] width 88 height 16
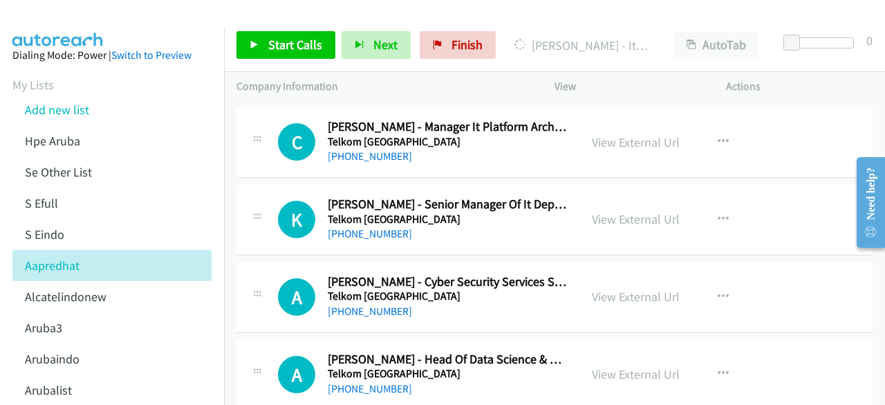
scroll to position [12913, 0]
click at [609, 210] on link "View External Url" at bounding box center [636, 218] width 88 height 16
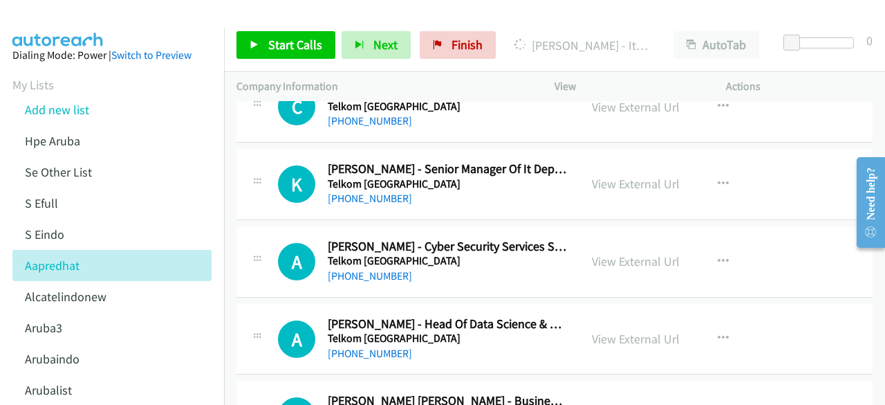
scroll to position [12951, 0]
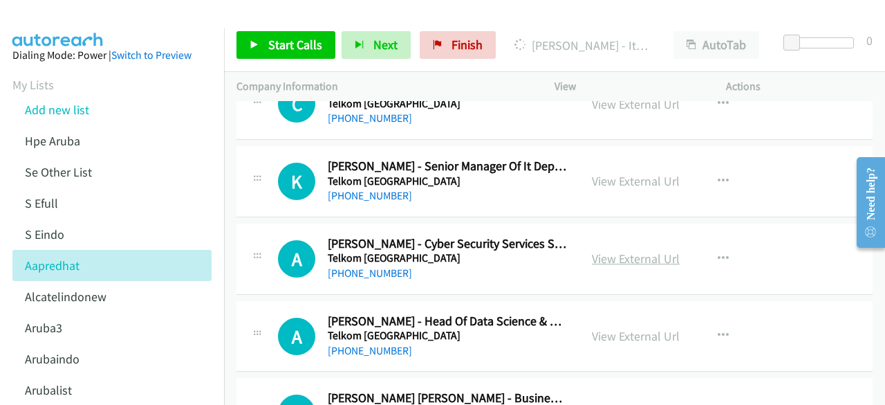
click at [622, 250] on link "View External Url" at bounding box center [636, 258] width 88 height 16
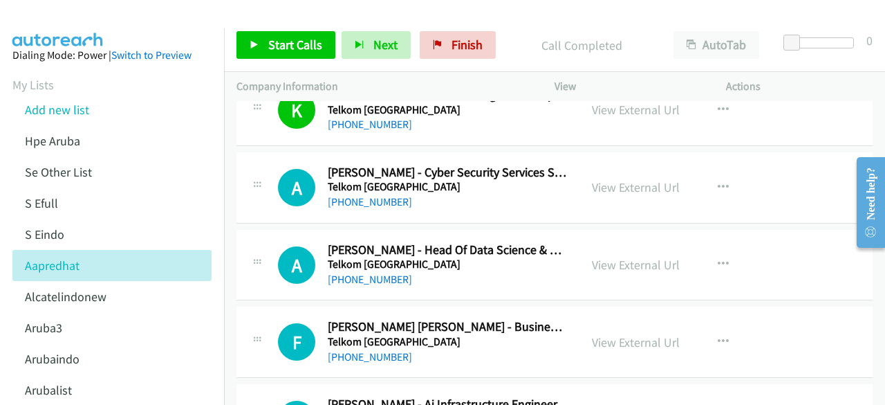
scroll to position [13023, 0]
click at [606, 256] on link "View External Url" at bounding box center [636, 264] width 88 height 16
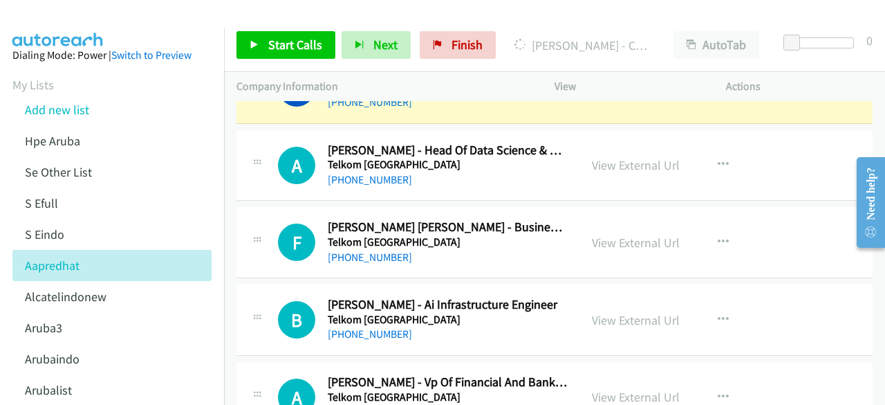
scroll to position [13122, 0]
click at [603, 234] on link "View External Url" at bounding box center [636, 242] width 88 height 16
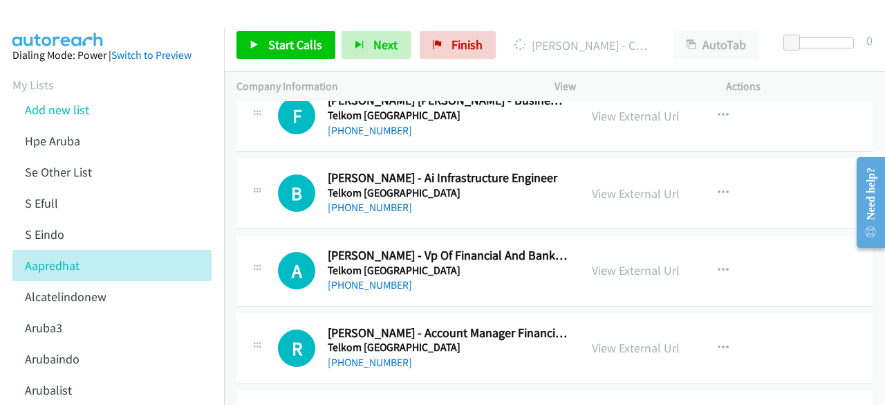
scroll to position [13253, 0]
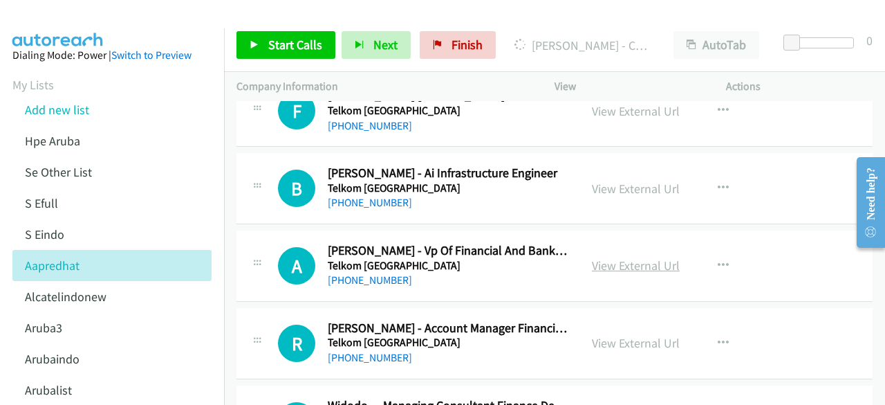
click at [611, 257] on link "View External Url" at bounding box center [636, 265] width 88 height 16
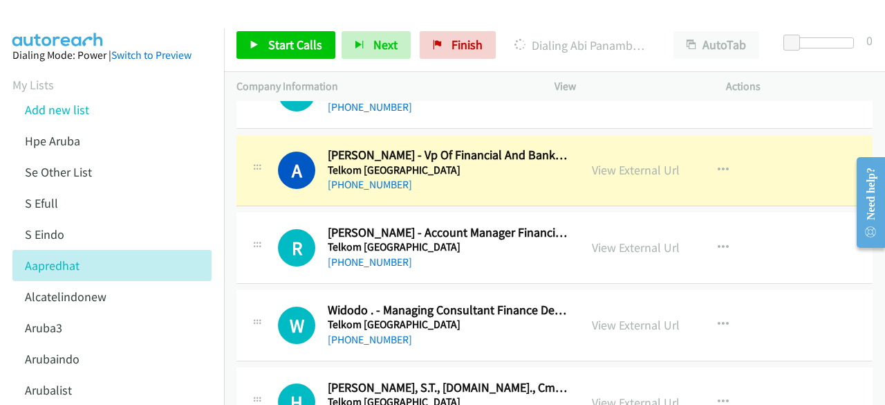
scroll to position [13349, 0]
click at [614, 239] on link "View External Url" at bounding box center [636, 247] width 88 height 16
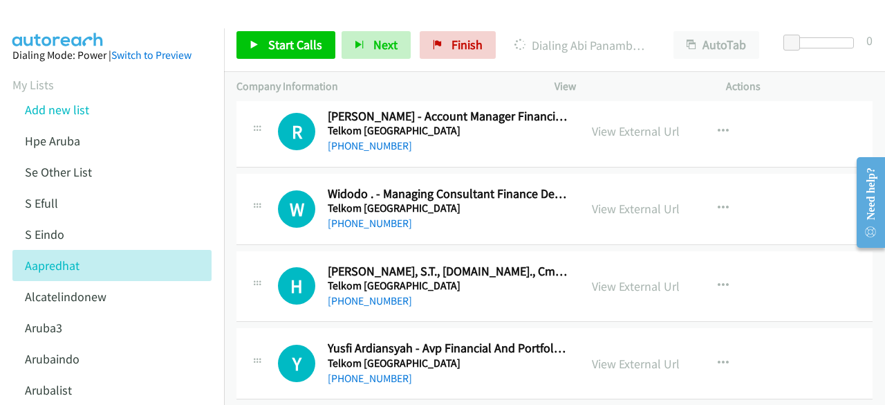
scroll to position [13468, 0]
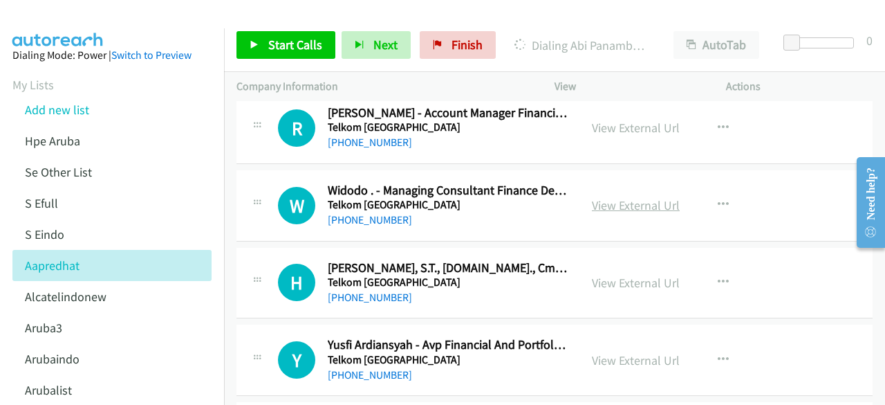
click at [608, 197] on link "View External Url" at bounding box center [636, 205] width 88 height 16
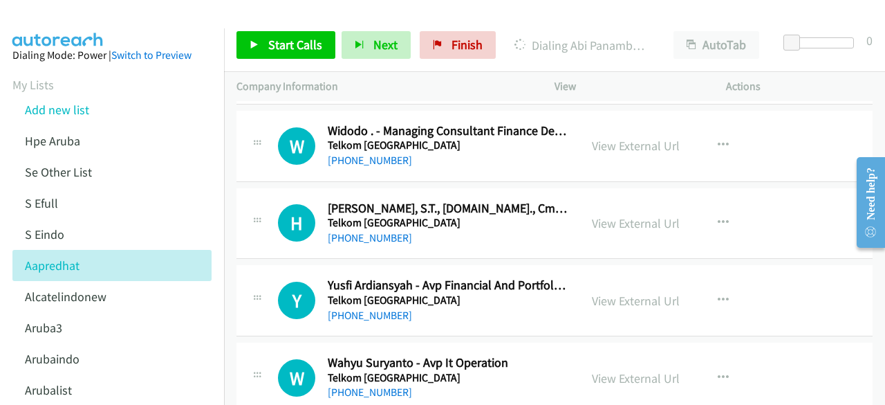
scroll to position [13530, 0]
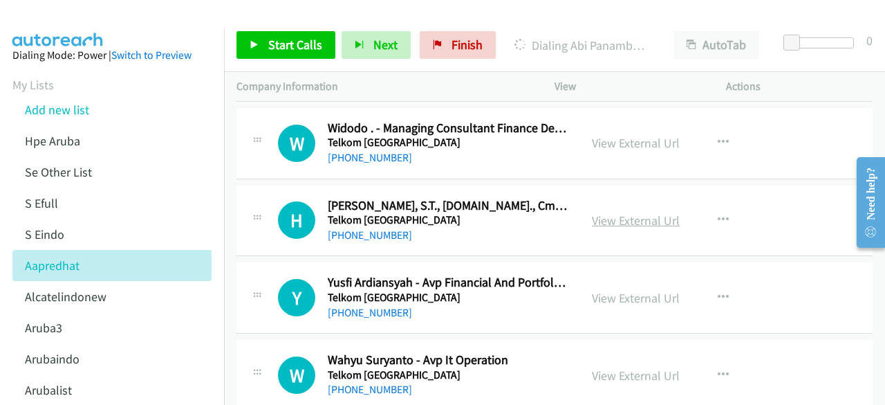
click at [625, 212] on link "View External Url" at bounding box center [636, 220] width 88 height 16
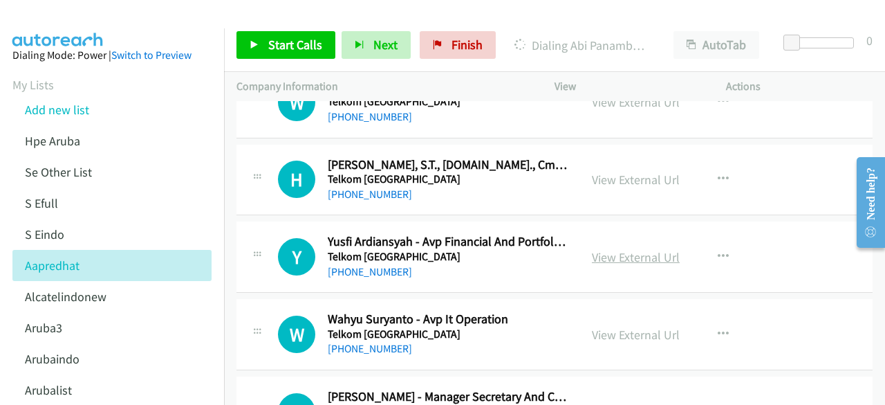
scroll to position [13577, 0]
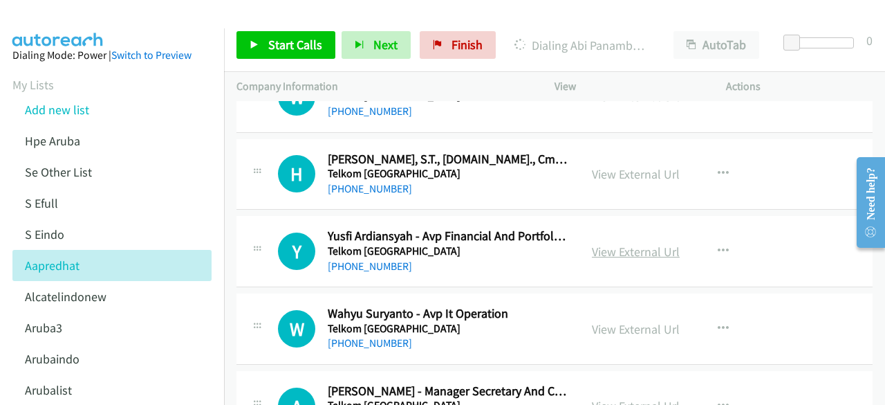
click at [647, 243] on link "View External Url" at bounding box center [636, 251] width 88 height 16
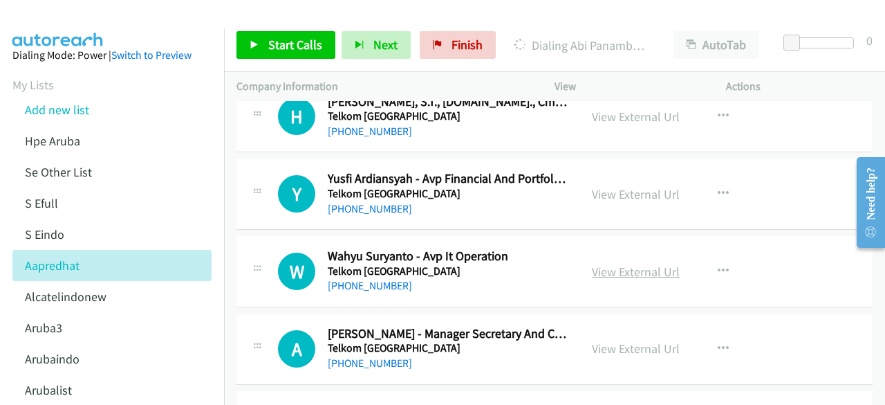
scroll to position [13643, 0]
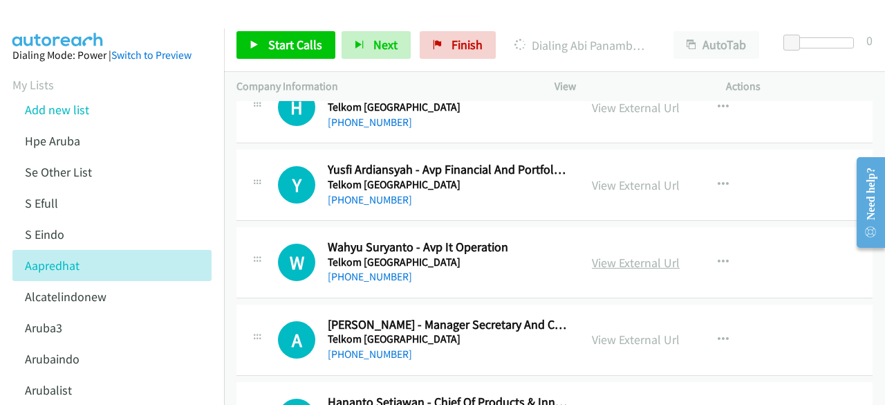
click at [629, 255] on link "View External Url" at bounding box center [636, 263] width 88 height 16
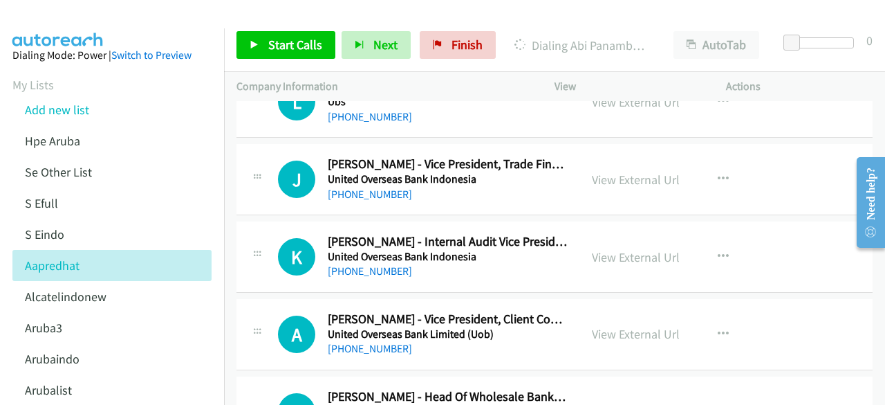
scroll to position [14036, 0]
click at [596, 171] on link "View External Url" at bounding box center [636, 179] width 88 height 16
click at [607, 248] on link "View External Url" at bounding box center [636, 256] width 88 height 16
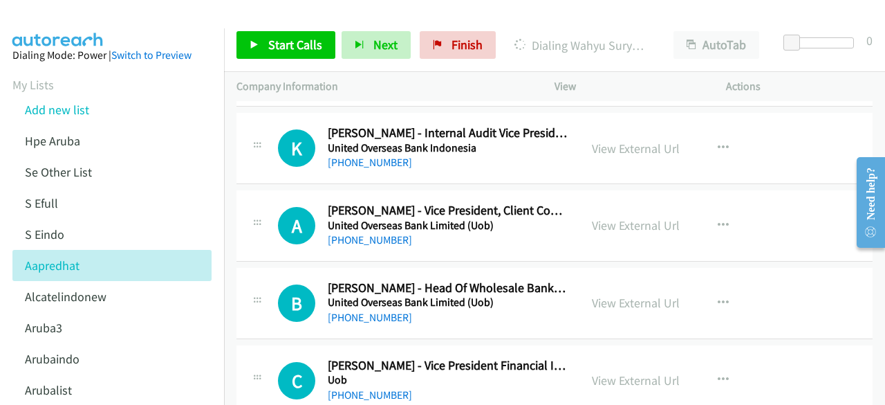
scroll to position [14166, 0]
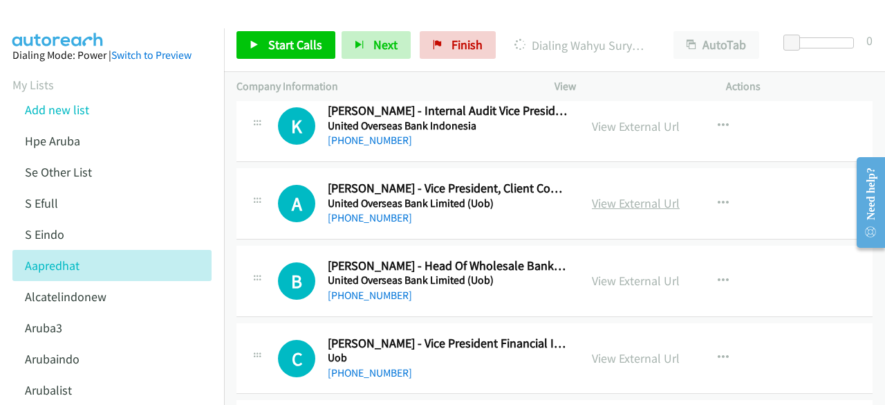
click at [602, 195] on link "View External Url" at bounding box center [636, 203] width 88 height 16
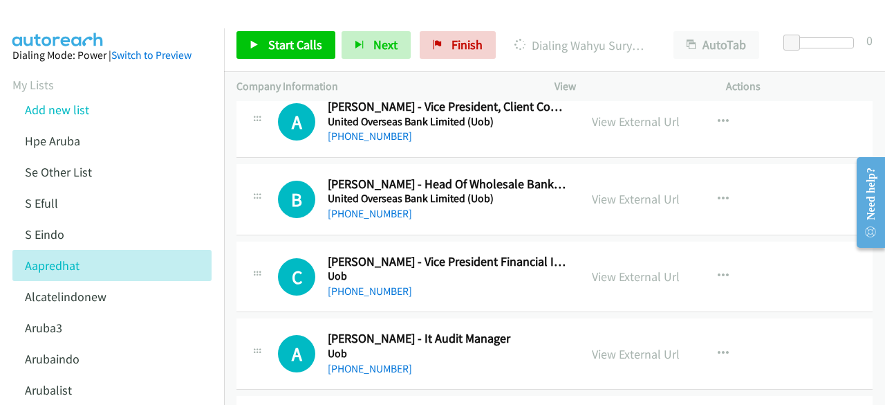
scroll to position [14251, 0]
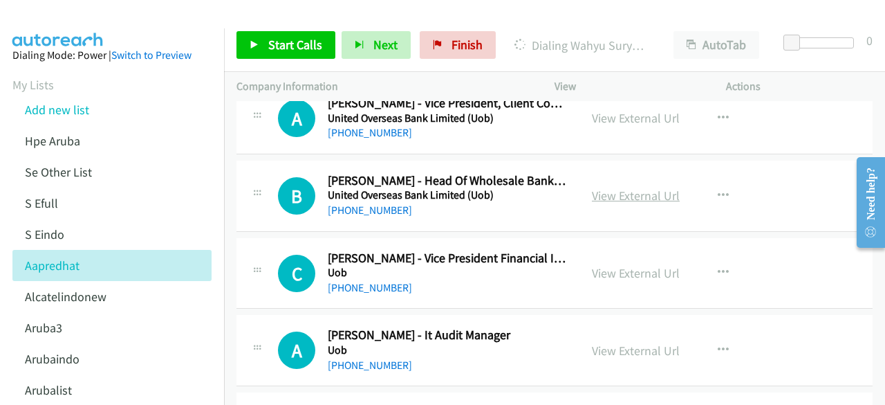
click at [632, 187] on link "View External Url" at bounding box center [636, 195] width 88 height 16
click at [607, 265] on link "View External Url" at bounding box center [636, 273] width 88 height 16
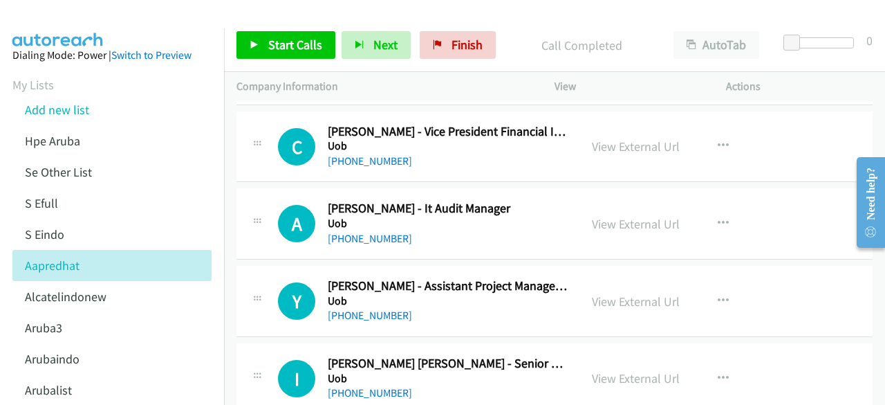
scroll to position [14380, 0]
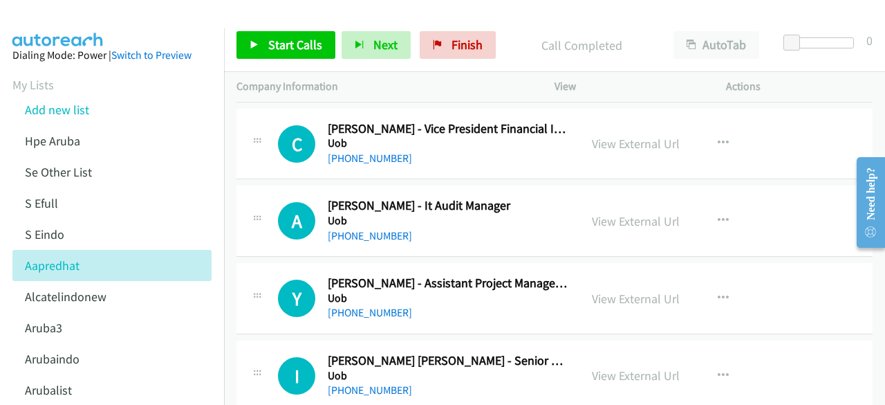
click at [620, 212] on div "View External Url" at bounding box center [636, 221] width 88 height 19
click at [621, 213] on link "View External Url" at bounding box center [636, 221] width 88 height 16
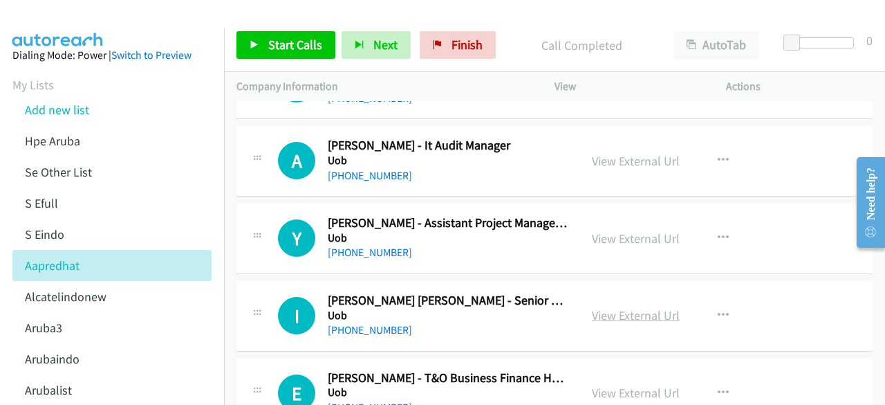
click at [604, 307] on link "View External Url" at bounding box center [636, 315] width 88 height 16
click at [631, 383] on div "View External Url" at bounding box center [636, 392] width 88 height 19
click at [629, 385] on link "View External Url" at bounding box center [636, 393] width 88 height 16
